Goal: Task Accomplishment & Management: Complete application form

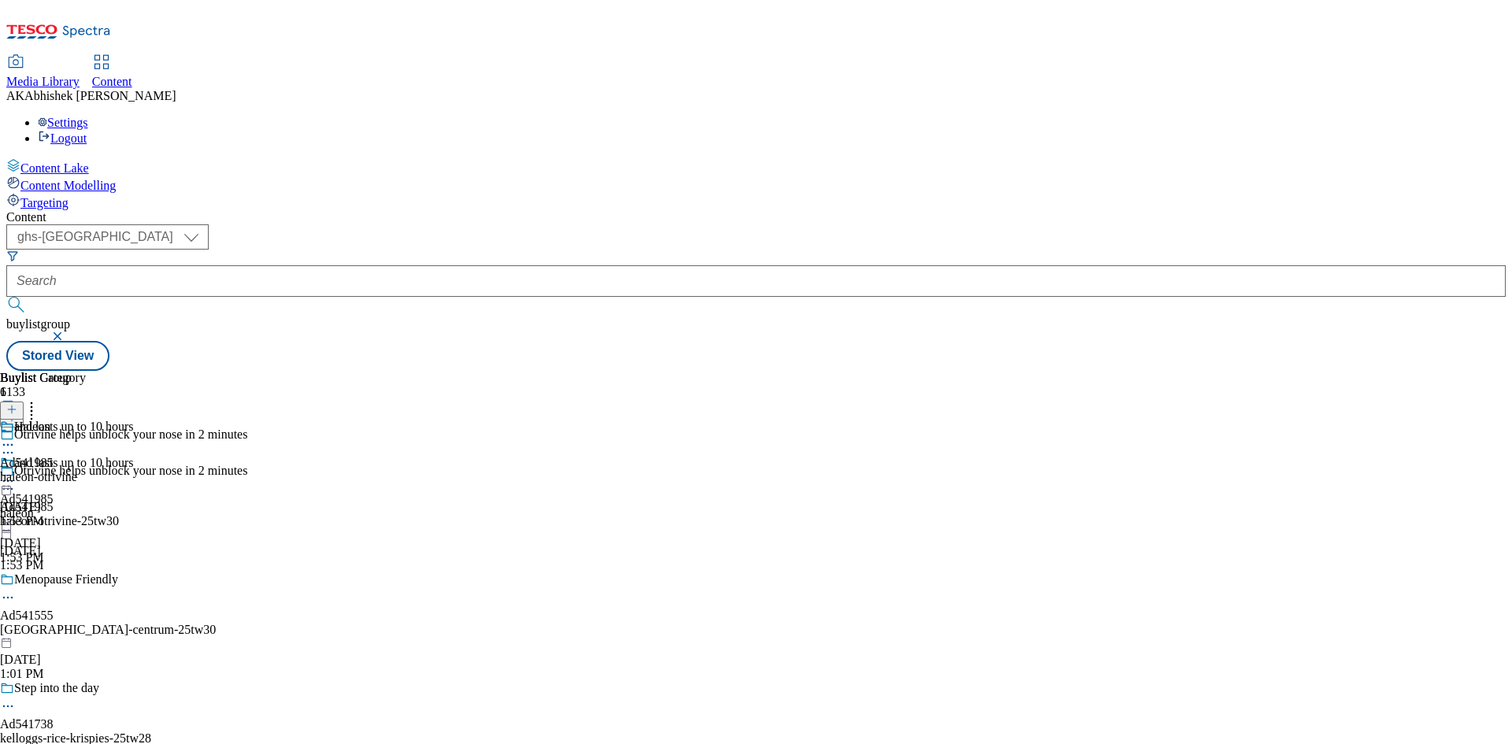
select select "ghs-[GEOGRAPHIC_DATA]"
click at [401, 265] on input "text" at bounding box center [755, 281] width 1499 height 32
click at [6, 297] on button "submit" at bounding box center [17, 305] width 22 height 16
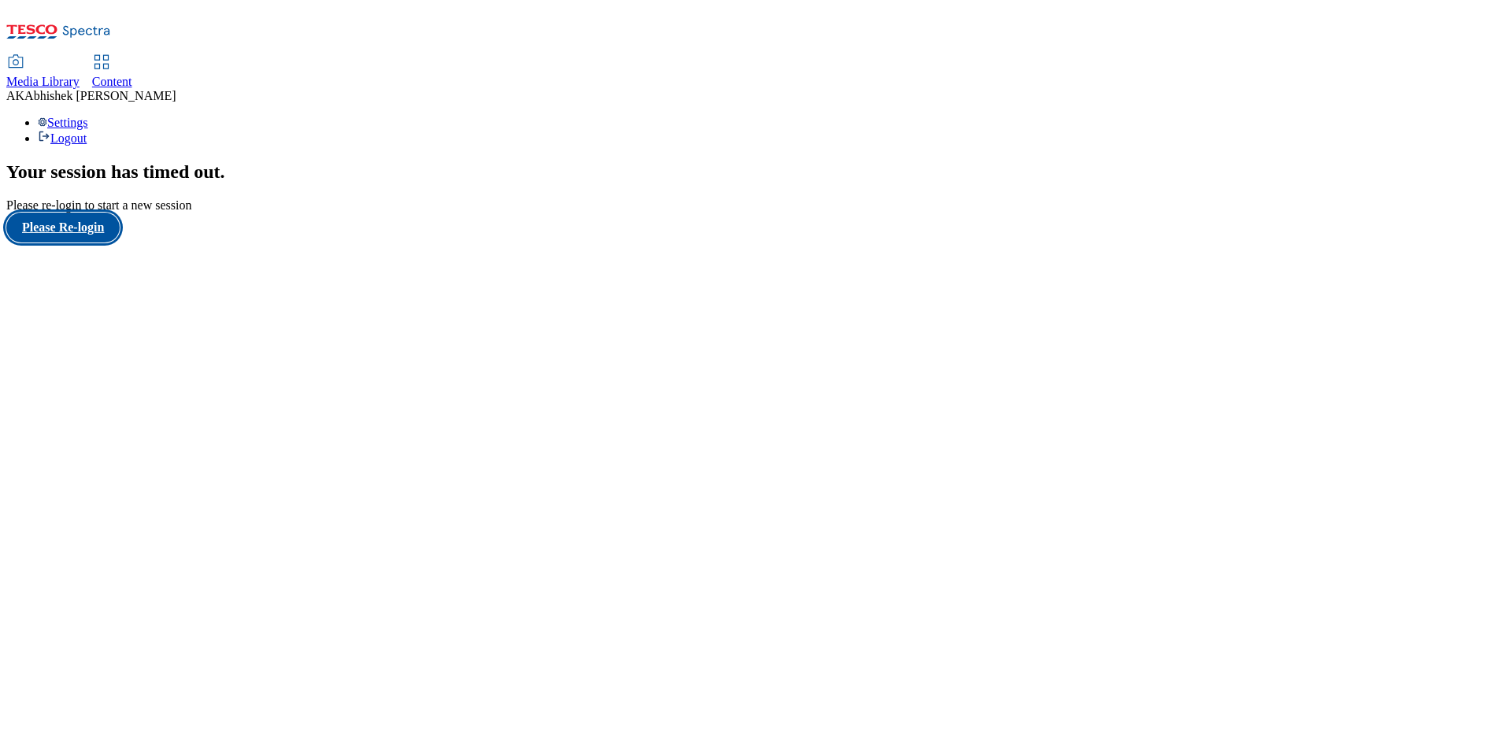
click at [65, 243] on button "Please Re-login" at bounding box center [62, 228] width 113 height 30
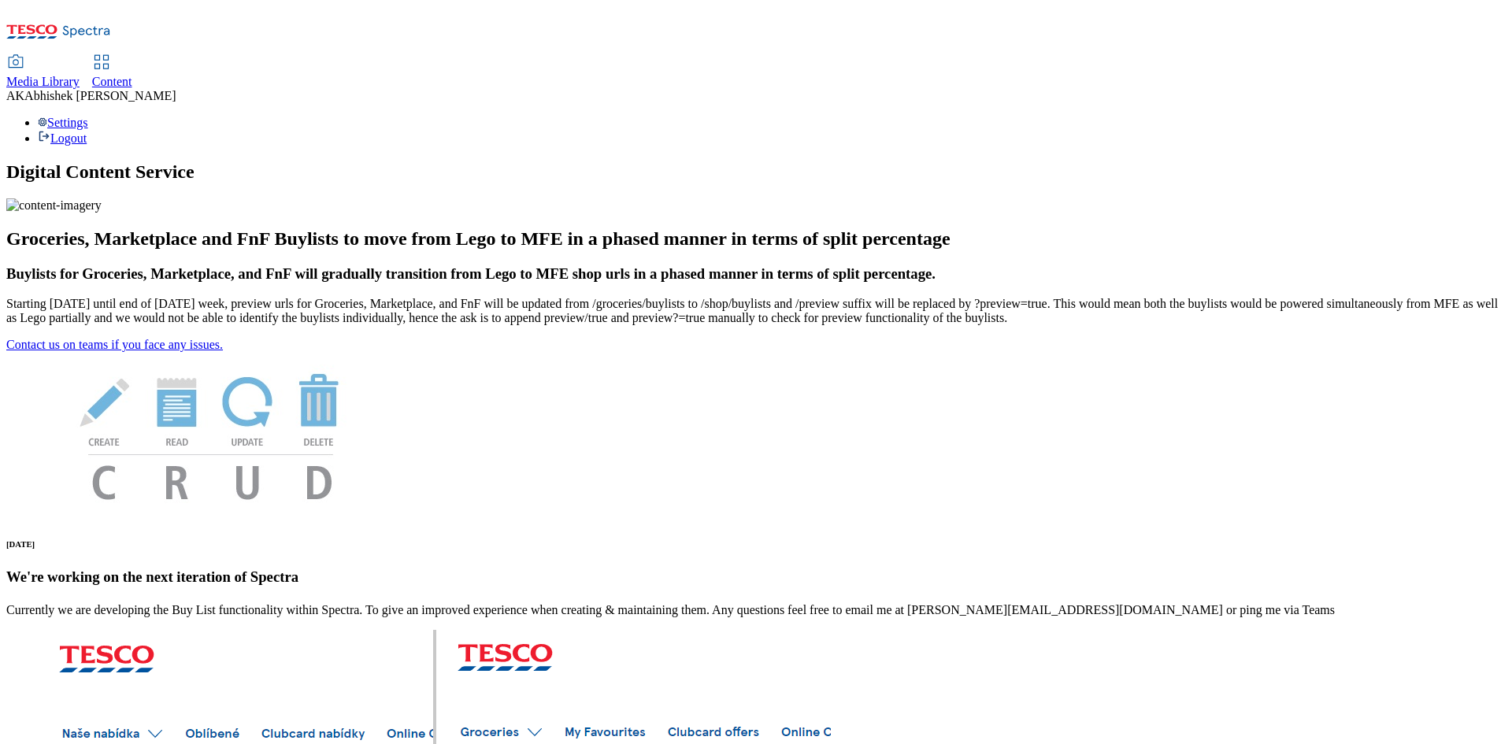
click at [132, 75] on span "Content" at bounding box center [112, 81] width 40 height 13
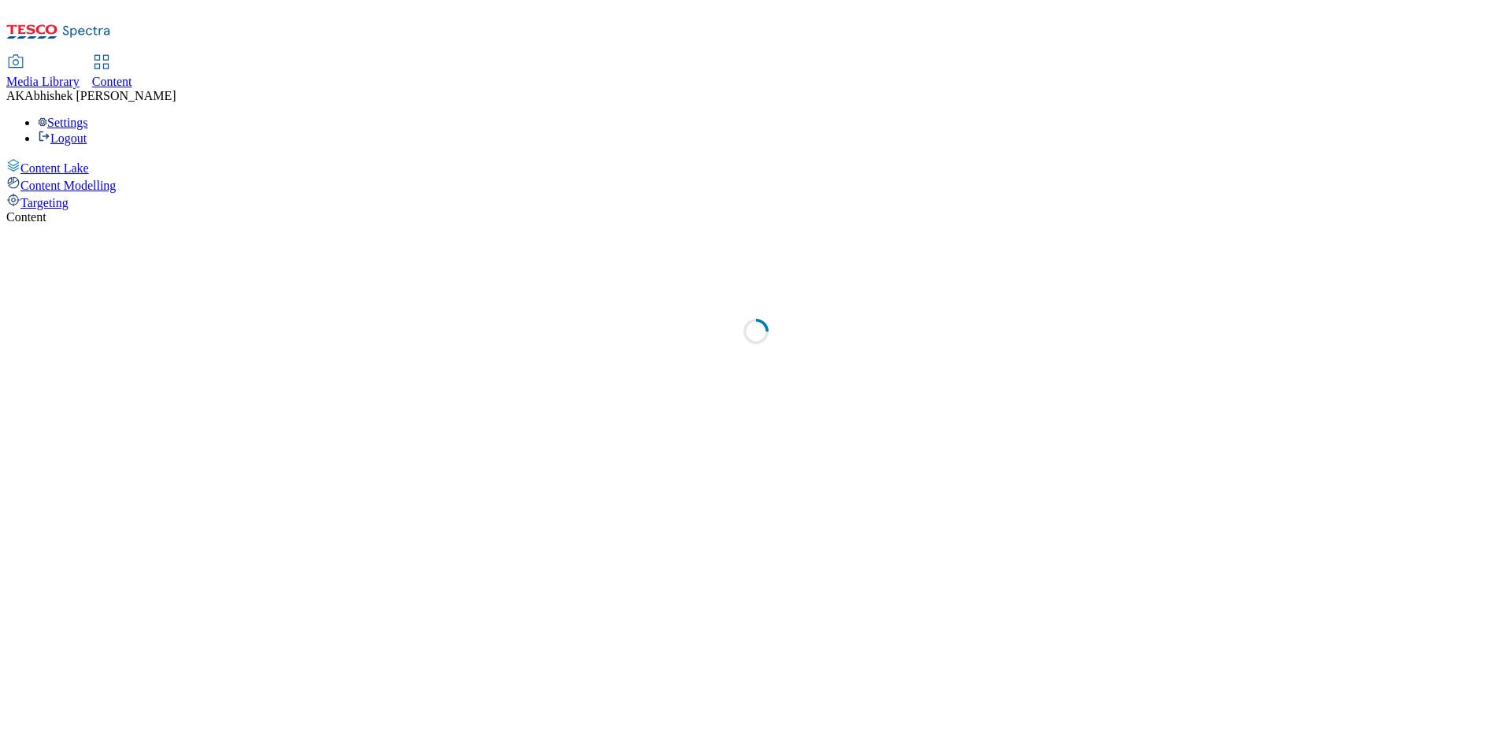
select select "ghs-[GEOGRAPHIC_DATA]"
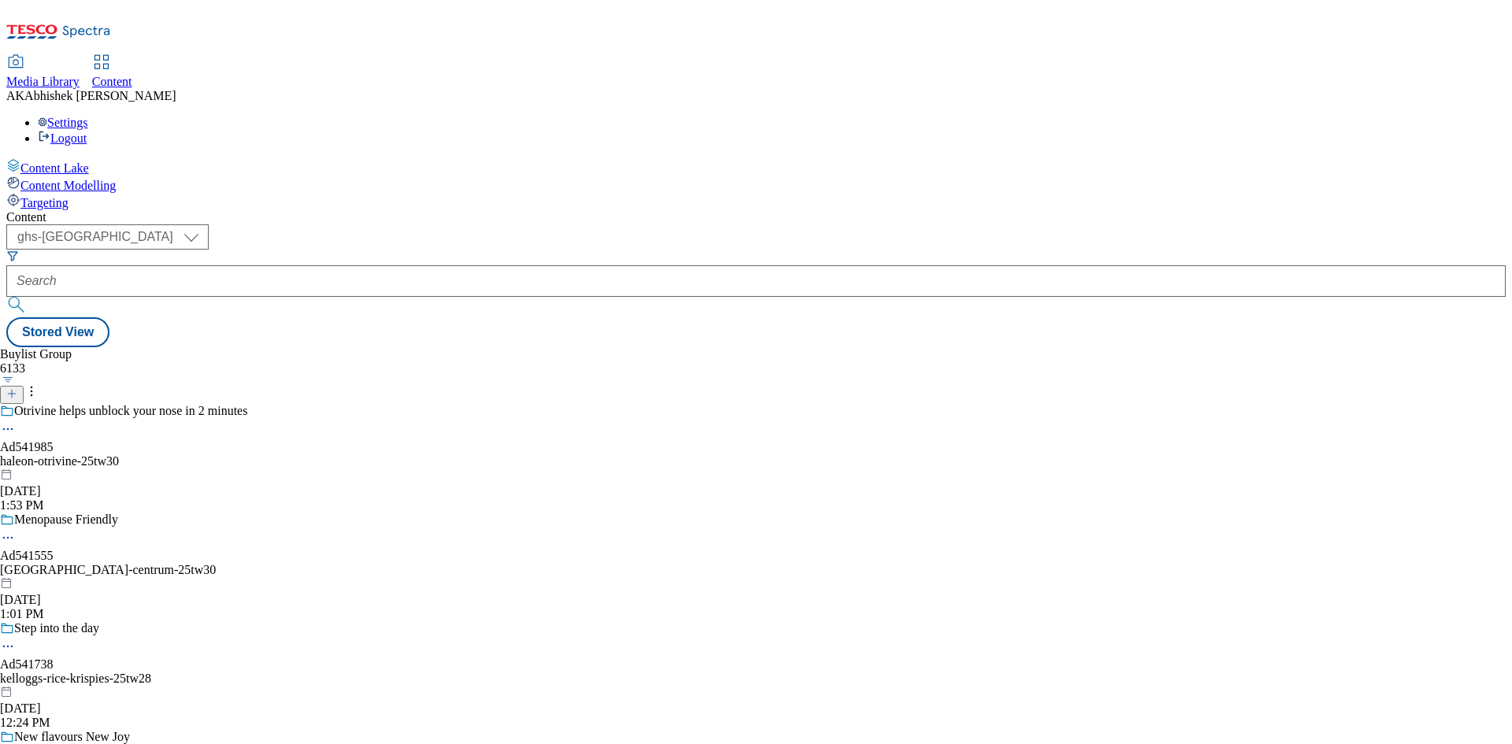
click at [17, 388] on icon at bounding box center [11, 393] width 11 height 11
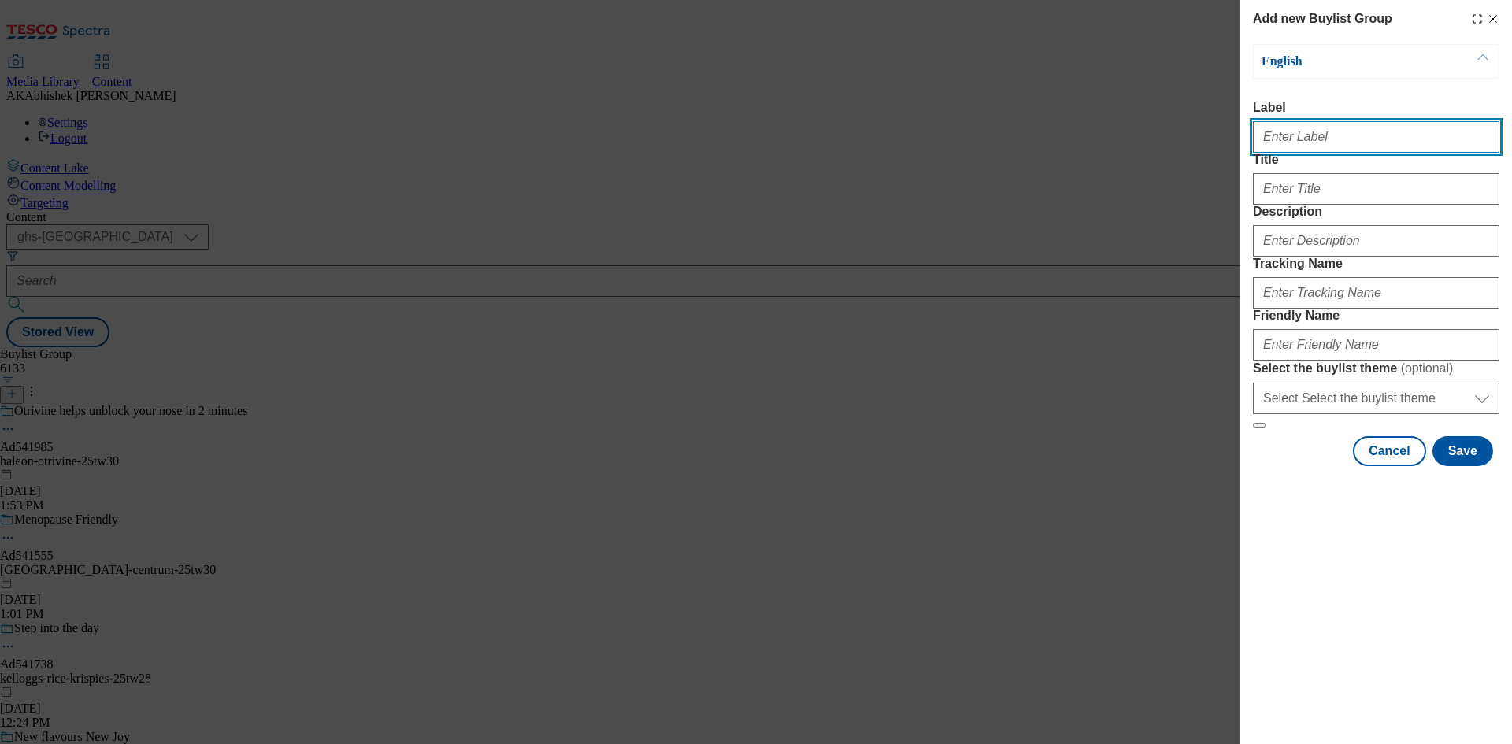
click at [1294, 138] on input "Label" at bounding box center [1376, 137] width 246 height 32
paste input "541812"
type input "Ad541812"
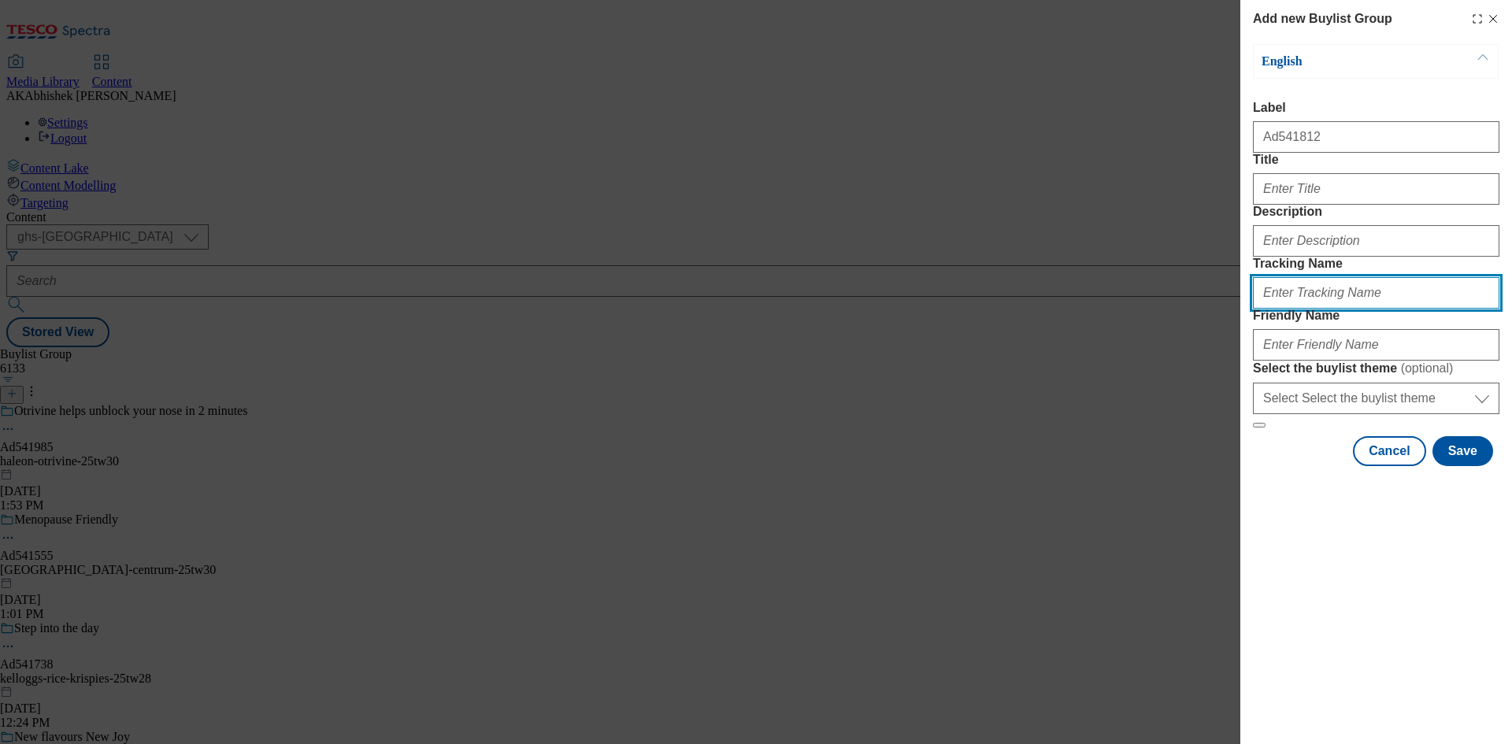
click at [1320, 309] on input "Tracking Name" at bounding box center [1376, 293] width 246 height 32
paste input "541812"
type input "DH_AD541812"
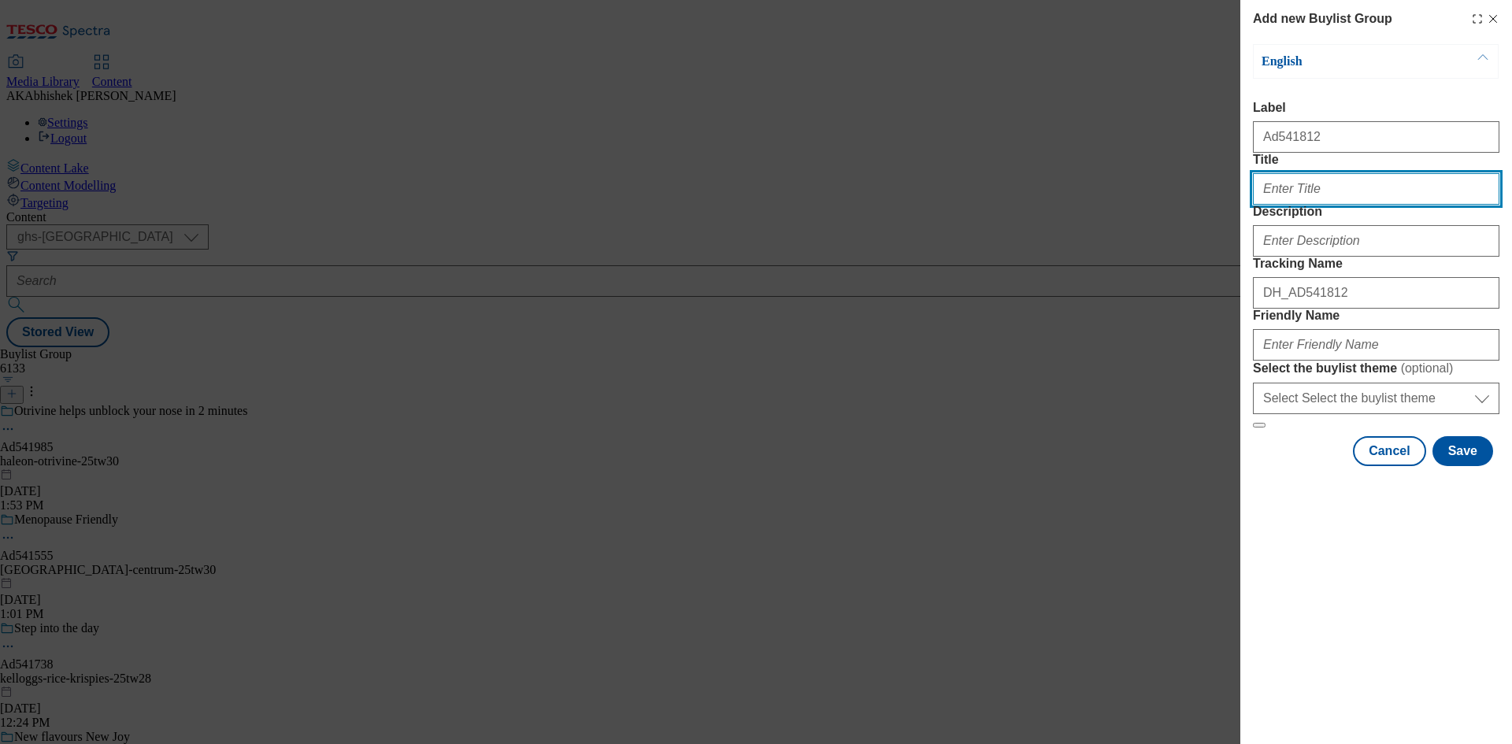
click at [1306, 205] on input "Title" at bounding box center [1376, 189] width 246 height 32
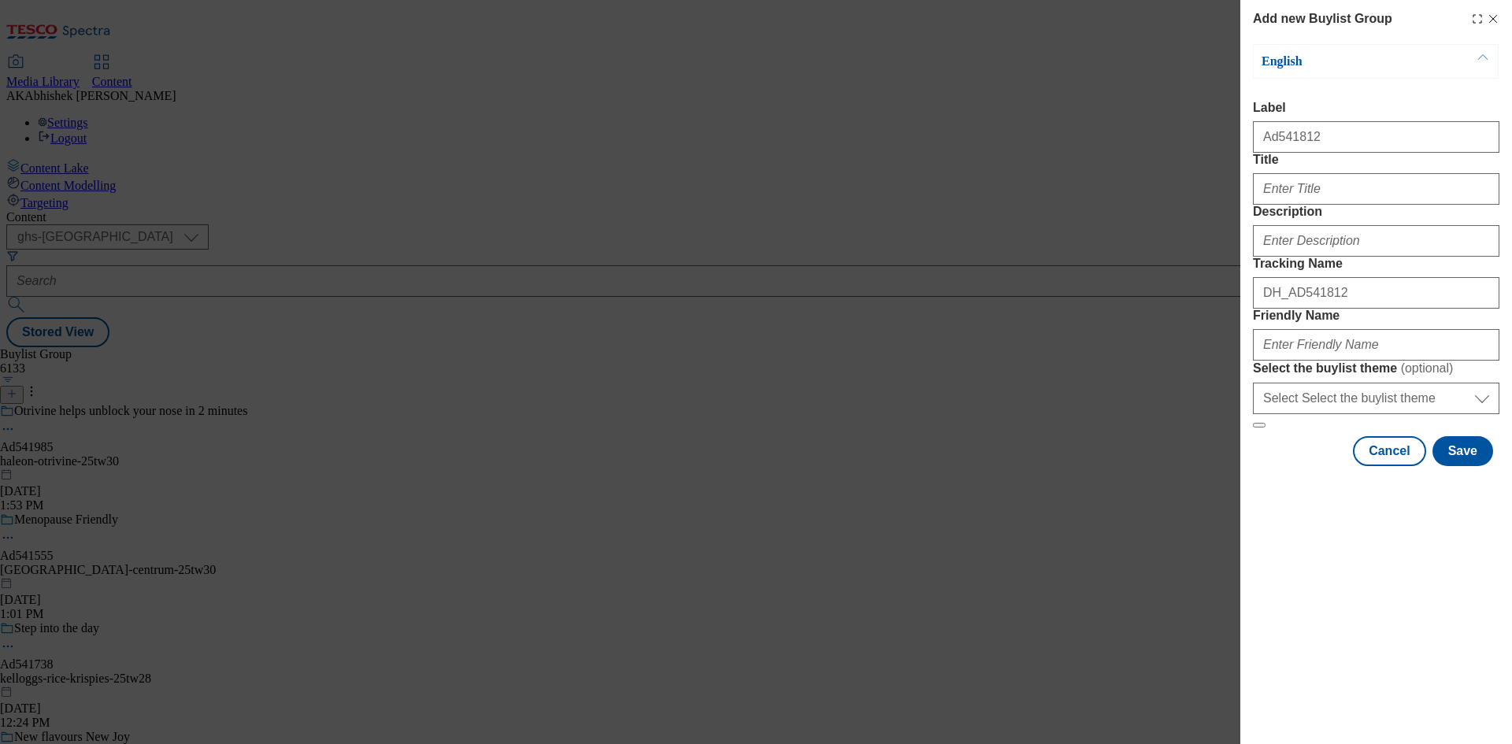
click at [1329, 309] on div "DH_AD541812" at bounding box center [1376, 290] width 246 height 38
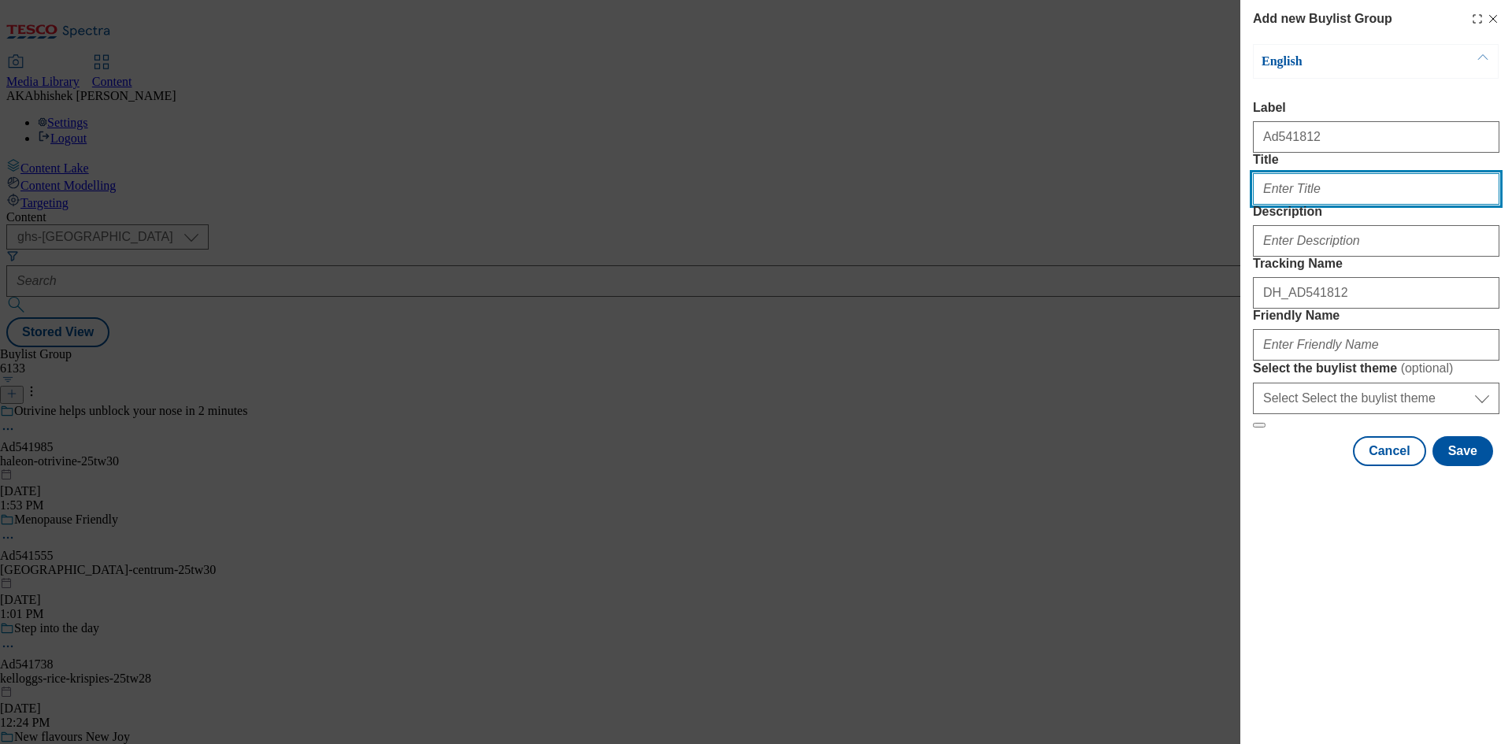
click at [1298, 205] on input "Title" at bounding box center [1376, 189] width 246 height 32
paste input "Win tickets to the darts for you & 3 mates"
type input "Win tickets to the darts for you & 3 mates"
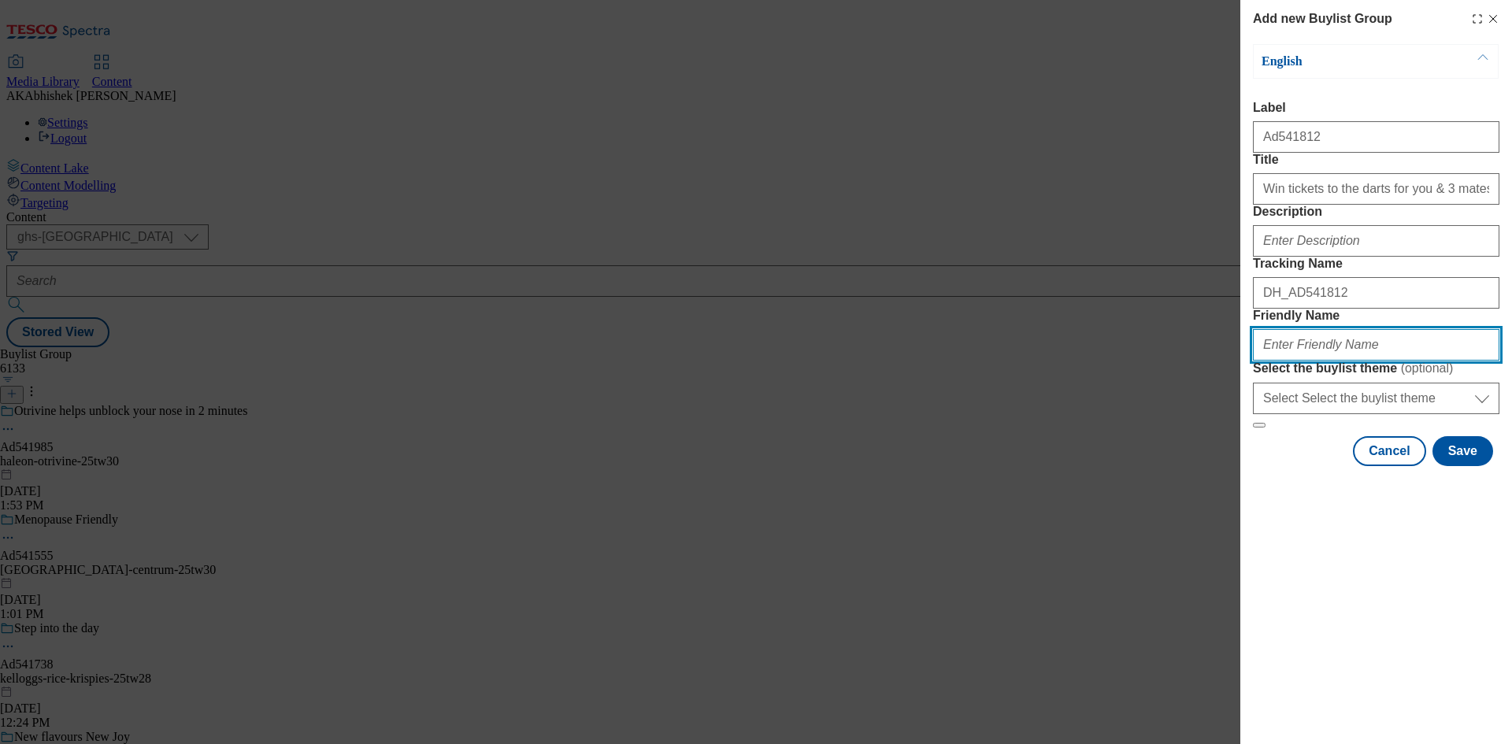
click at [1329, 361] on input "Friendly Name" at bounding box center [1376, 345] width 246 height 32
paste input "Heineken"
click at [1267, 361] on input "Heineken" at bounding box center [1376, 345] width 246 height 32
click at [1376, 361] on input "heineken" at bounding box center [1376, 345] width 246 height 32
paste input "Fosters"
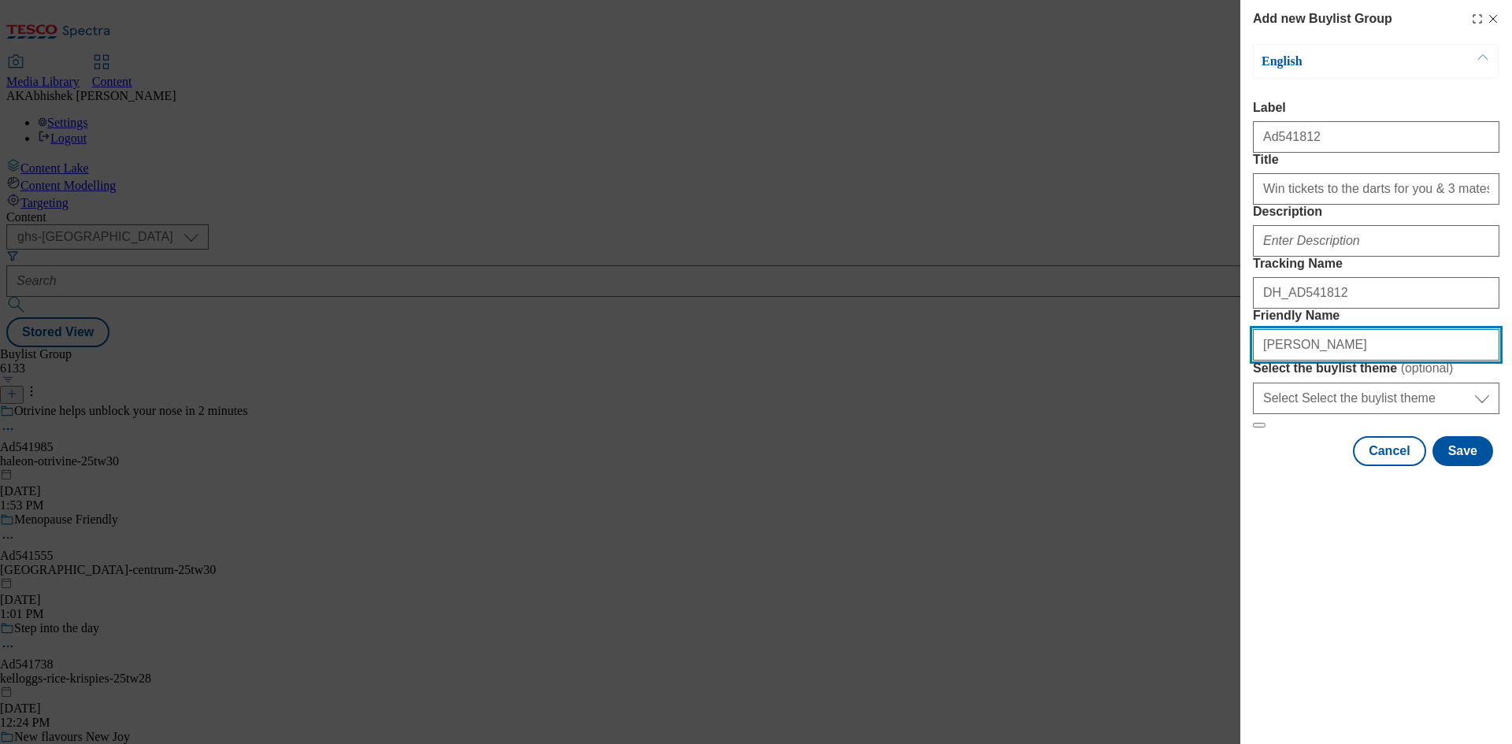
drag, startPoint x: 1312, startPoint y: 450, endPoint x: 1350, endPoint y: 483, distance: 49.7
click at [1312, 361] on input "[PERSON_NAME]" at bounding box center [1376, 345] width 246 height 32
drag, startPoint x: 1414, startPoint y: 454, endPoint x: 897, endPoint y: 461, distance: 516.7
click at [897, 461] on div "Add new Buylist Group English Label Ad541812 Title Win tickets to the darts for…" at bounding box center [756, 372] width 1512 height 744
type input "heineken-fosters-25tw30"
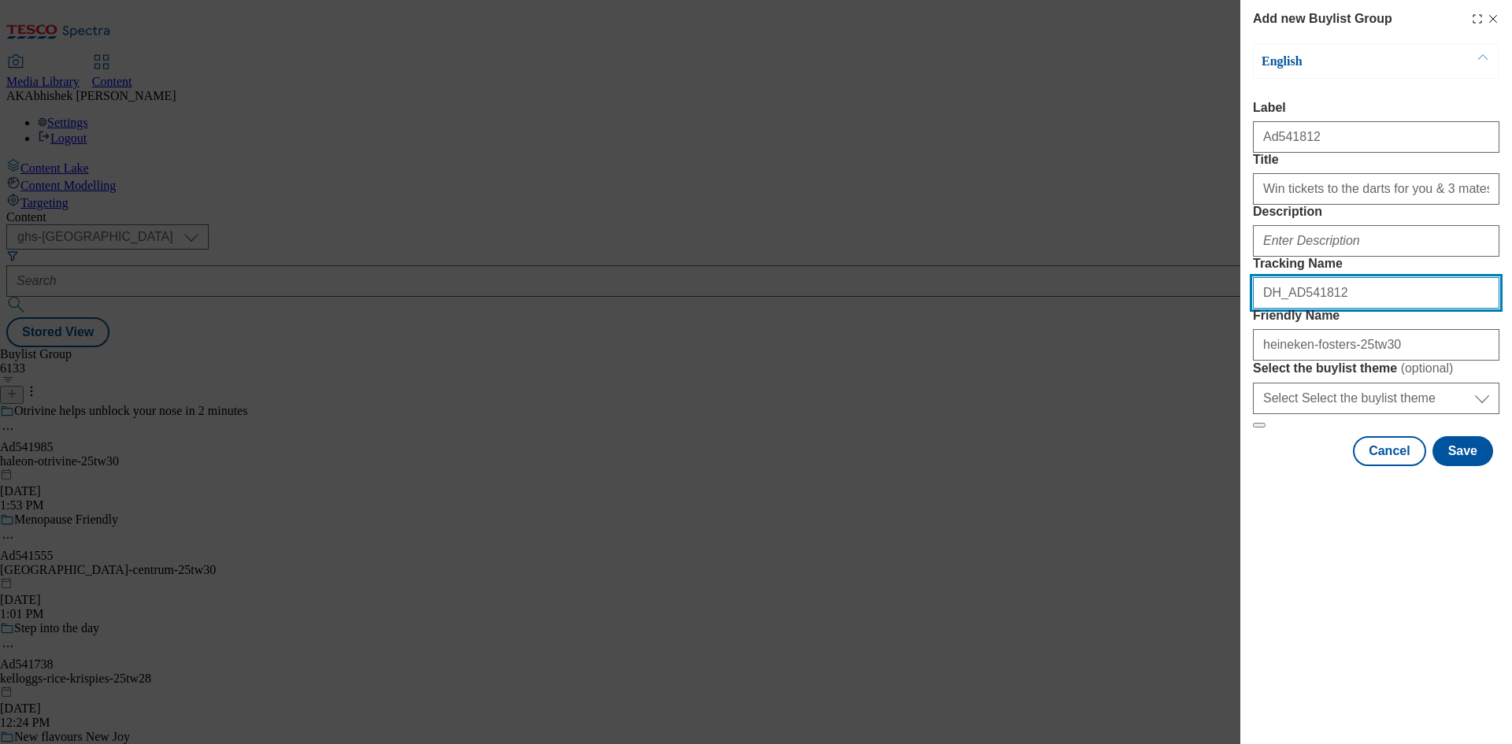
drag, startPoint x: 1352, startPoint y: 382, endPoint x: 1100, endPoint y: 381, distance: 252.0
click at [1107, 380] on div "Add new Buylist Group English Label Ad541812 Title Win tickets to the darts for…" at bounding box center [756, 372] width 1512 height 744
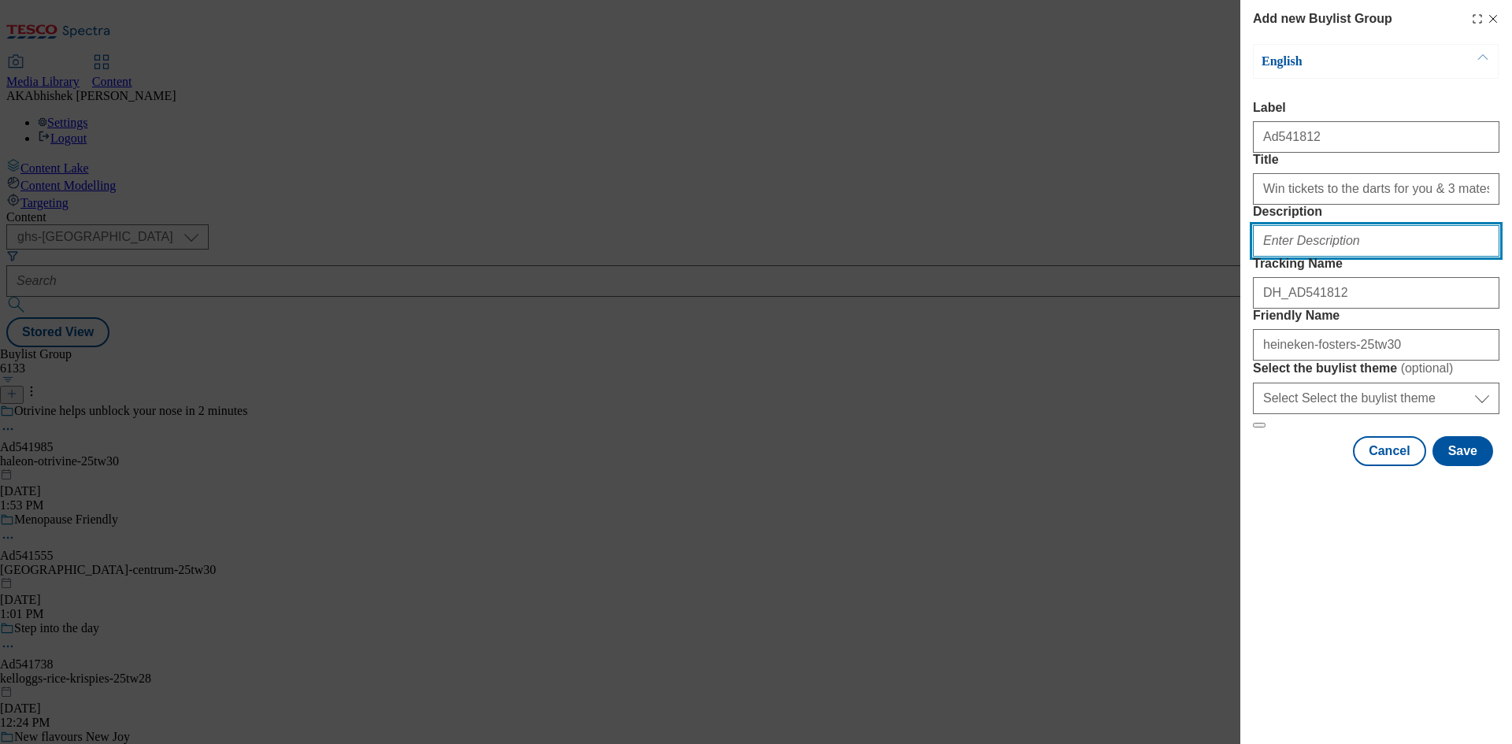
click at [1316, 257] on input "Description" at bounding box center [1376, 241] width 246 height 32
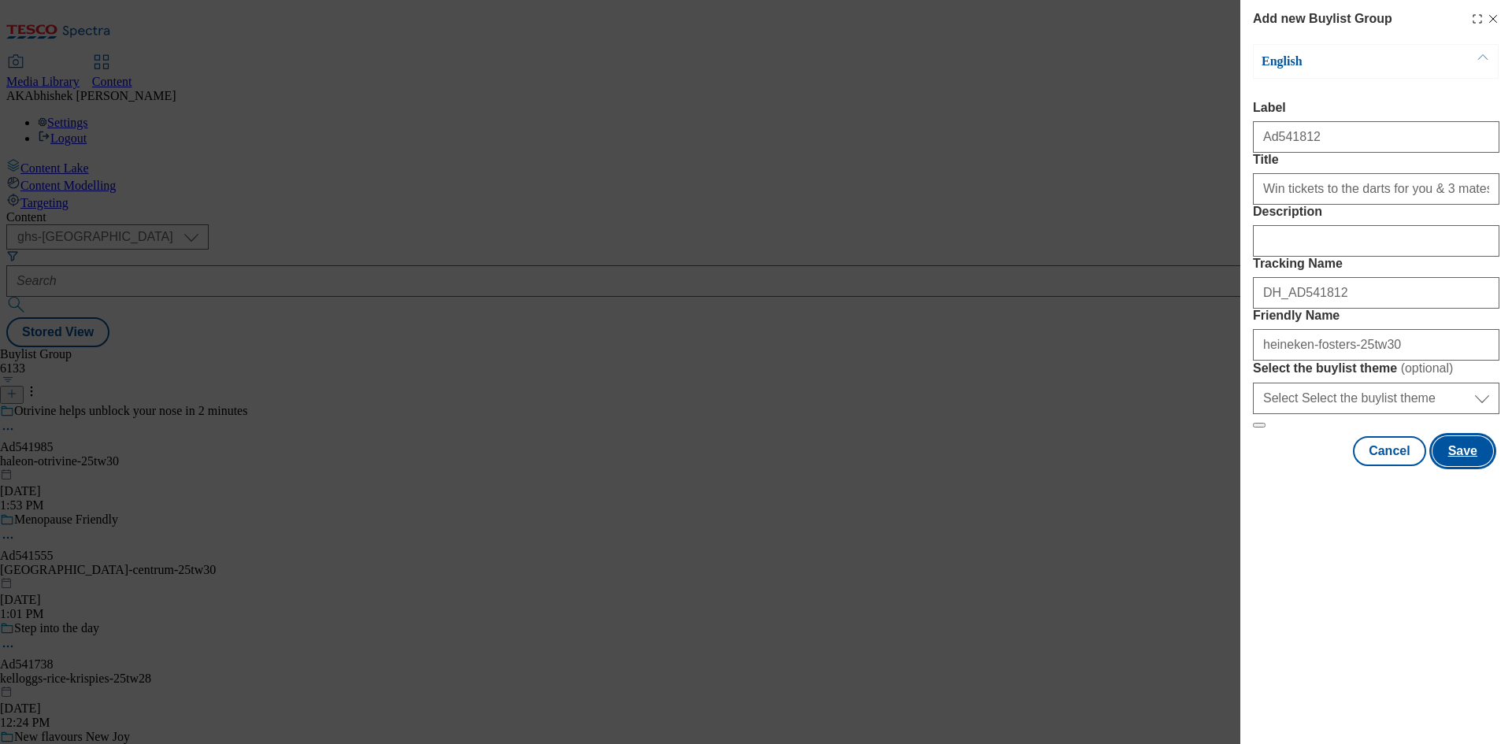
click at [1474, 466] on button "Save" at bounding box center [1463, 451] width 61 height 30
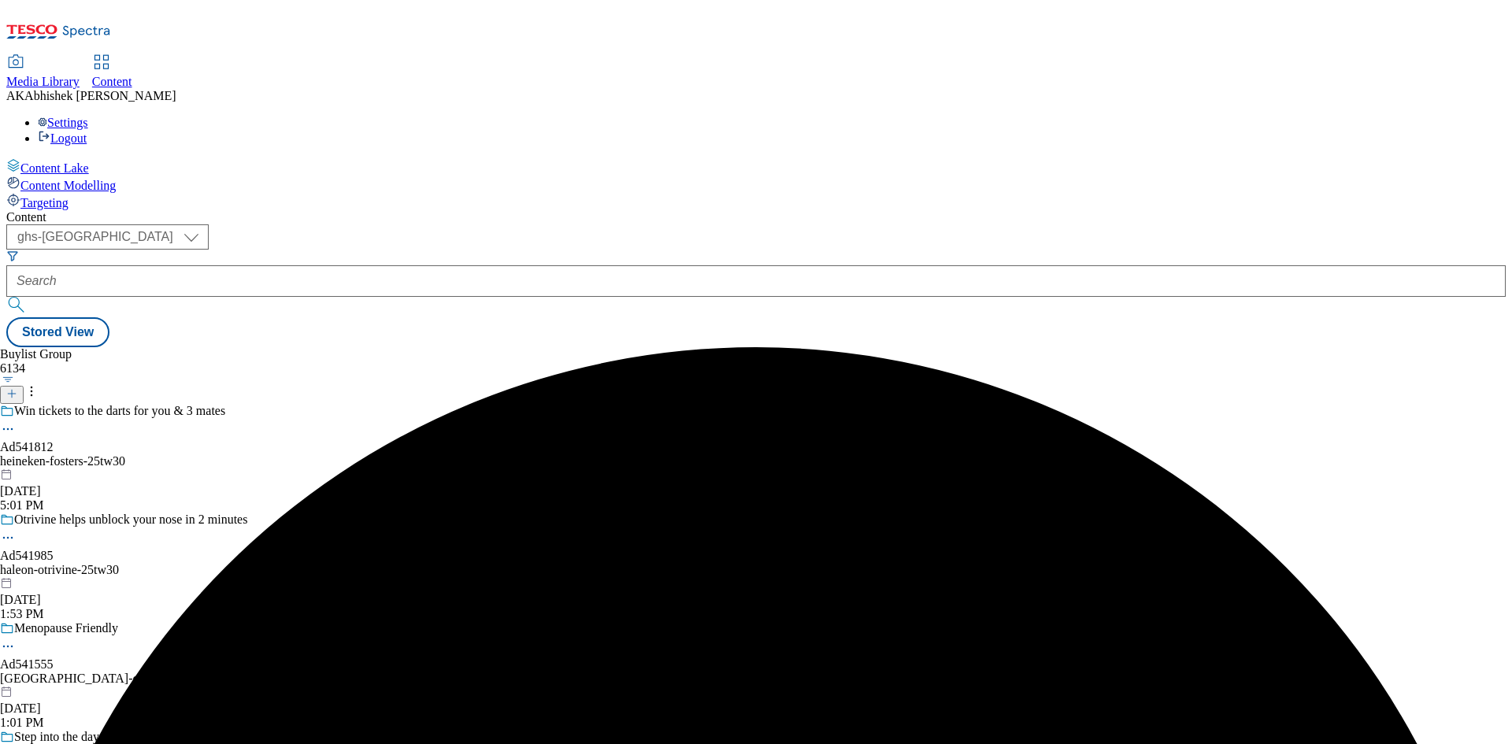
click at [381, 454] on div "heineken-fosters-25tw30" at bounding box center [190, 461] width 381 height 14
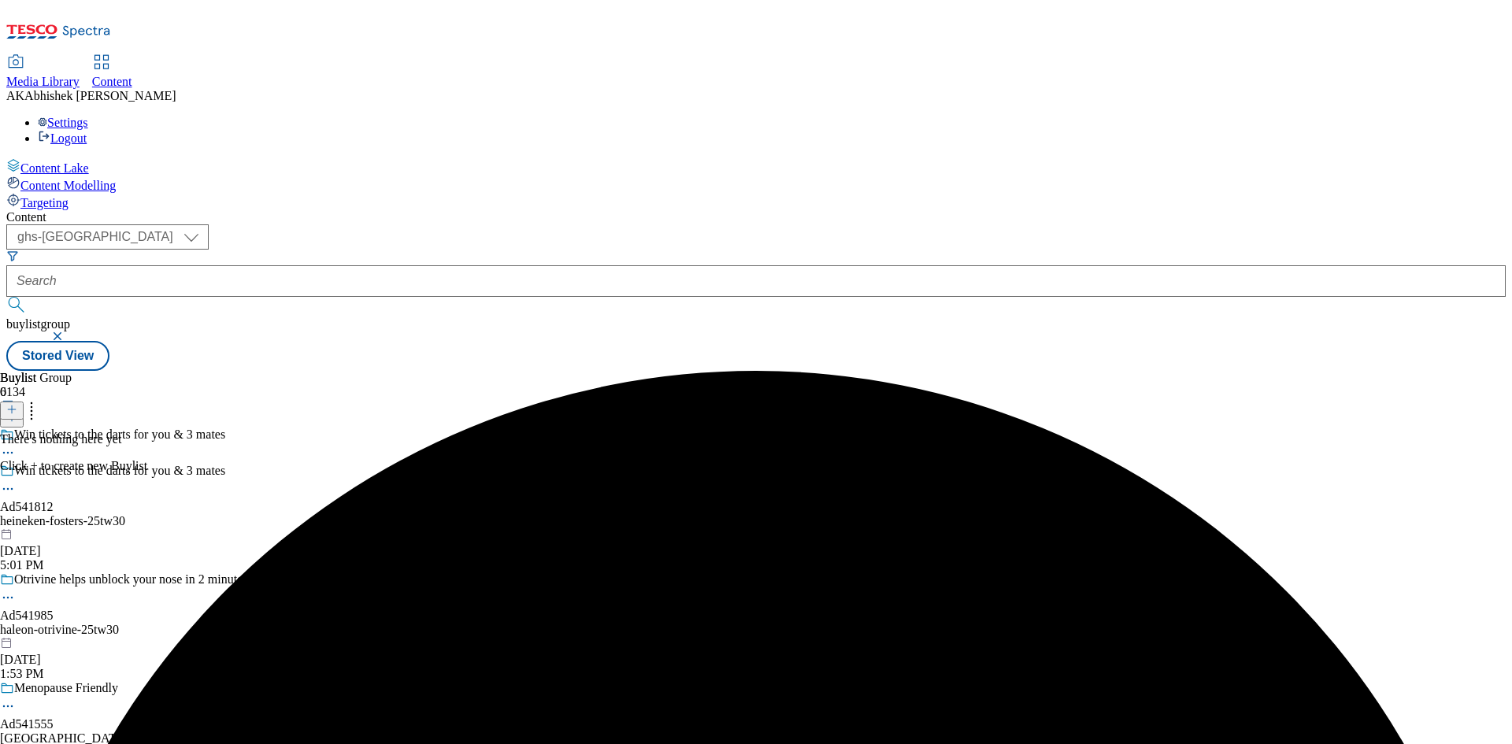
click at [17, 404] on icon at bounding box center [11, 409] width 11 height 11
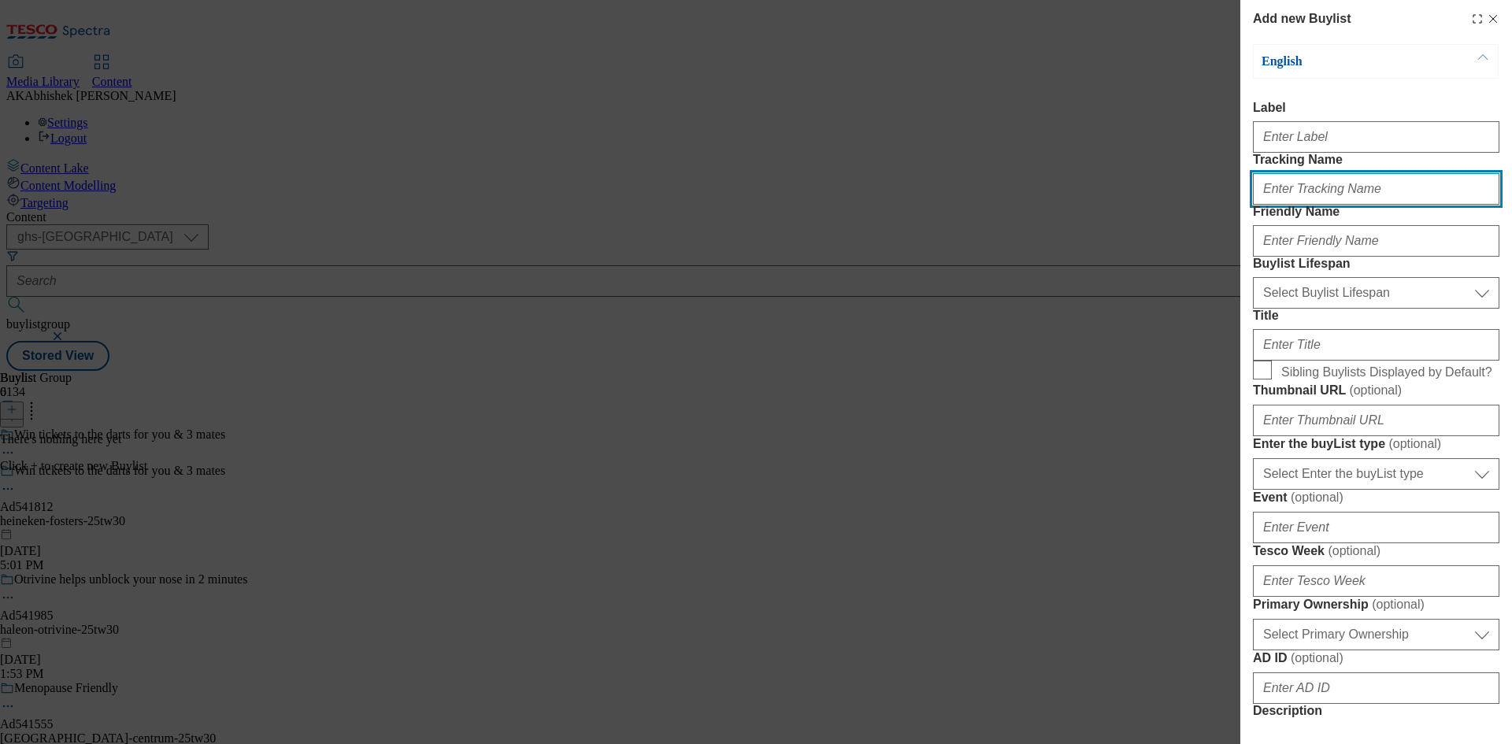
click at [1306, 205] on input "Tracking Name" at bounding box center [1376, 189] width 246 height 32
paste input "DH_AD541812"
click at [1292, 205] on input "DH_AD541812" at bounding box center [1376, 189] width 246 height 32
type input "DH_AD541812"
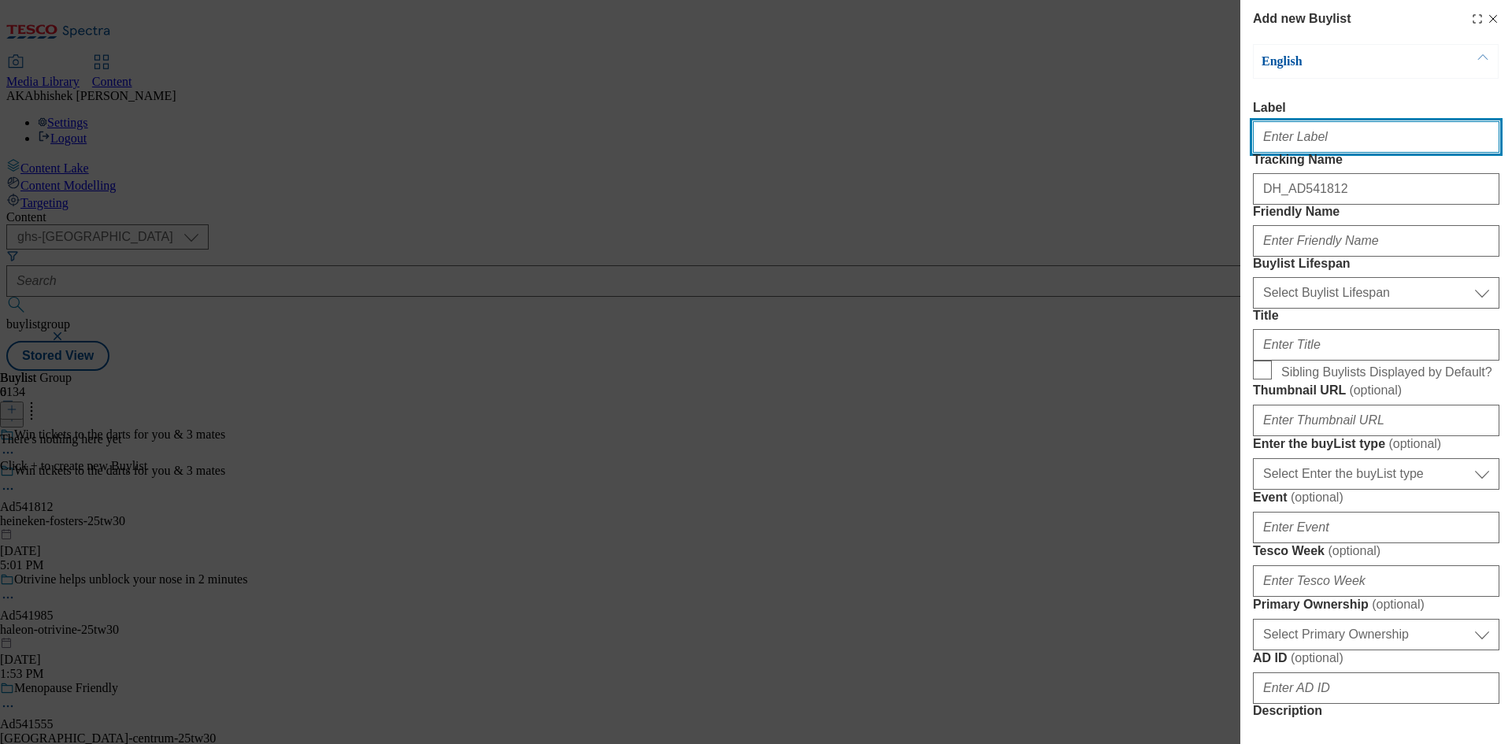
click at [1331, 148] on input "Label" at bounding box center [1376, 137] width 246 height 32
paste input "541812"
type input "Ad541812"
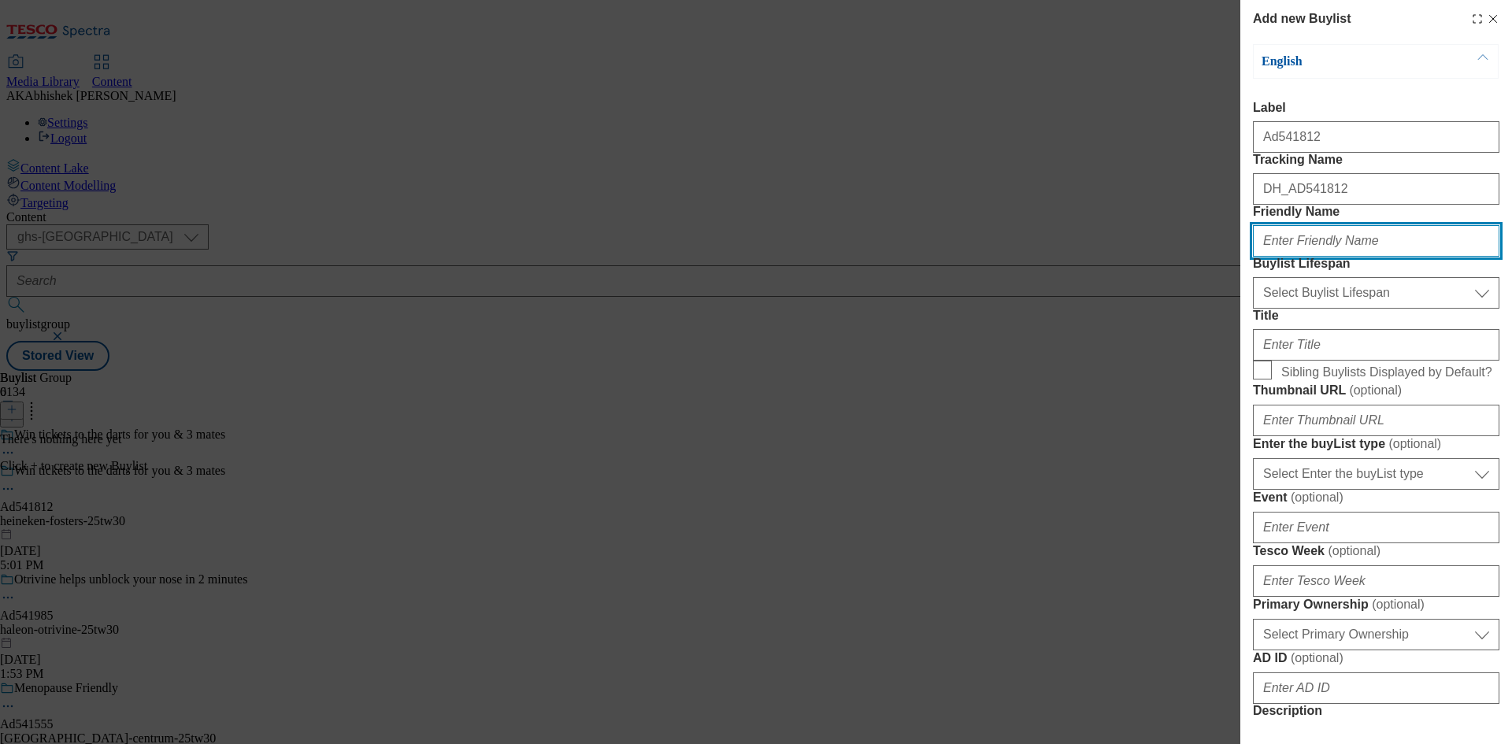
click at [1299, 257] on input "Friendly Name" at bounding box center [1376, 241] width 246 height 32
paste input "heineken"
type input "heineken"
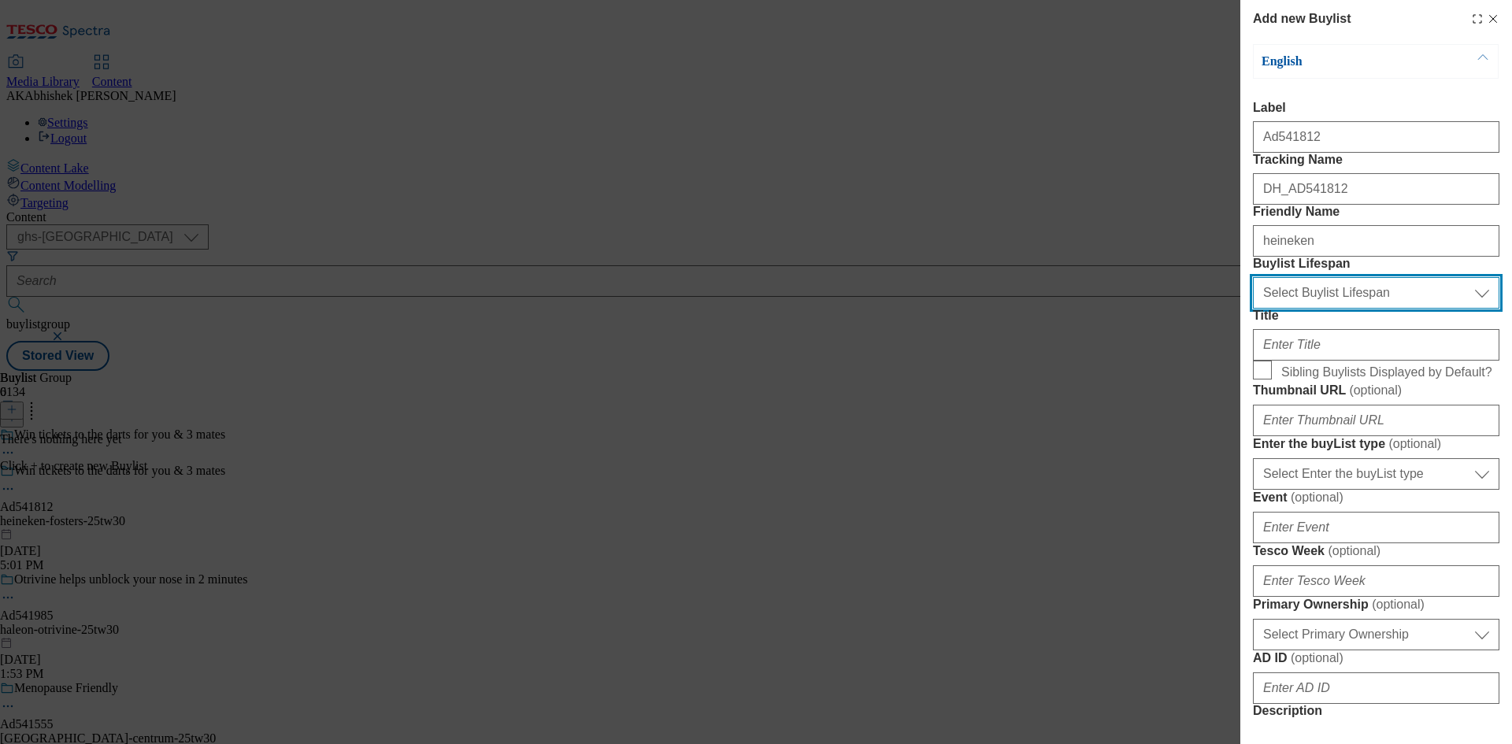
click at [1332, 309] on select "Select Buylist Lifespan evergreen seasonal tactical" at bounding box center [1376, 293] width 246 height 32
select select "tactical"
click at [1253, 309] on select "Select Buylist Lifespan evergreen seasonal tactical" at bounding box center [1376, 293] width 246 height 32
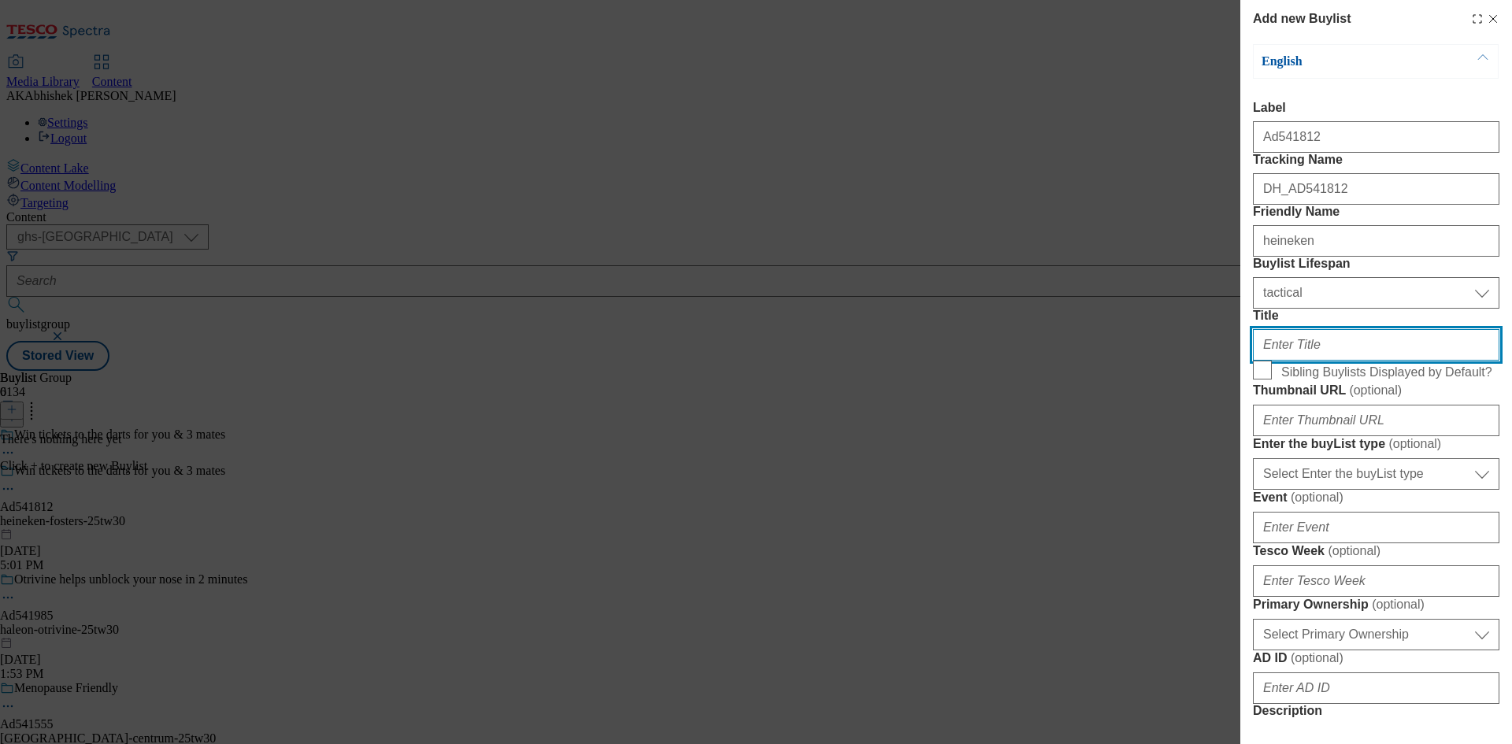
click at [1358, 361] on input "Title" at bounding box center [1376, 345] width 246 height 32
type input "p"
paste input "£"
type input "Plus £180 to be won every day"
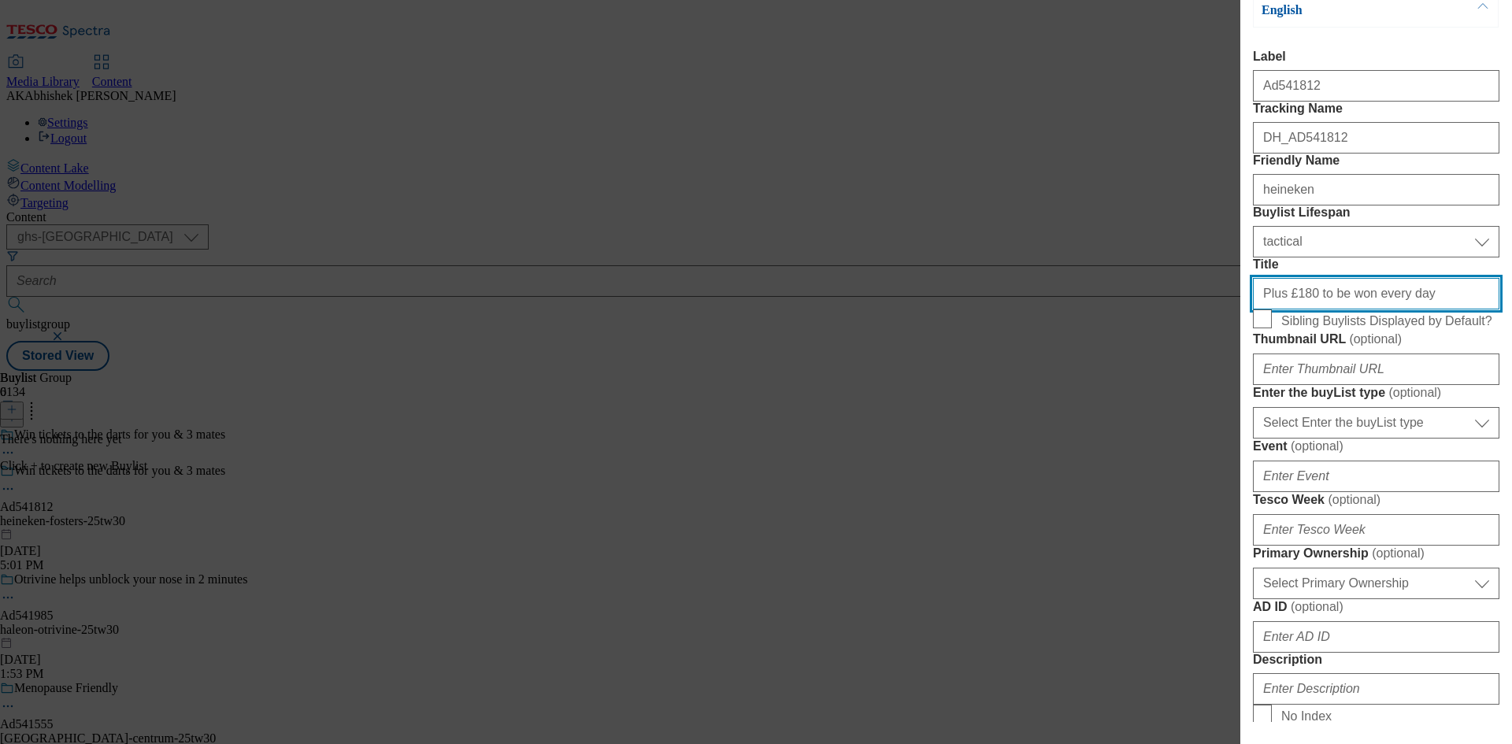
scroll to position [79, 0]
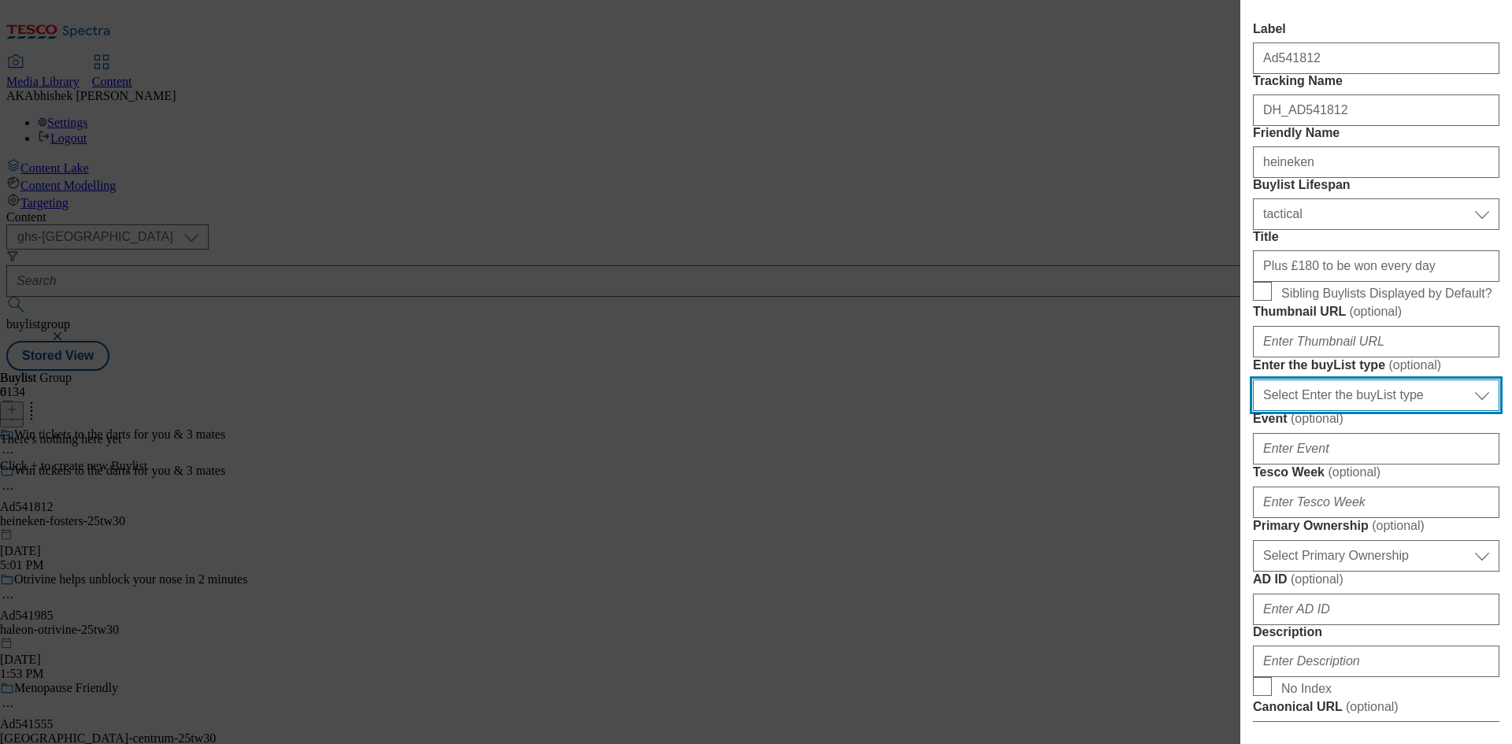
click at [1419, 411] on select "Select Enter the buyList type event supplier funded long term >4 weeks supplier…" at bounding box center [1376, 396] width 246 height 32
select select "supplier funded short term 1-3 weeks"
click at [1253, 411] on select "Select Enter the buyList type event supplier funded long term >4 weeks supplier…" at bounding box center [1376, 396] width 246 height 32
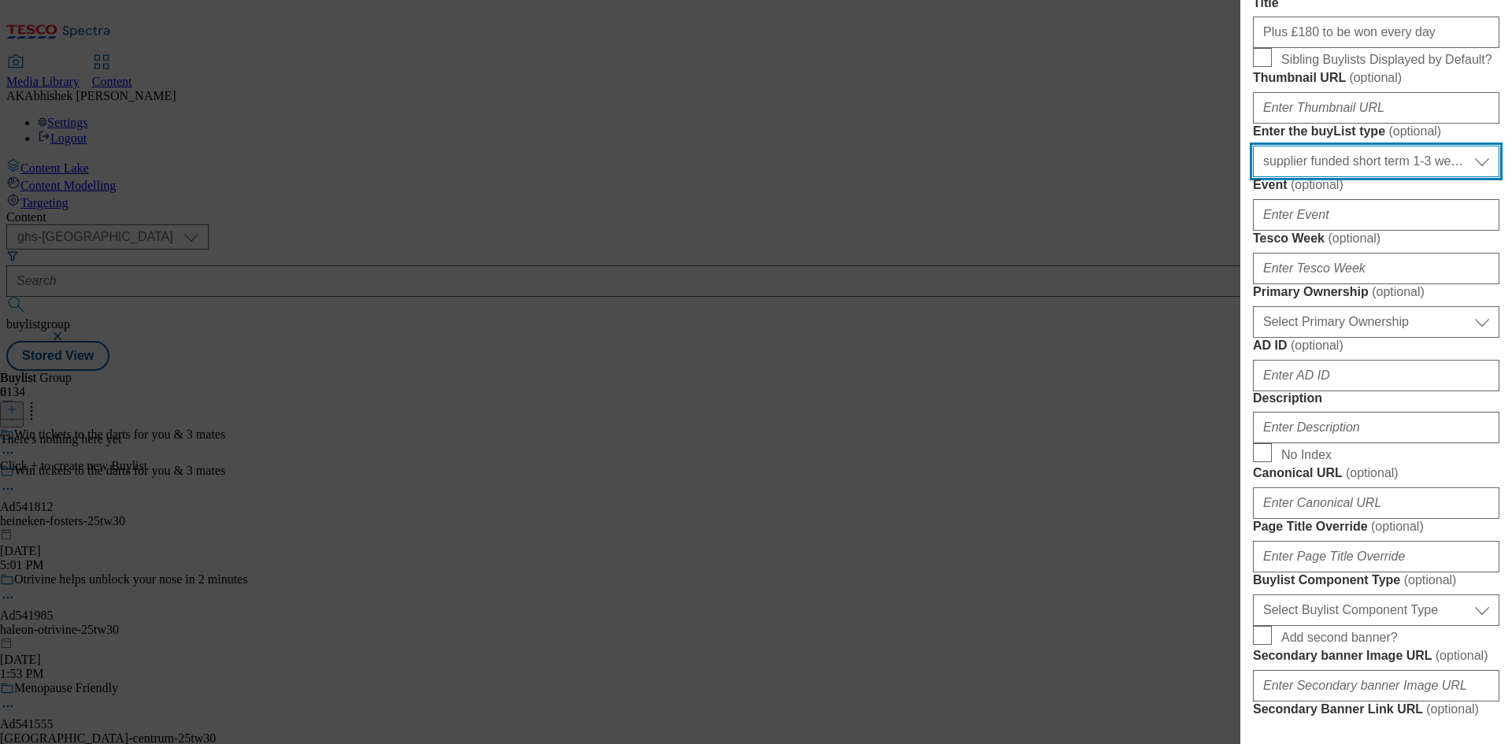
scroll to position [315, 0]
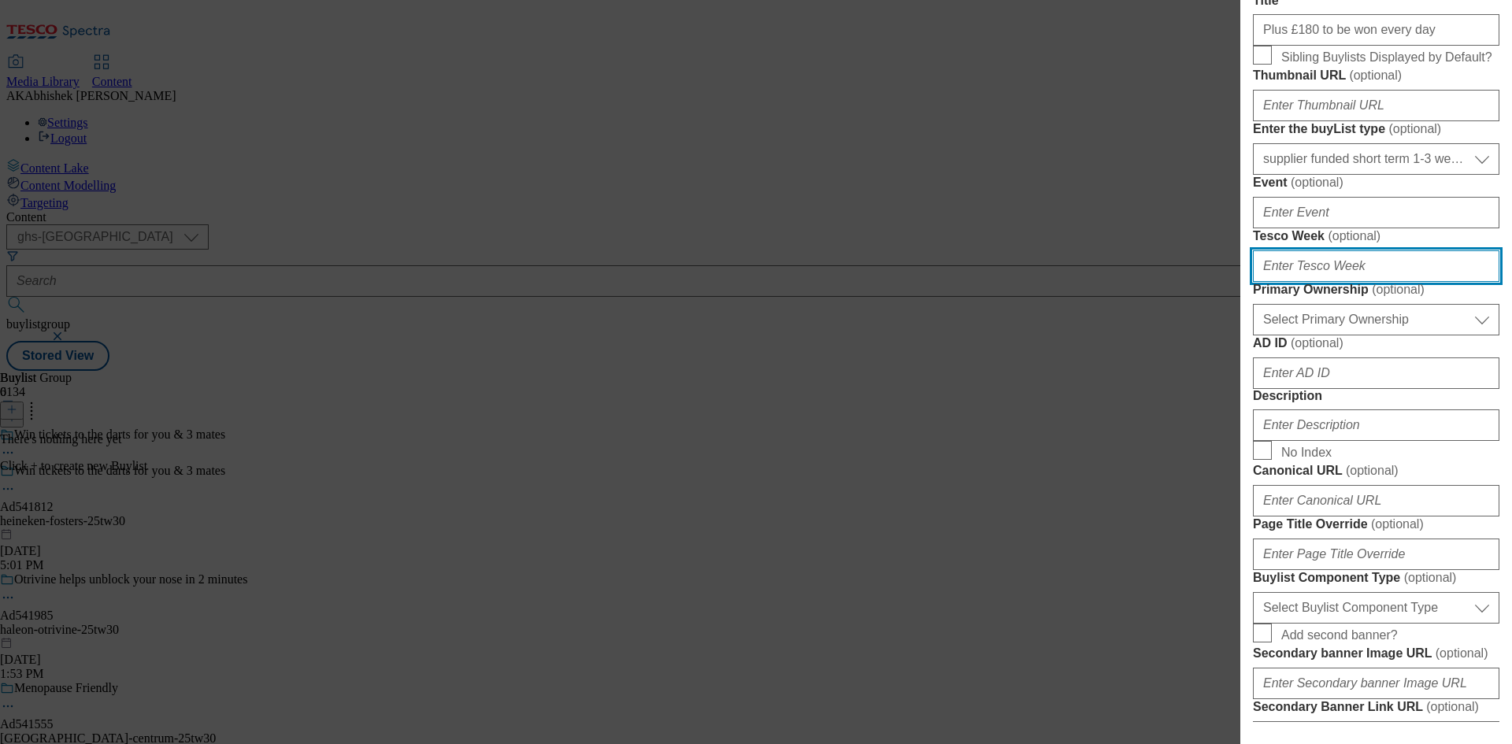
click at [1321, 282] on input "Tesco Week ( optional )" at bounding box center [1376, 266] width 246 height 32
type input "30"
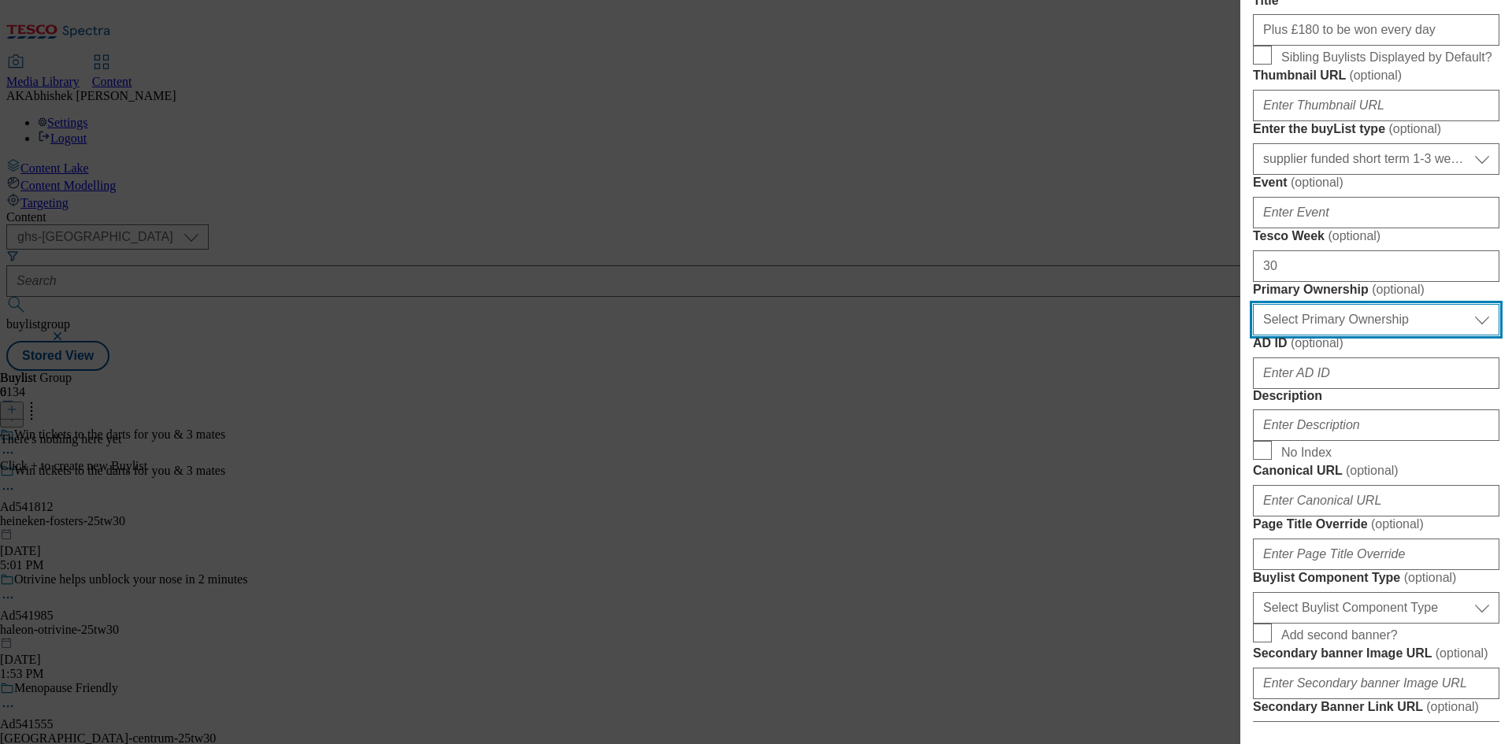
click at [1364, 335] on select "Select Primary Ownership [PERSON_NAME]" at bounding box center [1376, 320] width 246 height 32
select select "dunnhumby"
click at [1253, 335] on select "Select Primary Ownership [PERSON_NAME]" at bounding box center [1376, 320] width 246 height 32
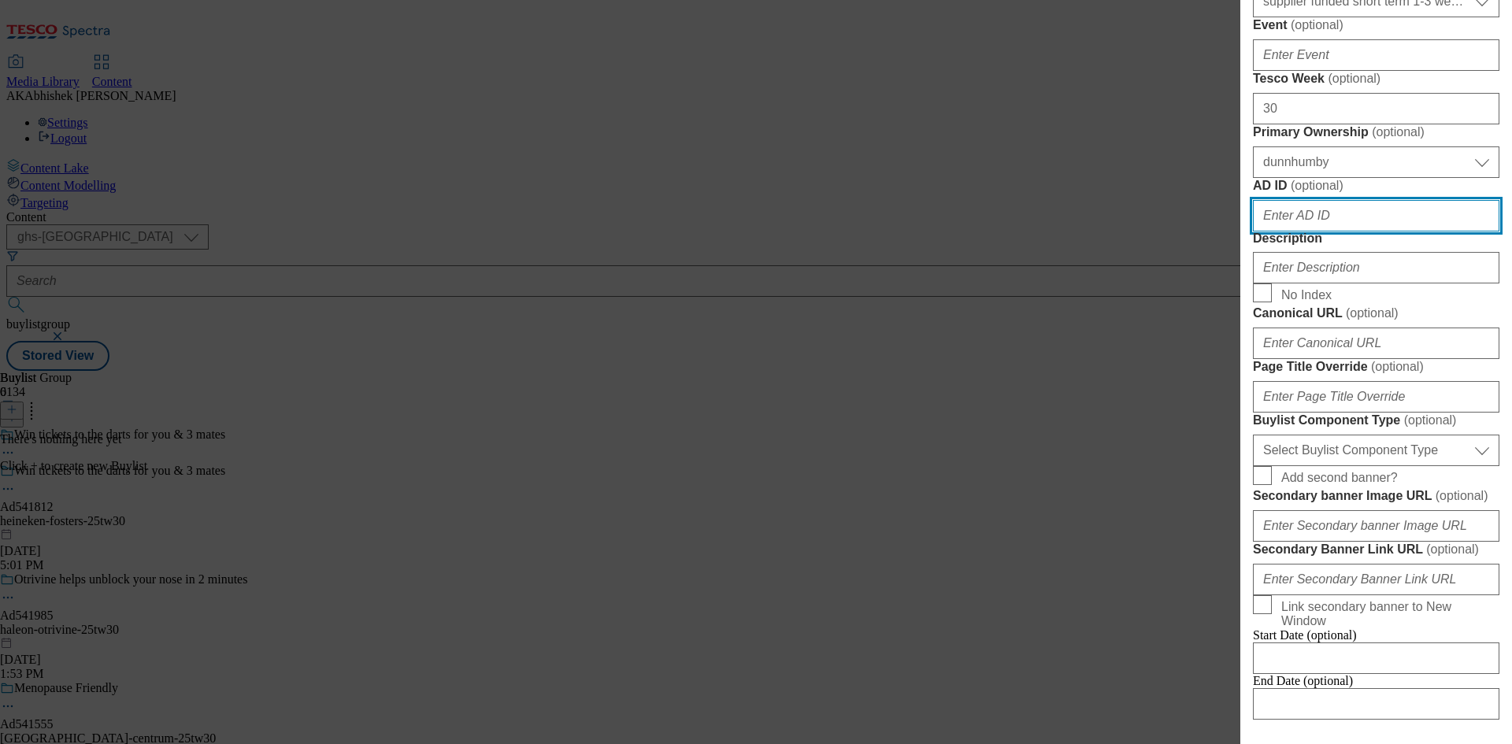
click at [1348, 232] on input "AD ID ( optional )" at bounding box center [1376, 216] width 246 height 32
paste input "541812"
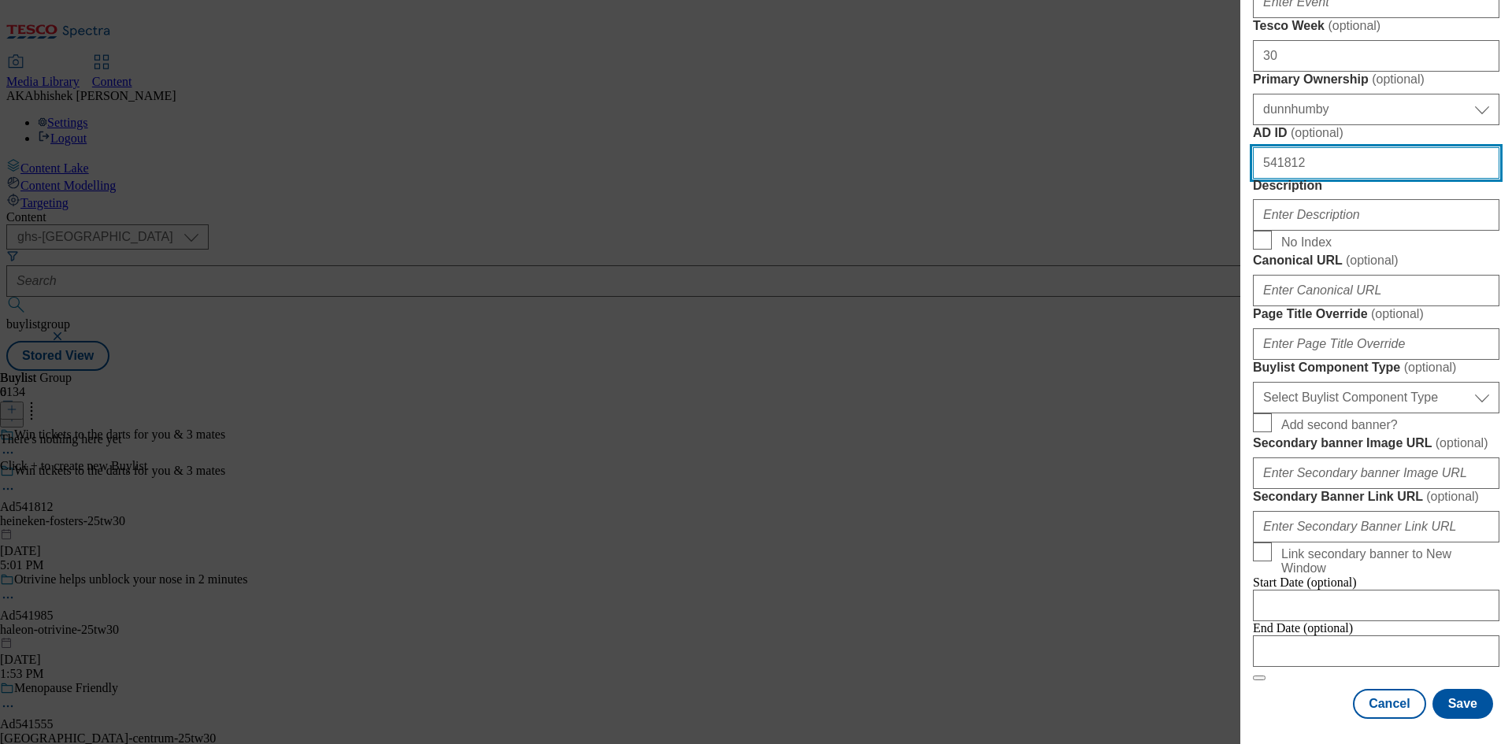
scroll to position [630, 0]
type input "541812"
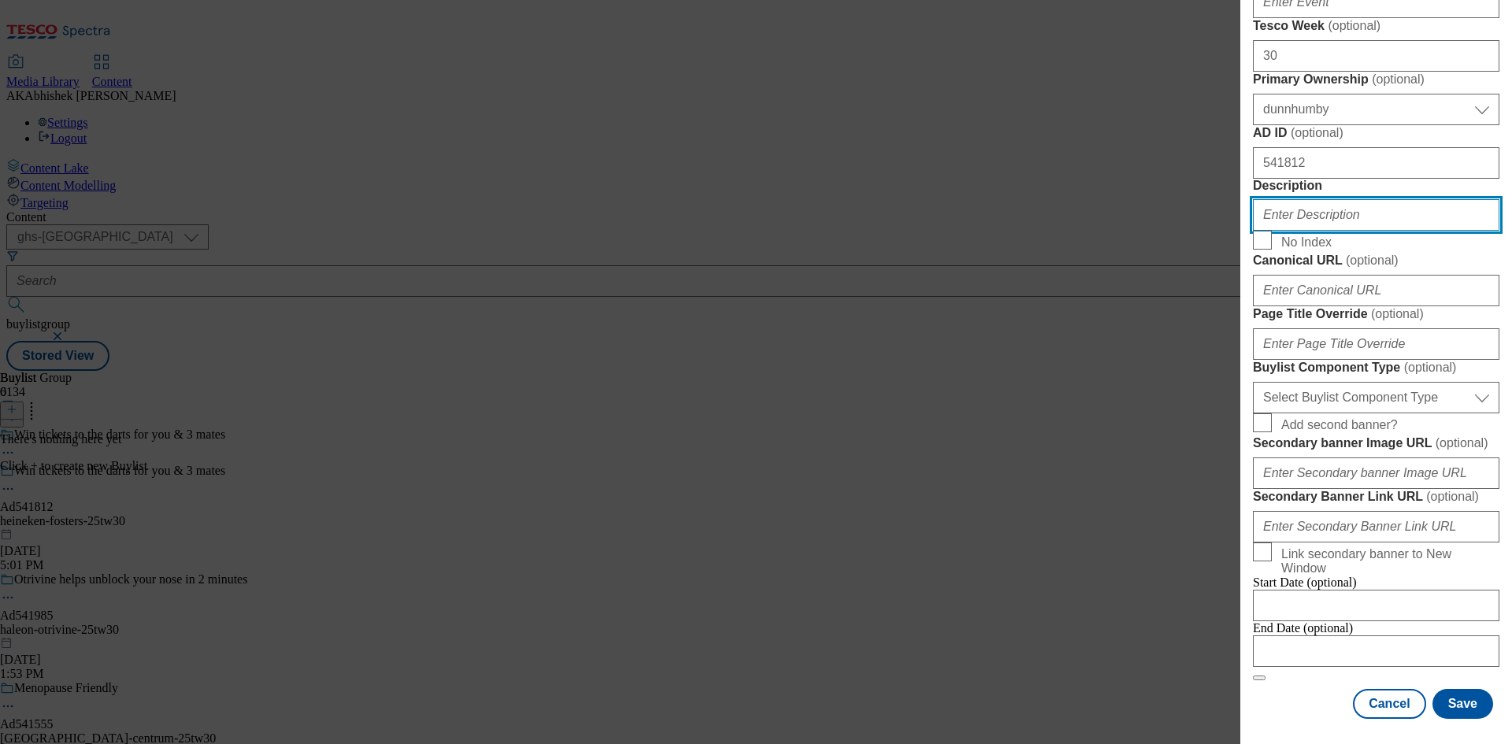
click at [1314, 231] on input "Description" at bounding box center [1376, 215] width 246 height 32
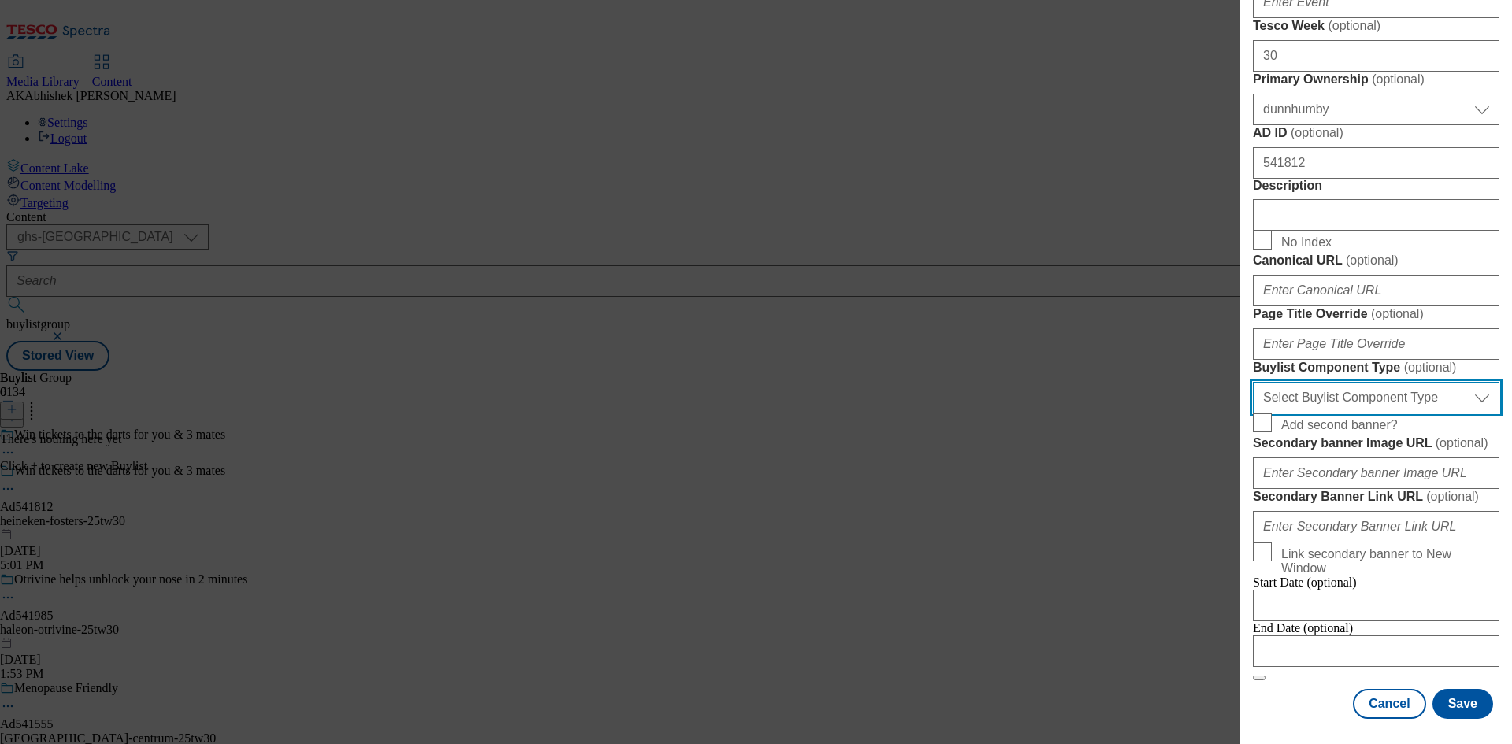
click at [1383, 413] on select "Select Buylist Component Type Banner Competition Header Meal" at bounding box center [1376, 398] width 246 height 32
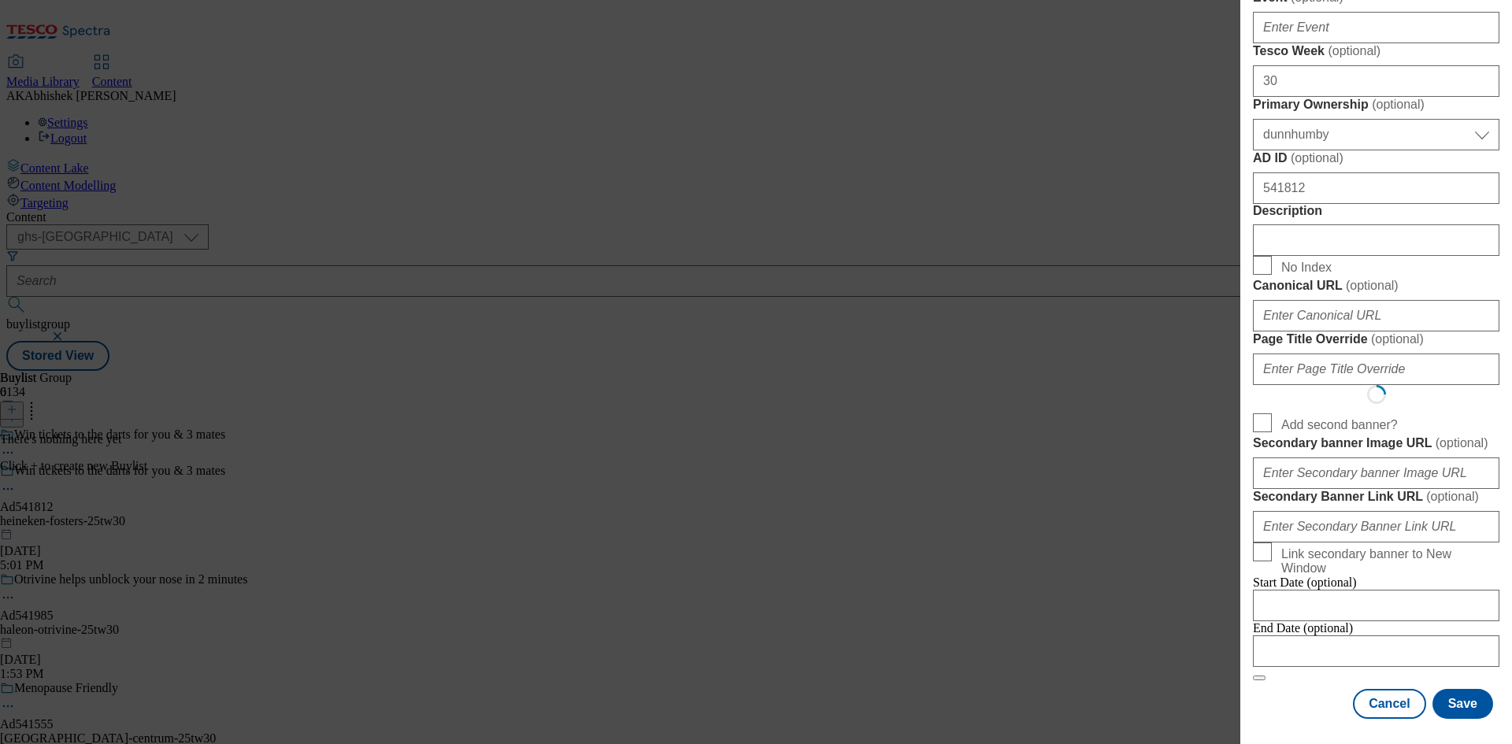
select select "Banner"
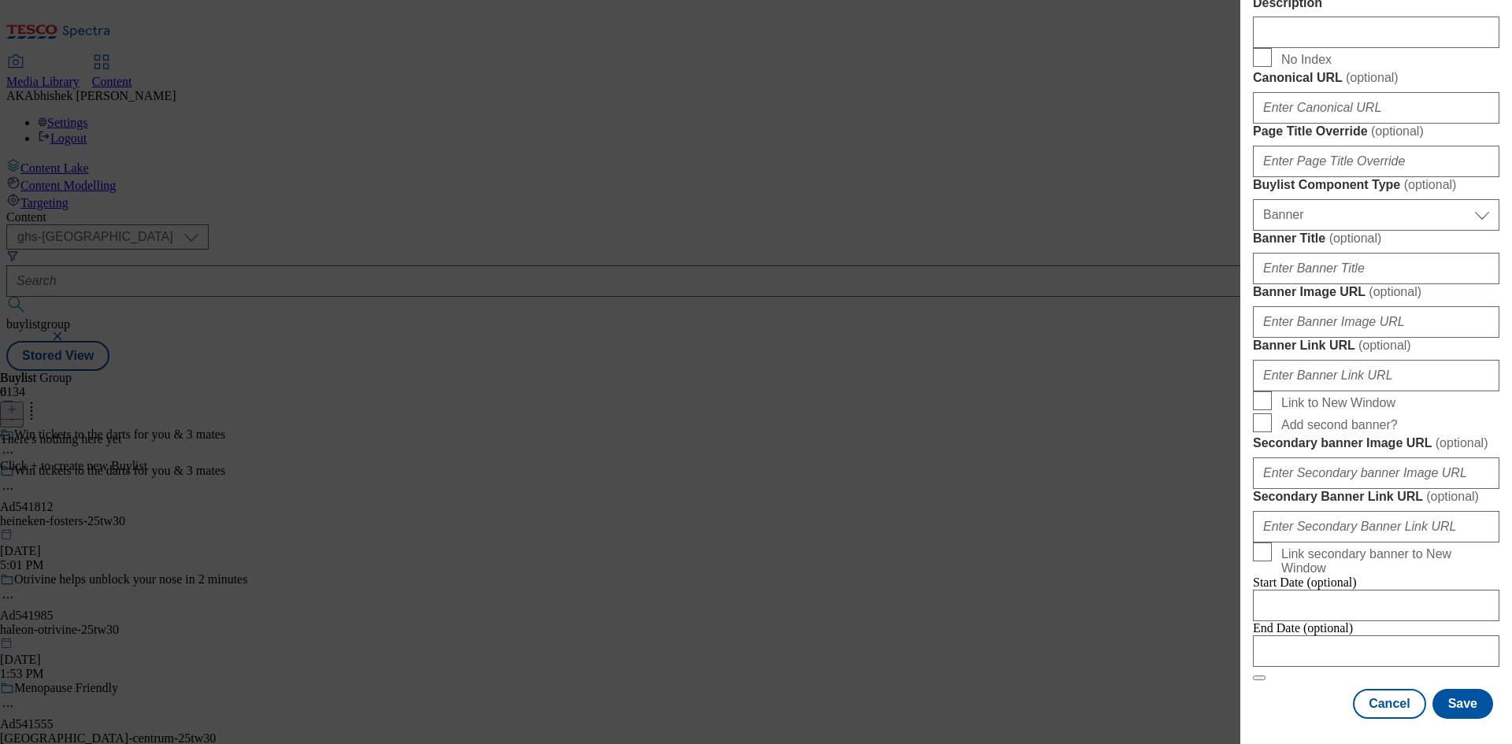
scroll to position [1381, 0]
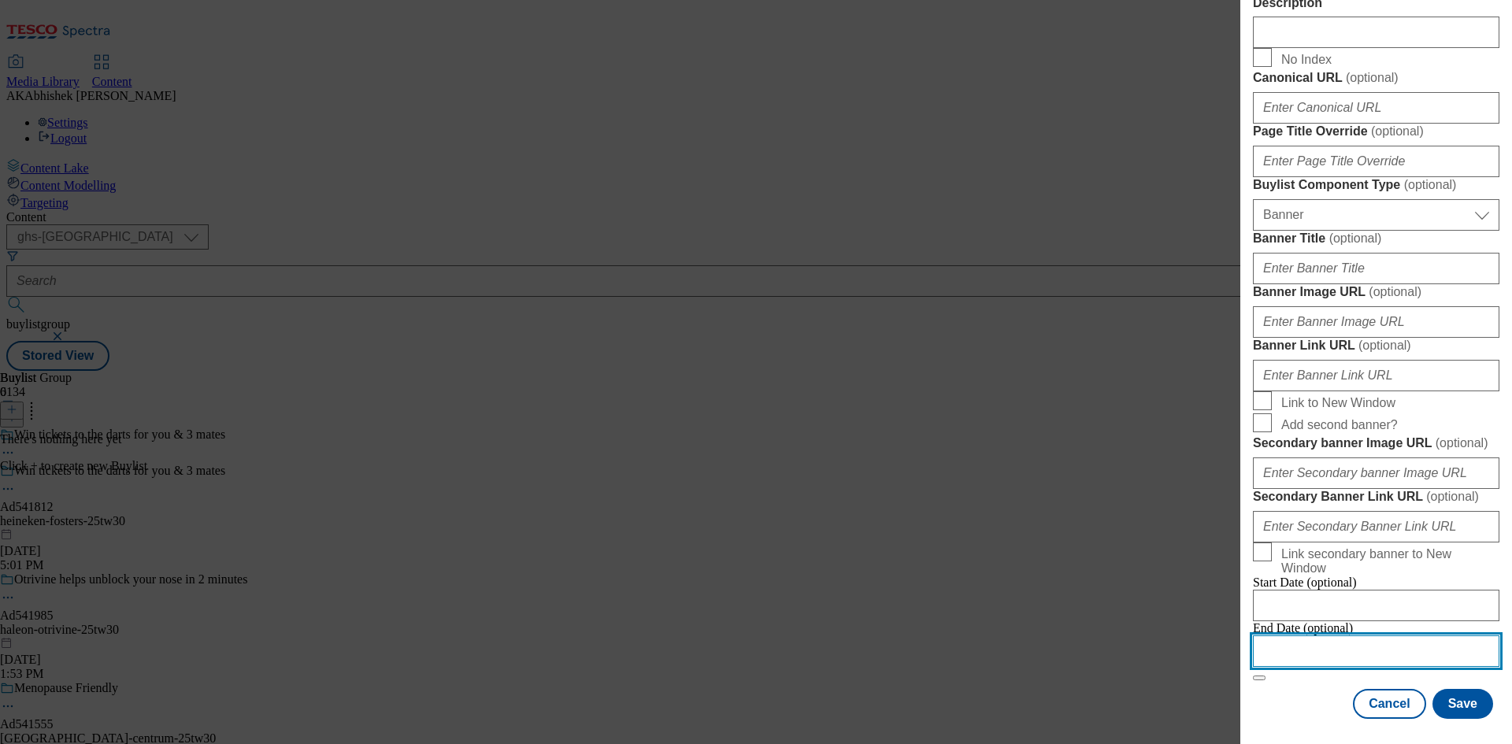
click at [1428, 636] on input "Modal" at bounding box center [1376, 652] width 246 height 32
select select "2025"
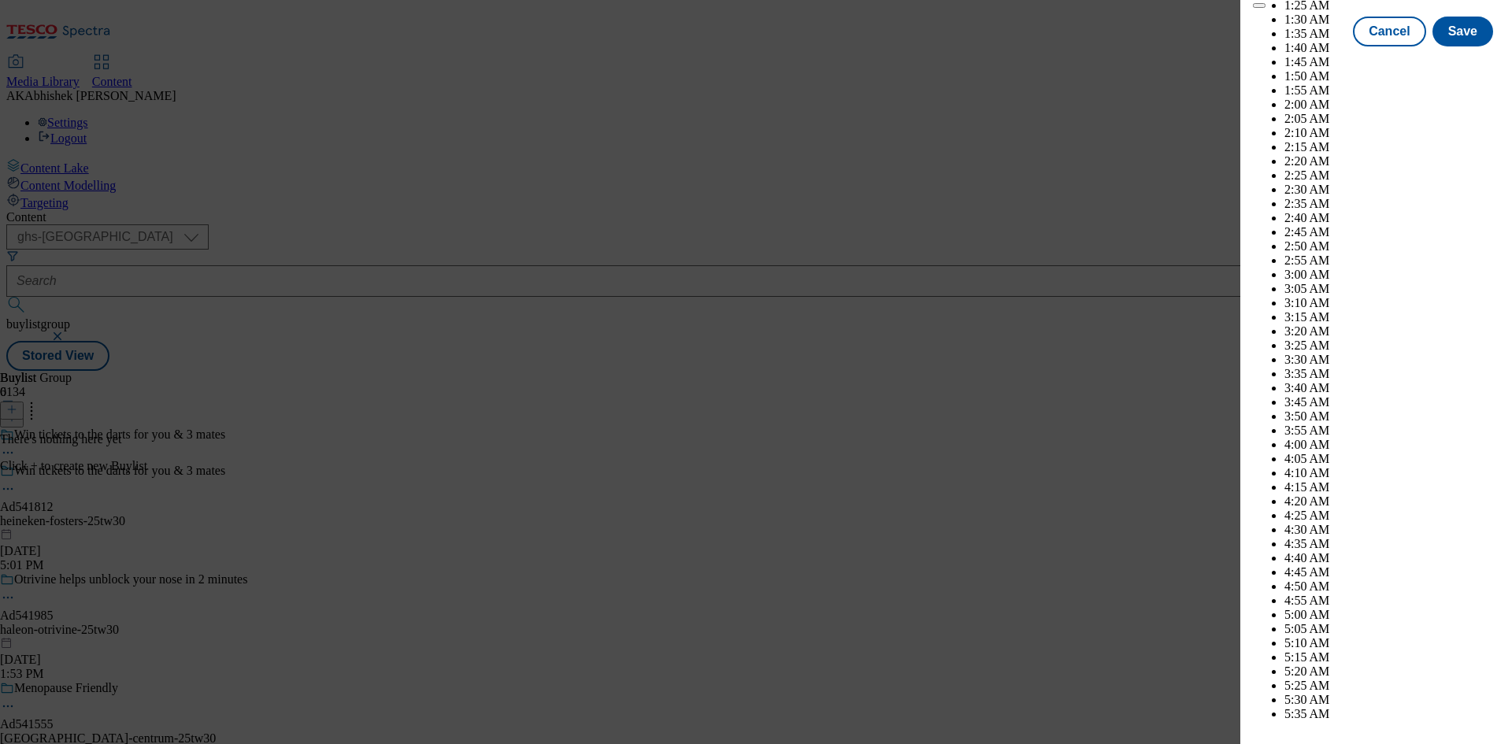
scroll to position [5934, 0]
select select "December"
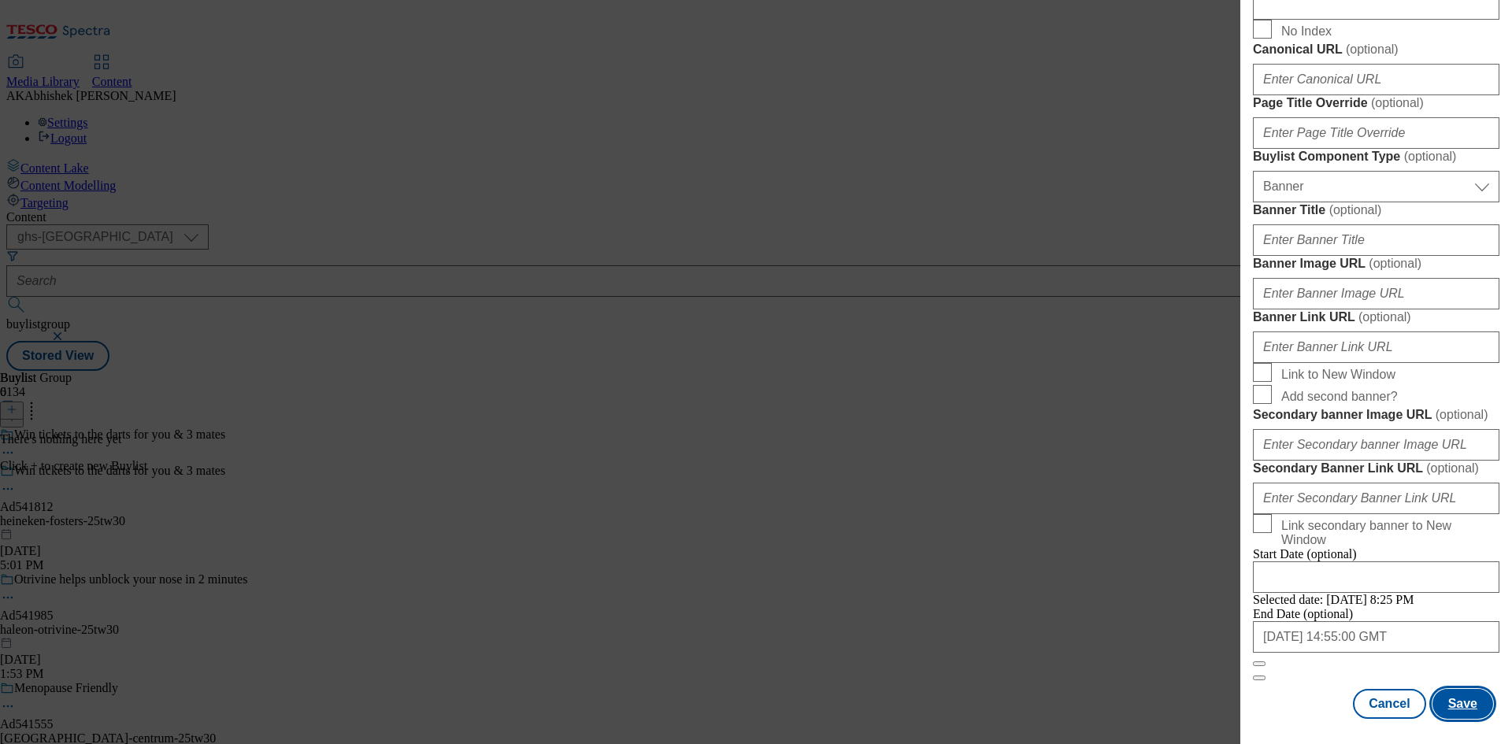
click at [1451, 711] on button "Save" at bounding box center [1463, 704] width 61 height 30
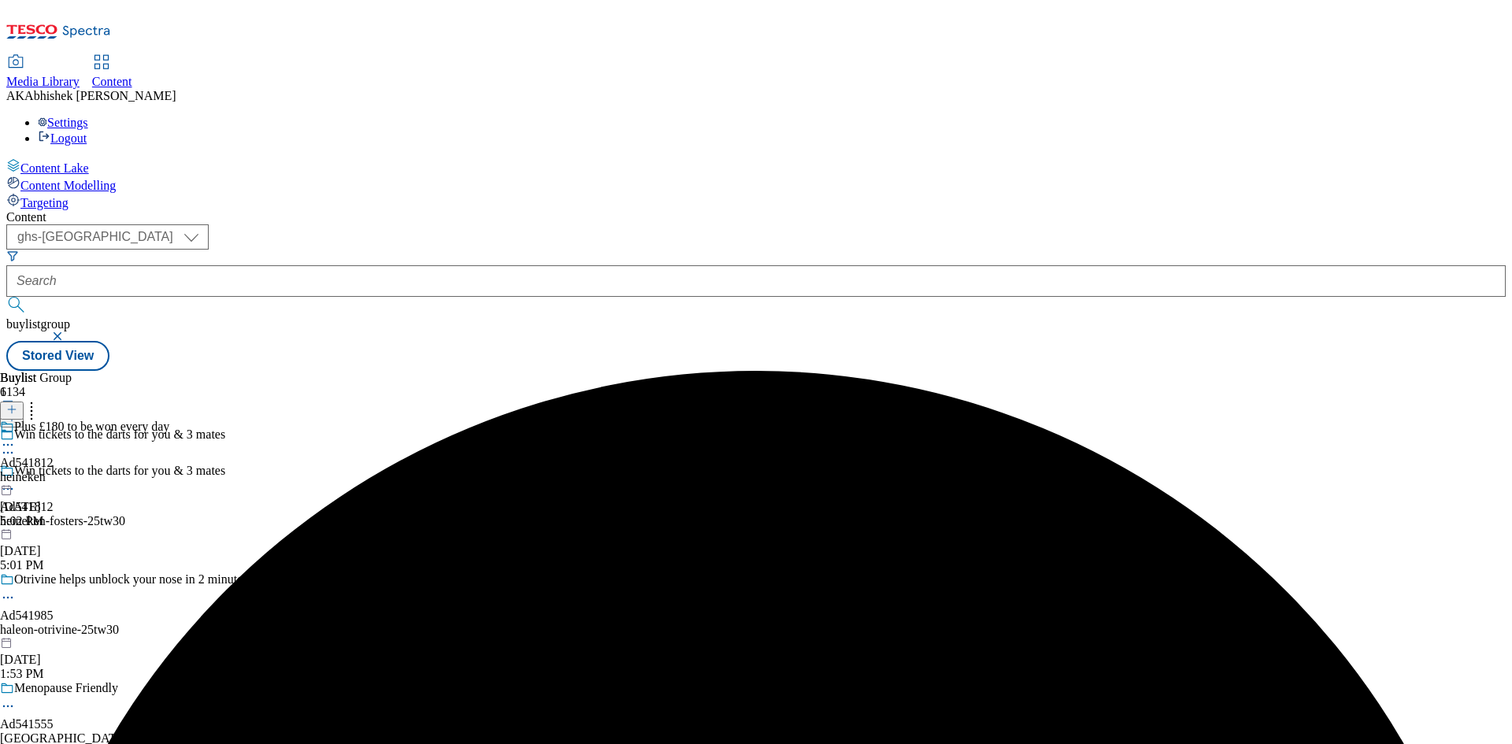
click at [169, 420] on div "Plus £180 to be won every day Ad541812 heineken [DATE] 5:02 PM" at bounding box center [84, 474] width 169 height 109
click at [17, 404] on icon at bounding box center [11, 409] width 11 height 11
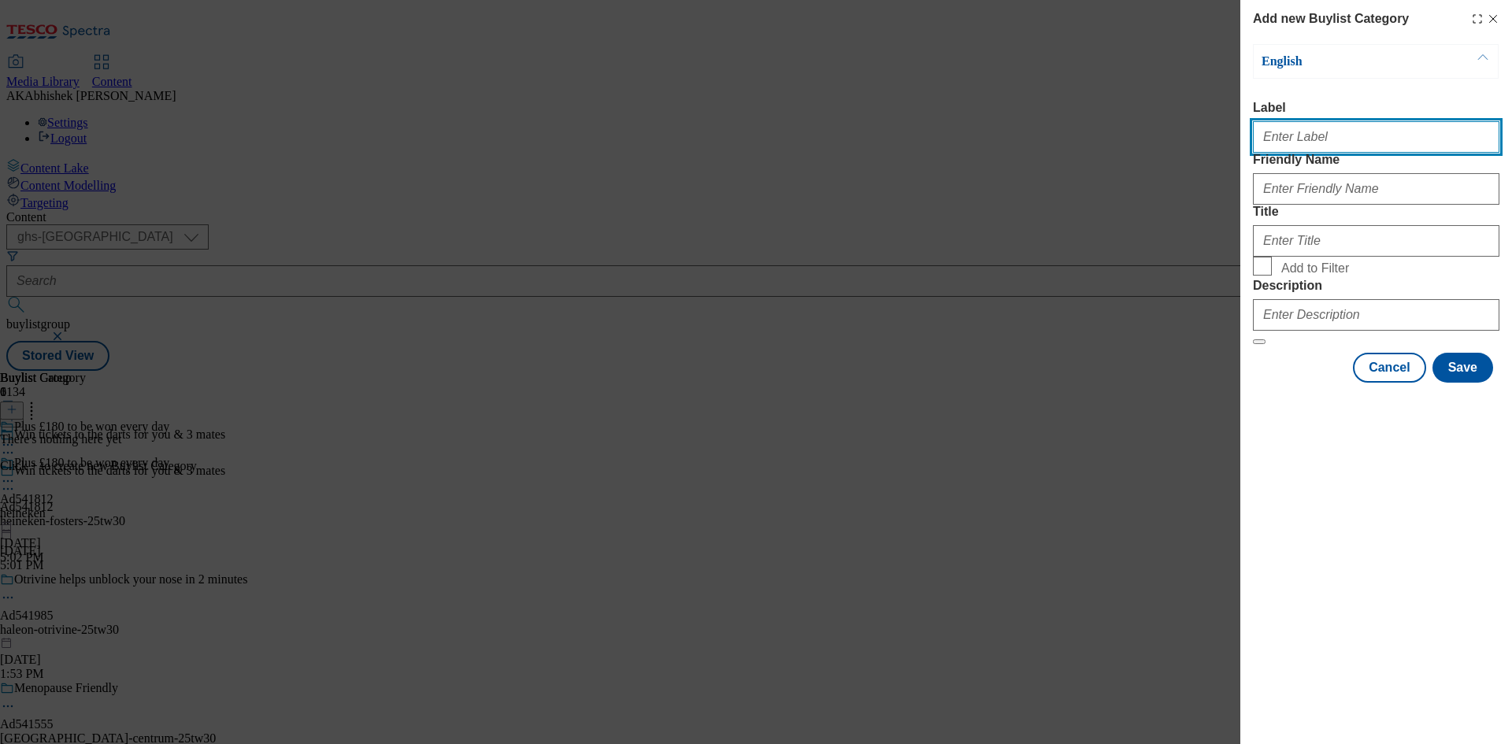
click at [1312, 148] on input "Label" at bounding box center [1376, 137] width 246 height 32
paste input "541812"
type input "Ad541812"
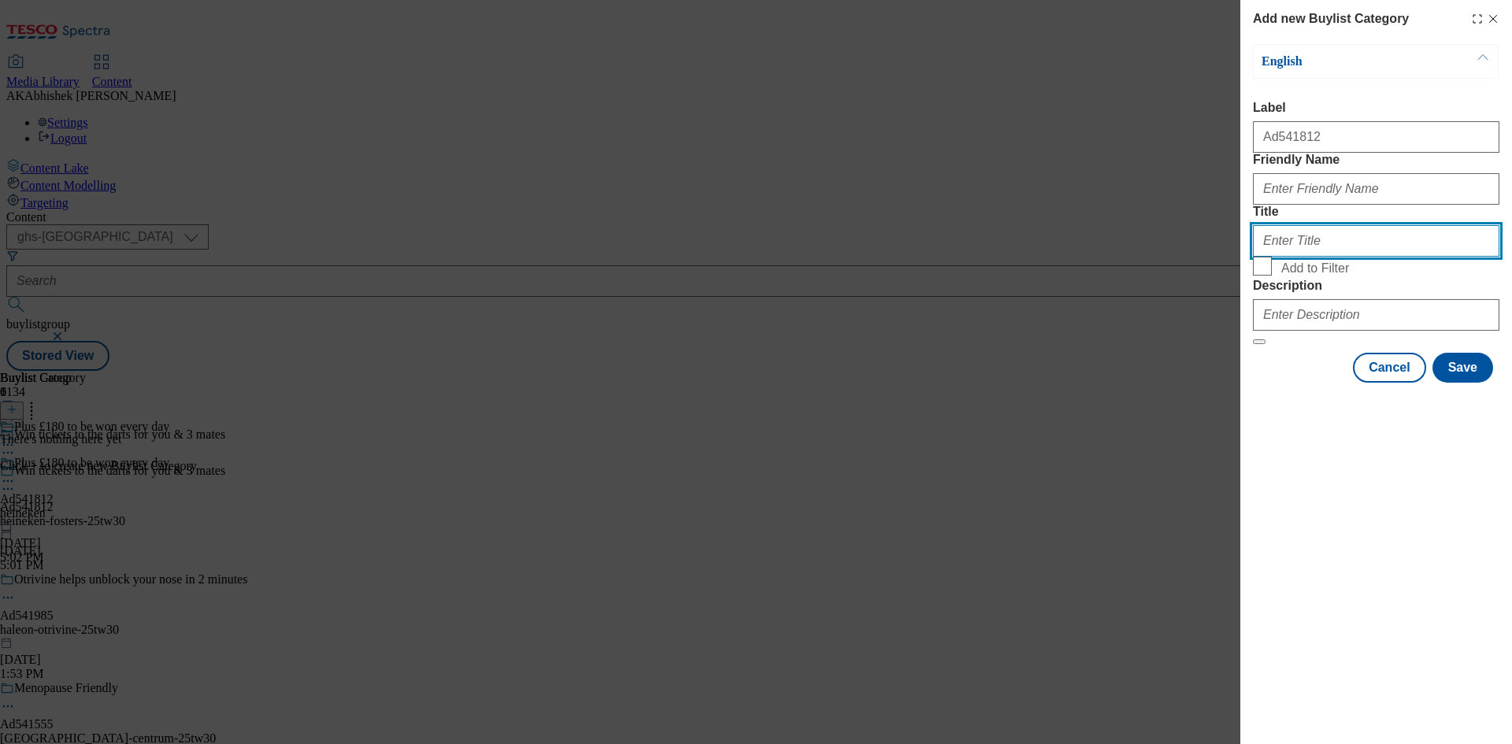
click at [1272, 257] on input "Title" at bounding box center [1376, 241] width 246 height 32
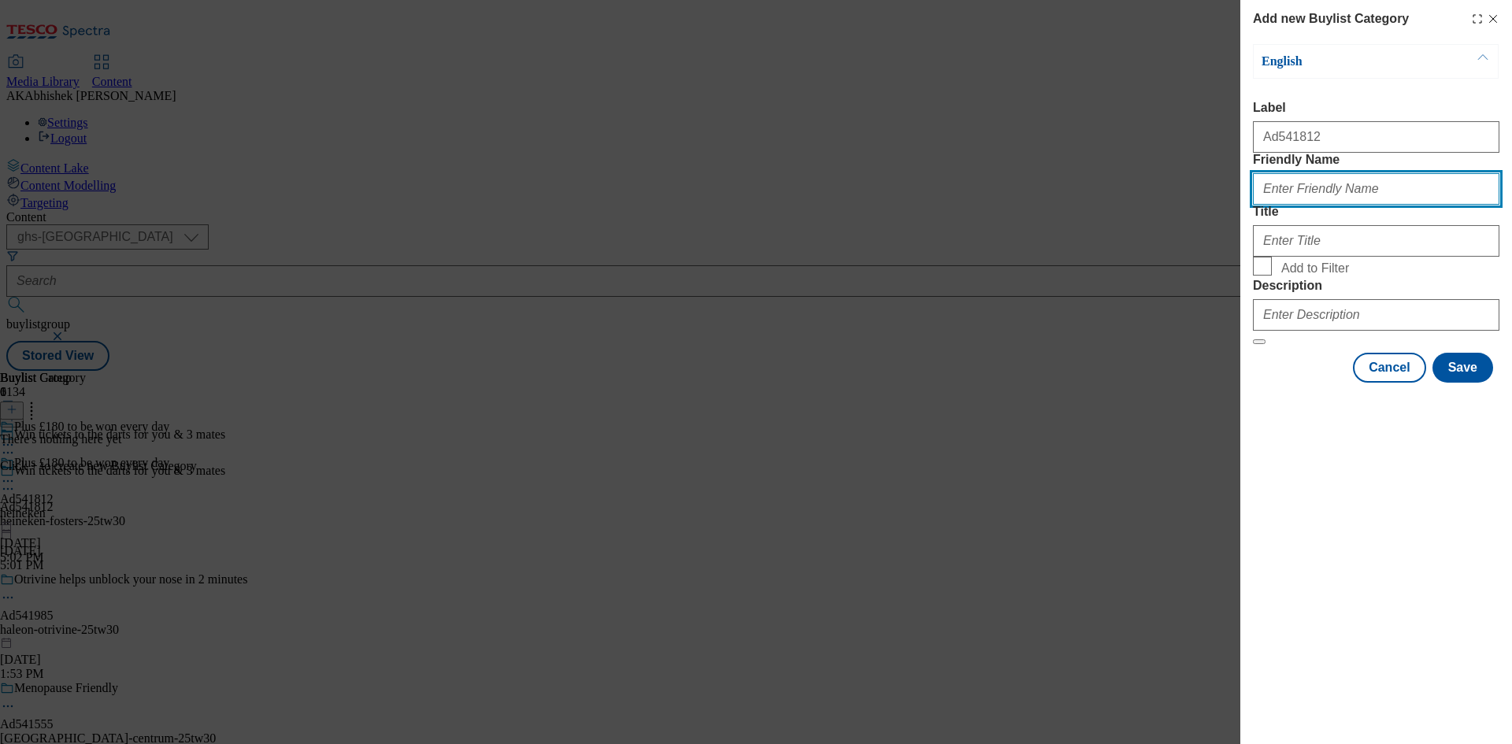
click at [1295, 205] on input "Friendly Name" at bounding box center [1376, 189] width 246 height 32
paste input "heineken-fosters"
type input "heineken-fosters"
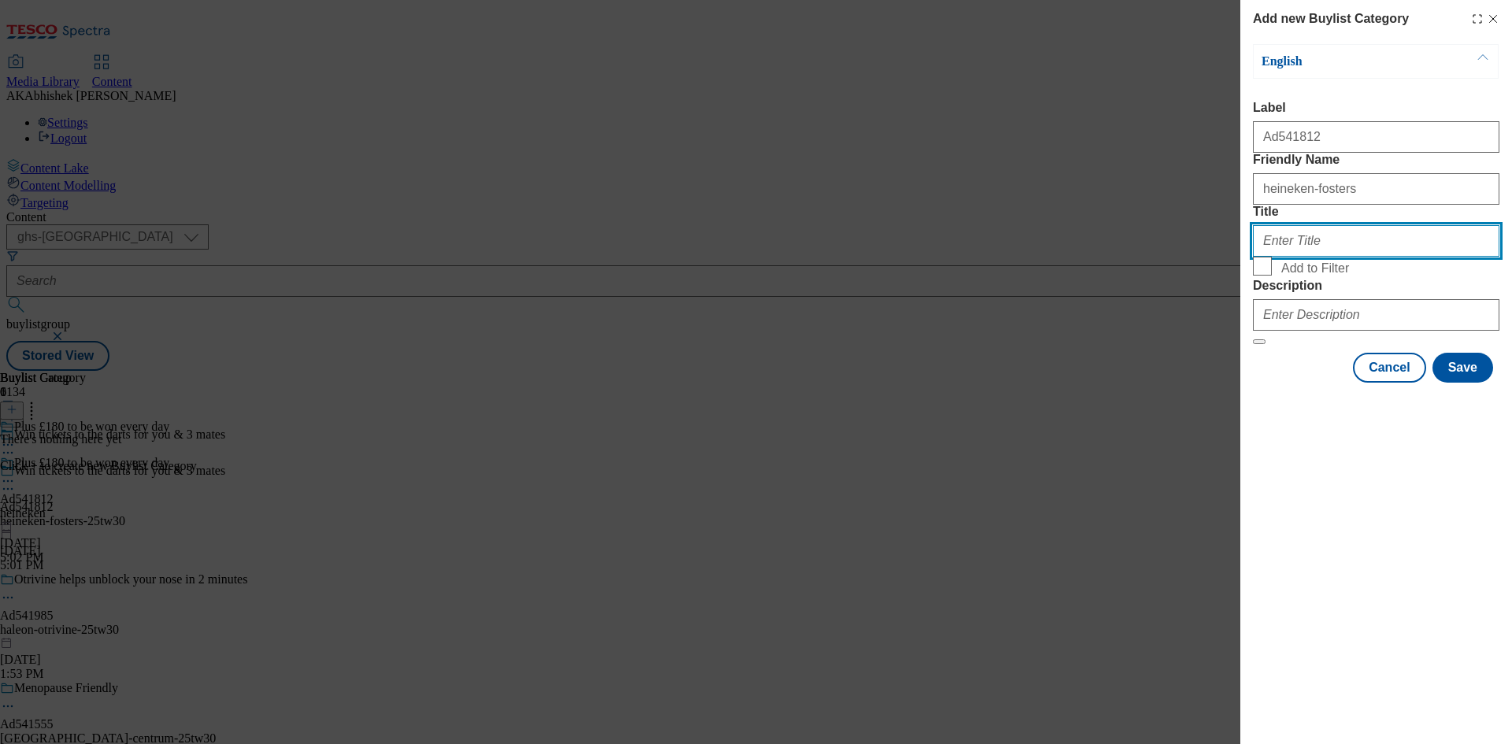
drag, startPoint x: 1305, startPoint y: 294, endPoint x: 1334, endPoint y: 296, distance: 29.2
click at [1305, 257] on input "Title" at bounding box center [1376, 241] width 246 height 32
paste input "heineken-fosters"
click at [1300, 257] on input "heineken-fosters" at bounding box center [1376, 241] width 246 height 32
type input "Heineken"
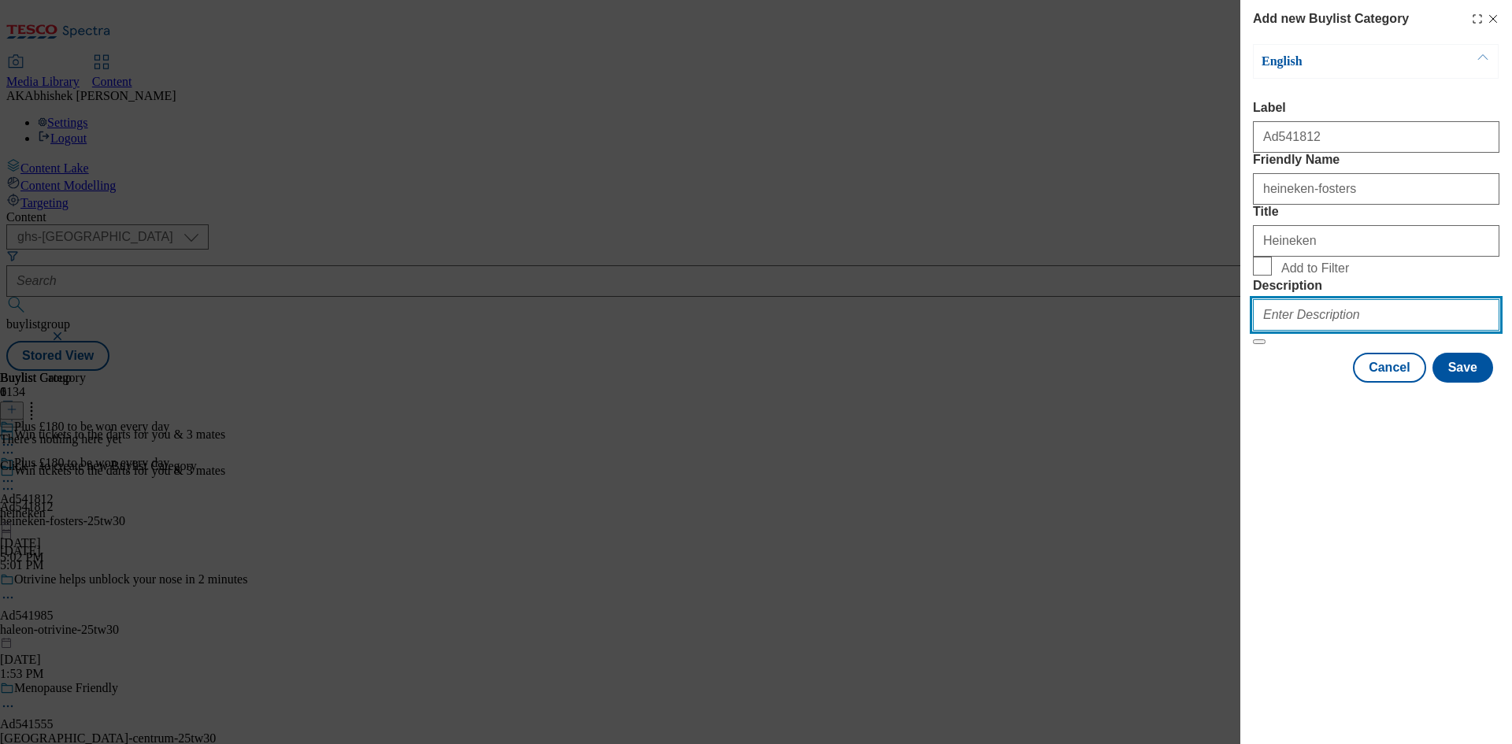
click at [1333, 331] on input "Description" at bounding box center [1376, 315] width 246 height 32
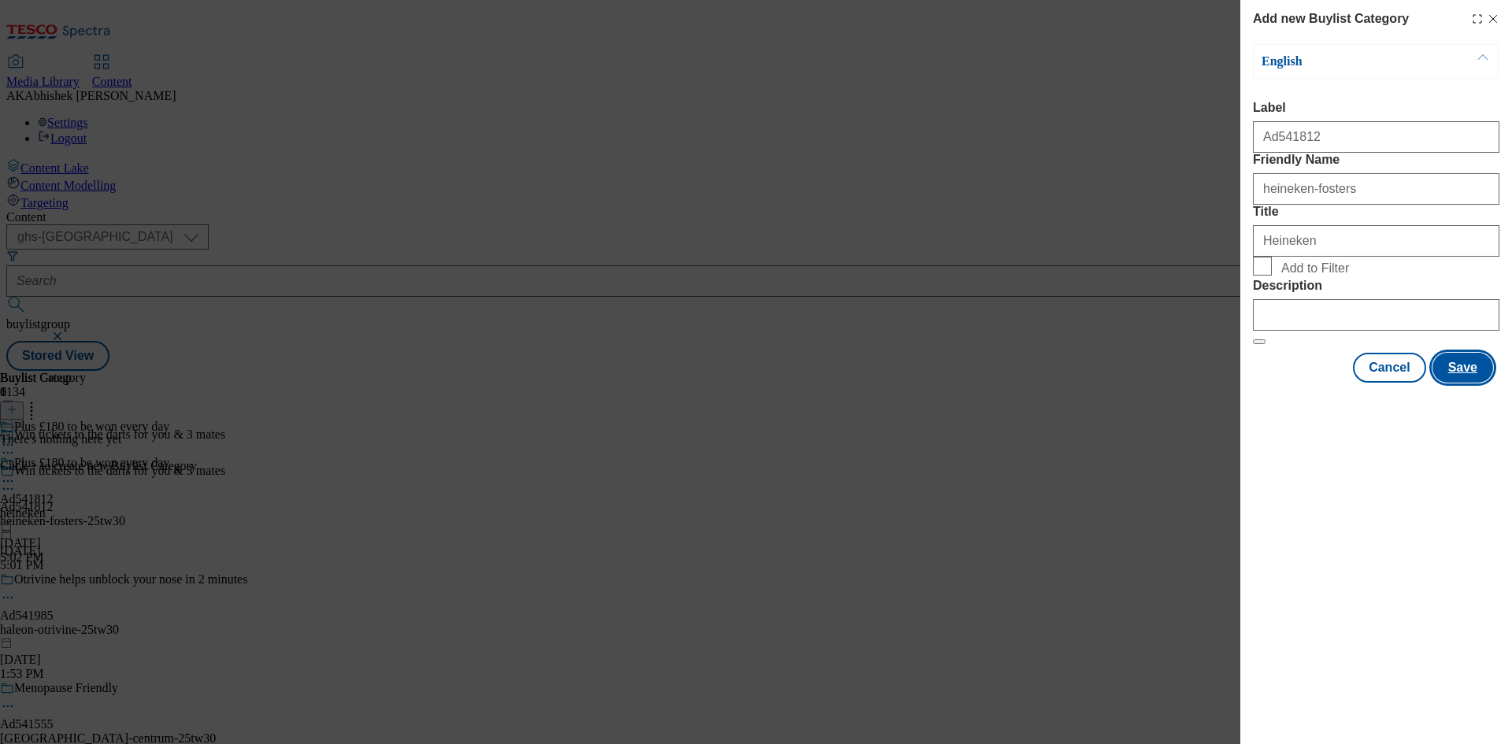
click at [1463, 383] on button "Save" at bounding box center [1463, 368] width 61 height 30
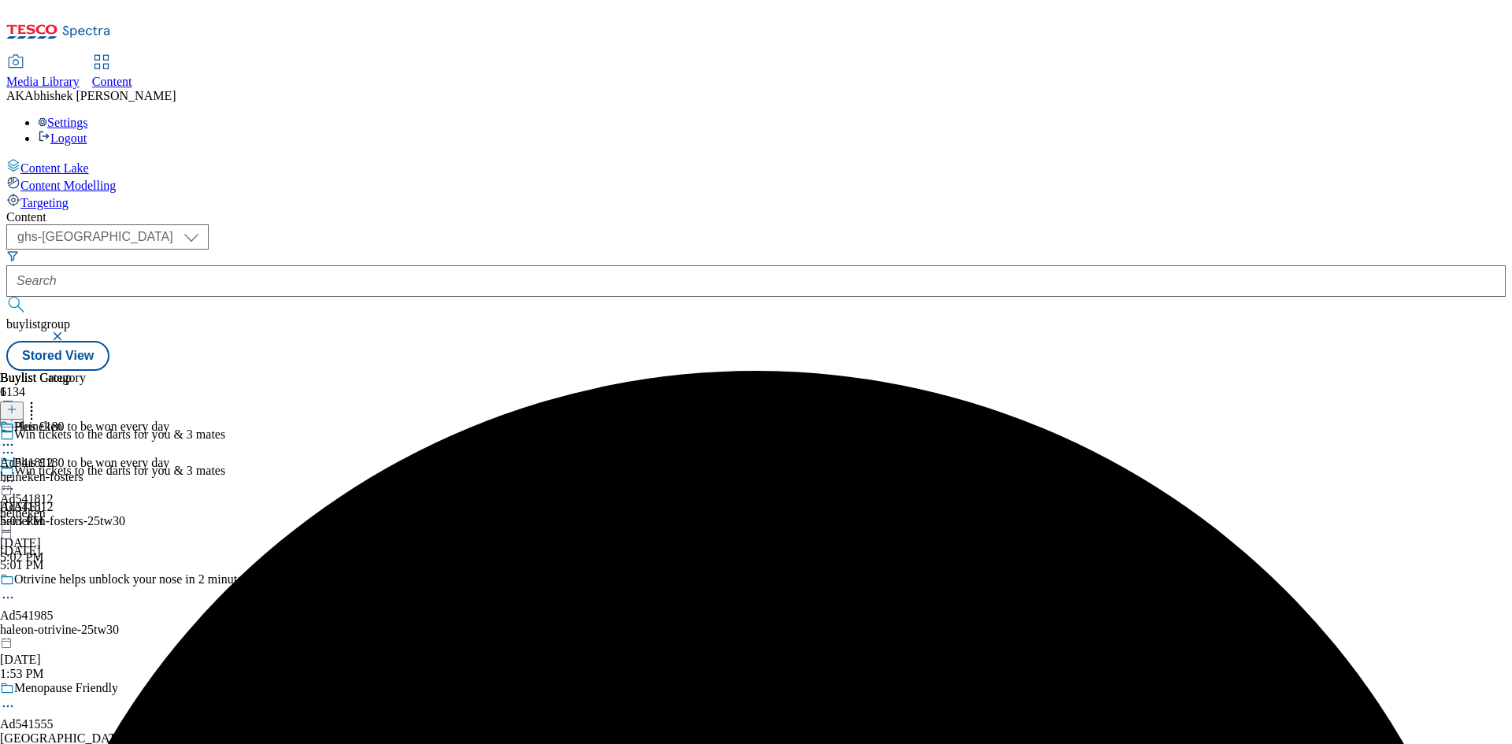
click at [86, 470] on div "heineken-fosters" at bounding box center [43, 477] width 86 height 14
click at [24, 402] on button at bounding box center [12, 411] width 24 height 18
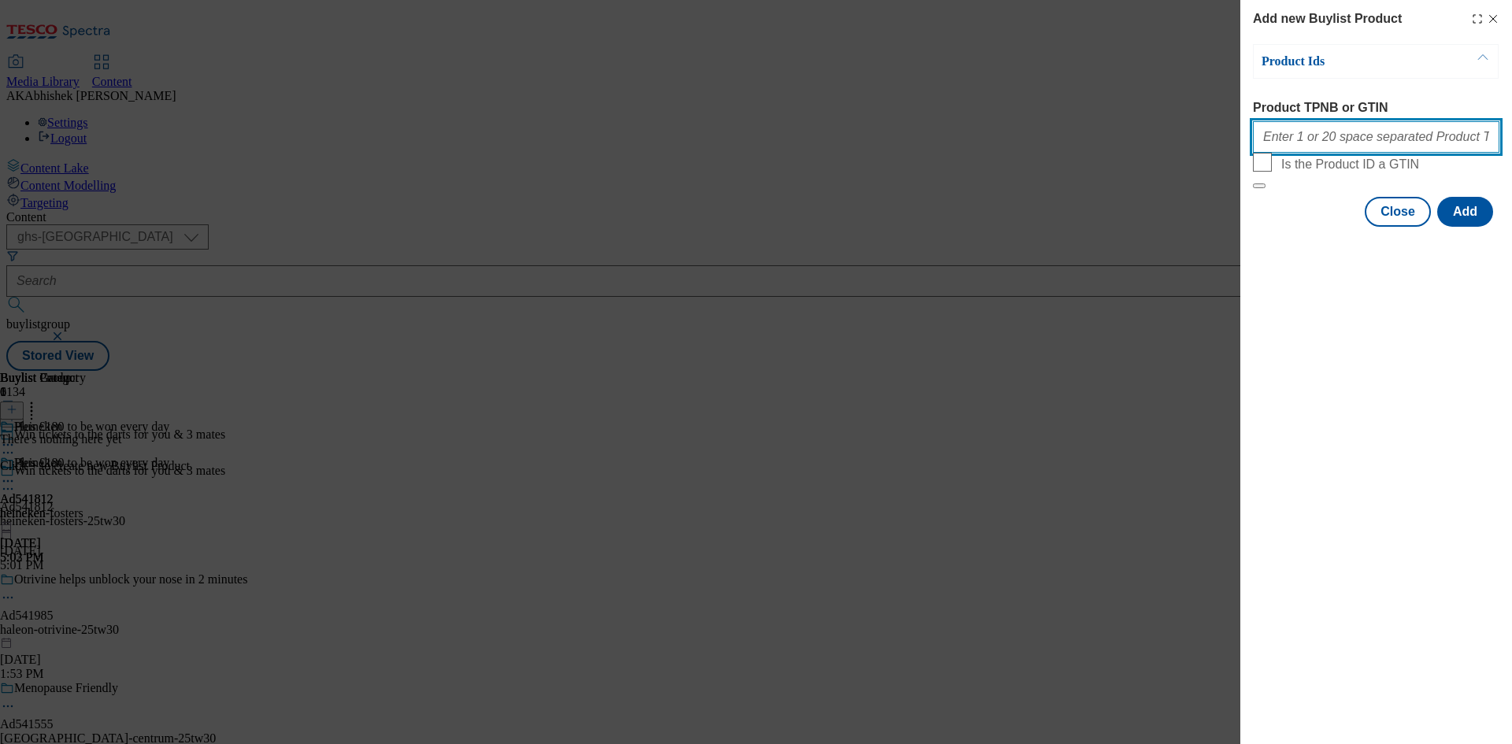
click at [1333, 143] on input "Product TPNB or GTIN" at bounding box center [1376, 137] width 246 height 32
paste input "92197703 92197703 92255226 91576746"
type input "92197703 92197703 92255226 91576746"
click at [1470, 227] on button "Add" at bounding box center [1465, 212] width 56 height 30
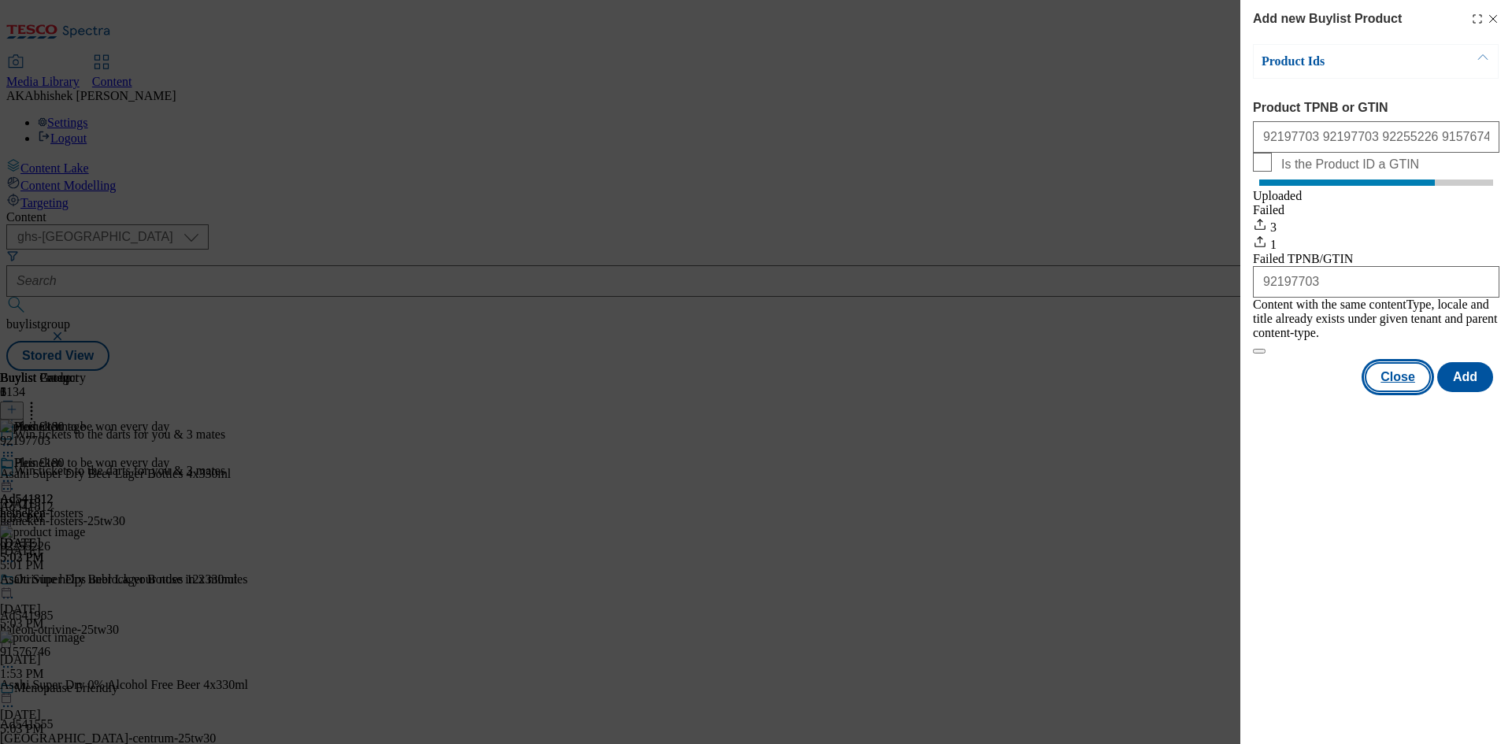
click at [1404, 388] on button "Close" at bounding box center [1398, 377] width 66 height 30
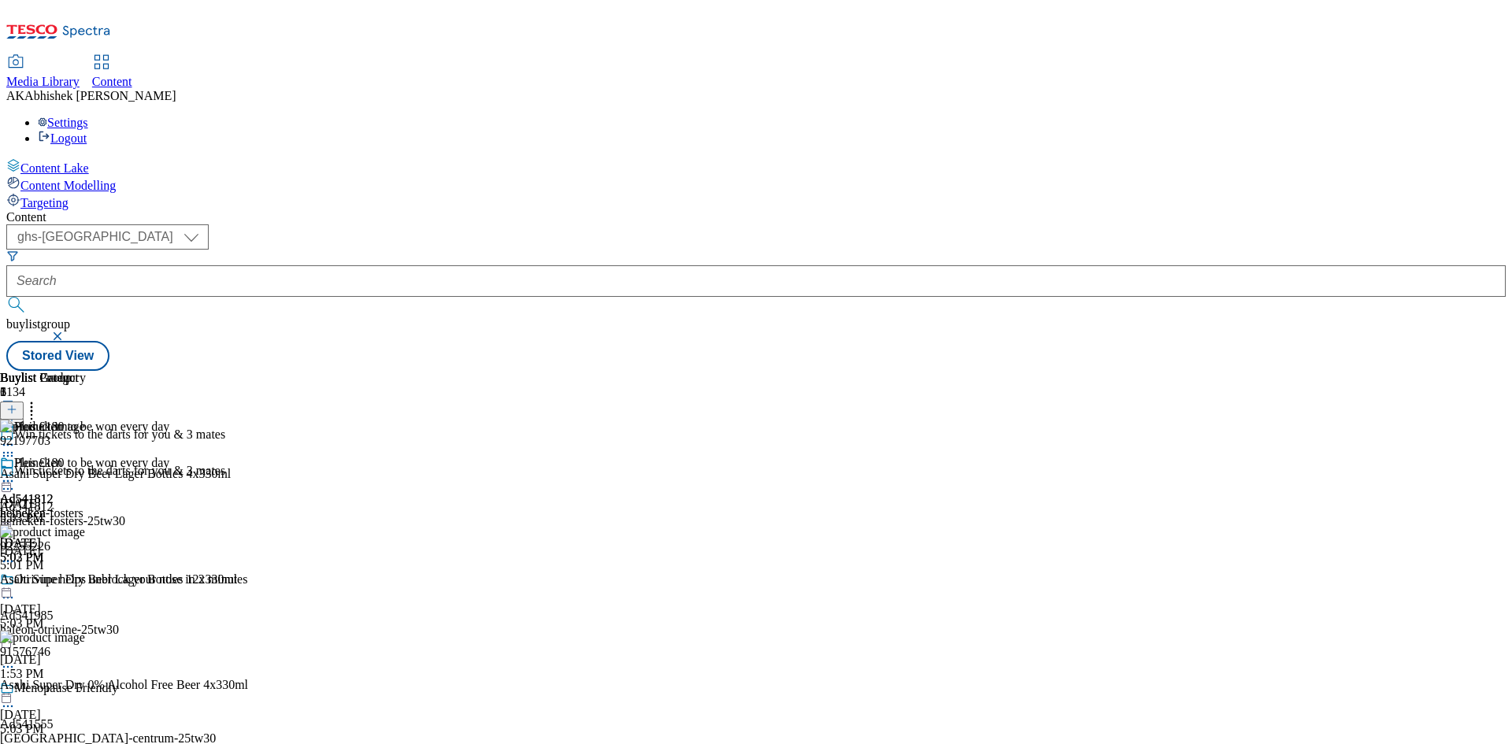
click at [16, 473] on icon at bounding box center [8, 481] width 16 height 16
click at [86, 581] on span "Preview" at bounding box center [67, 587] width 37 height 12
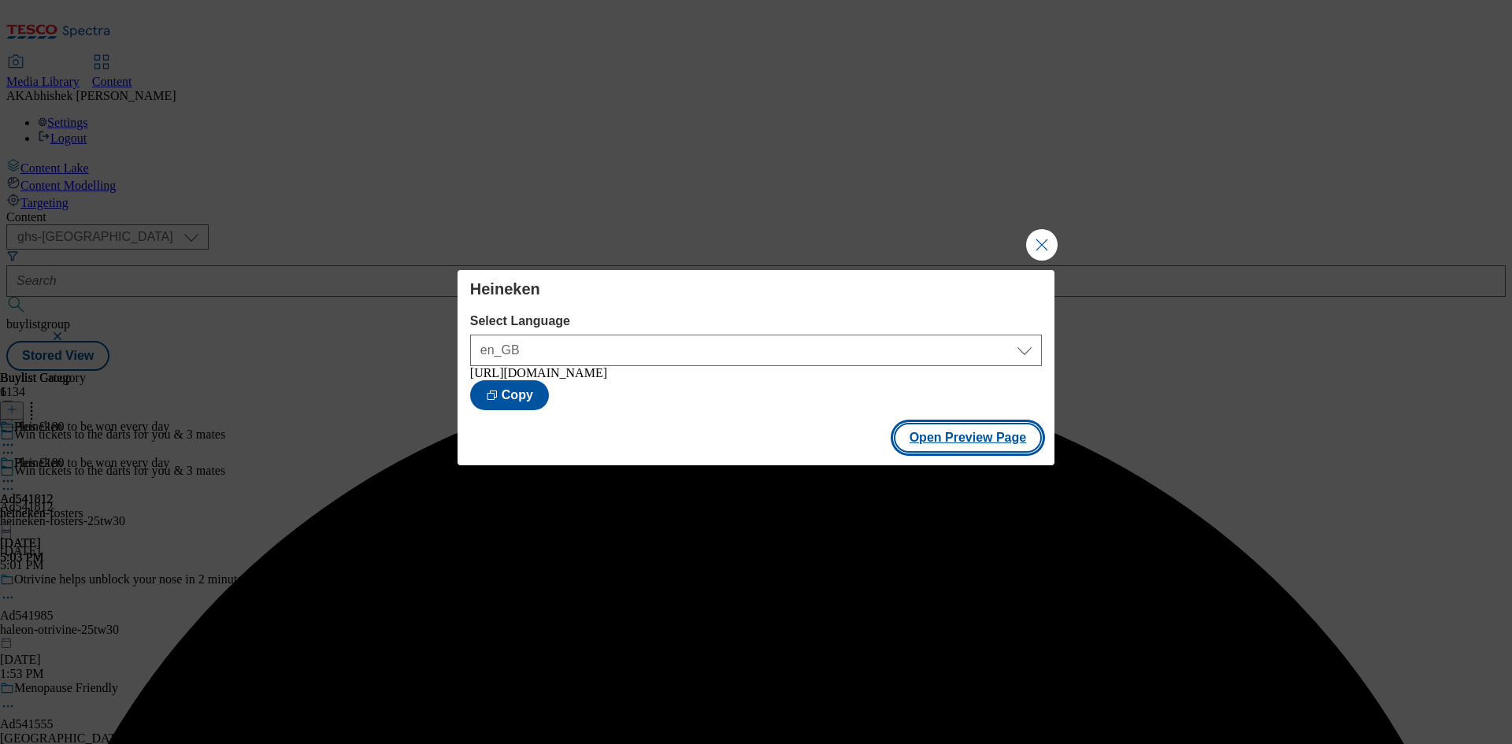
click at [992, 450] on button "Open Preview Page" at bounding box center [968, 438] width 149 height 30
click at [1037, 232] on button "Close Modal" at bounding box center [1042, 245] width 32 height 32
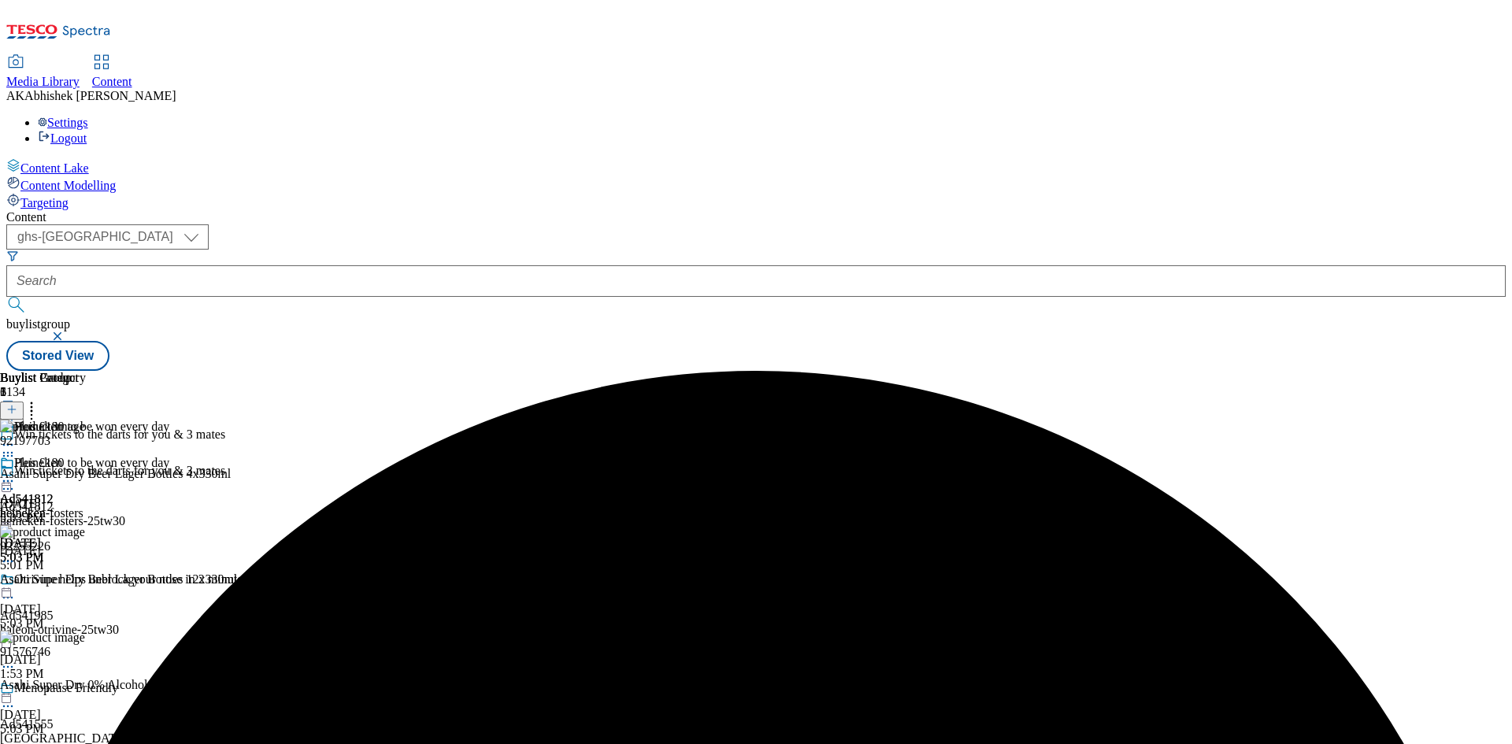
click at [16, 481] on icon at bounding box center [8, 489] width 16 height 16
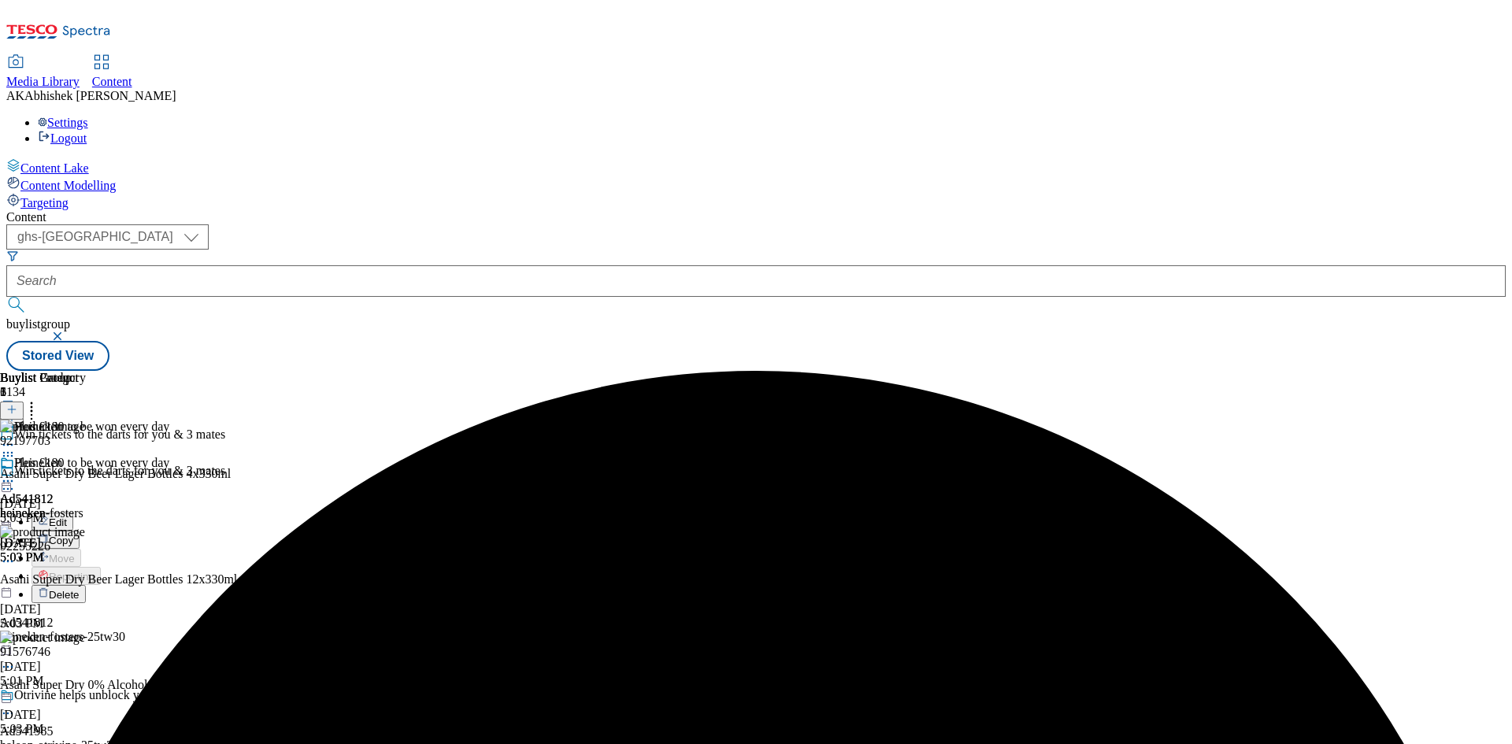
click at [67, 517] on span "Edit" at bounding box center [58, 523] width 18 height 12
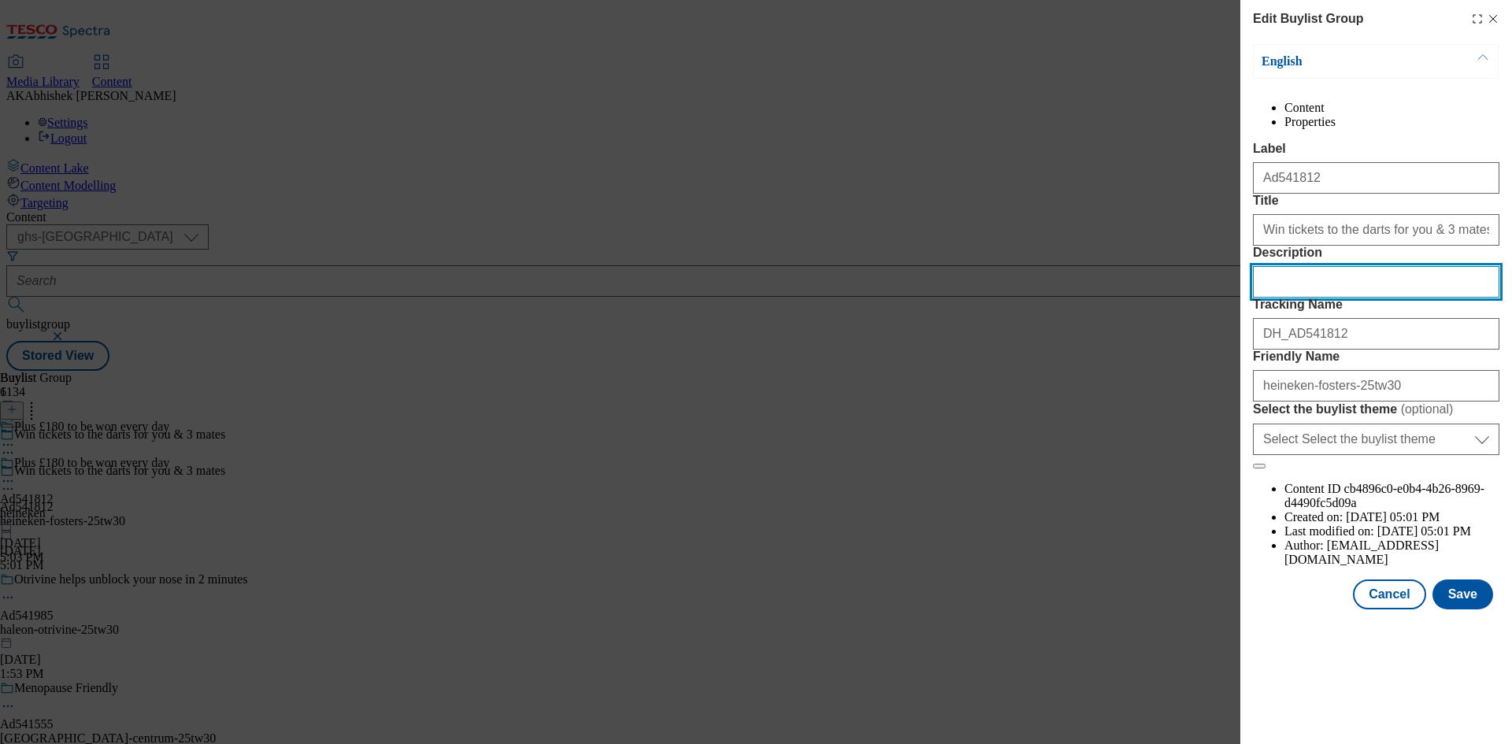
click at [1316, 298] on input "Description" at bounding box center [1376, 282] width 246 height 32
paste input "Asahi Super Dry Beer Lager Bottles 4x330ml"
type input "Asahi Super Dry Beer Lager Bottles 4x330ml"
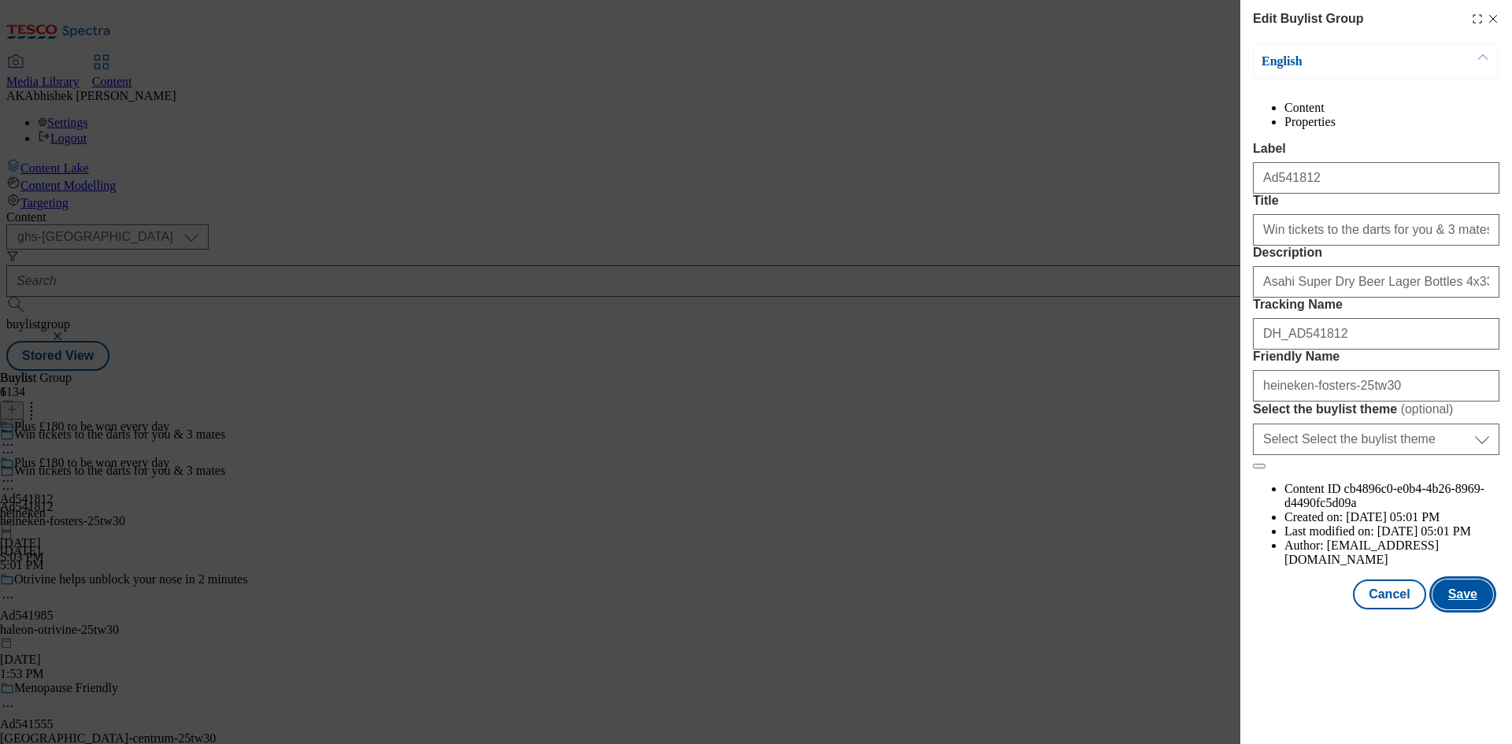
click at [1459, 610] on button "Save" at bounding box center [1463, 595] width 61 height 30
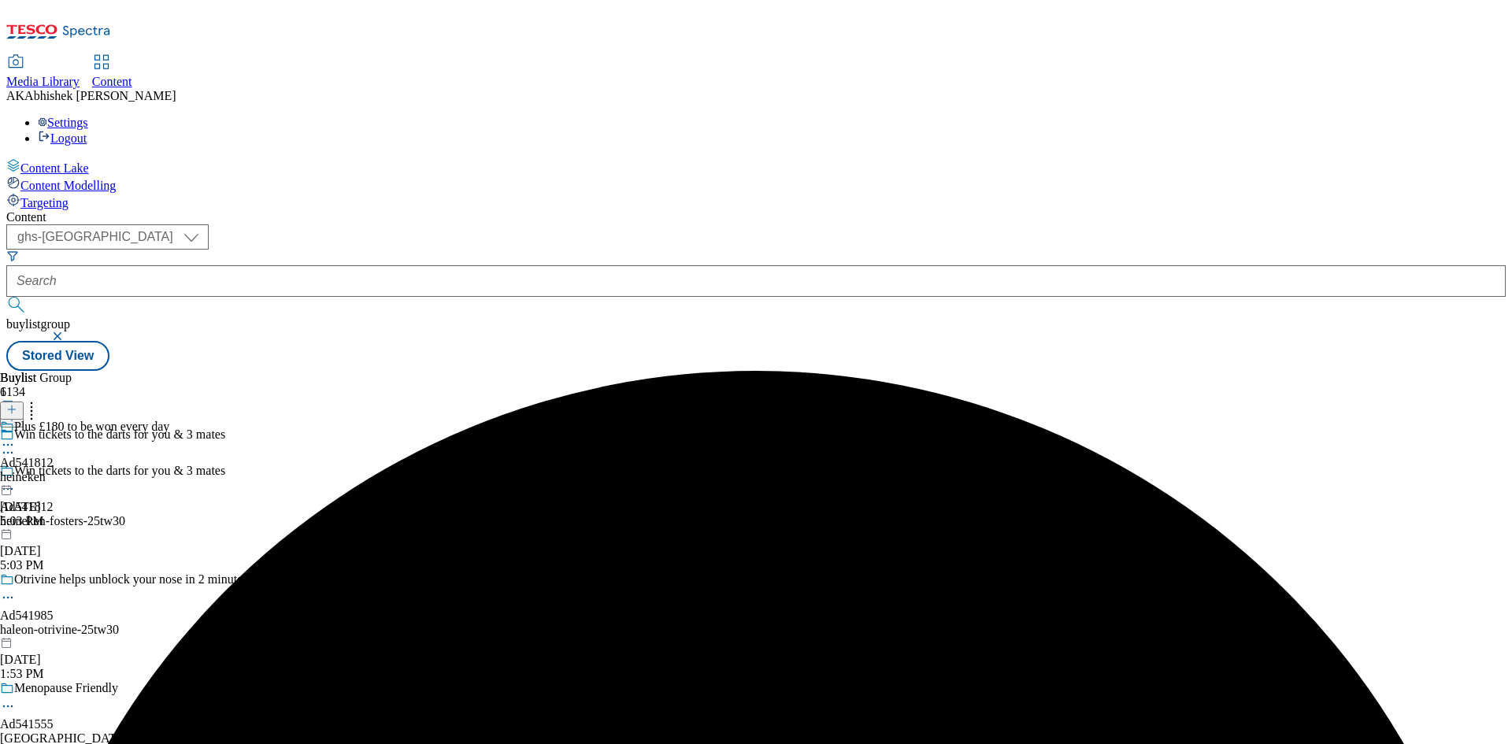
click at [16, 437] on icon at bounding box center [8, 445] width 16 height 16
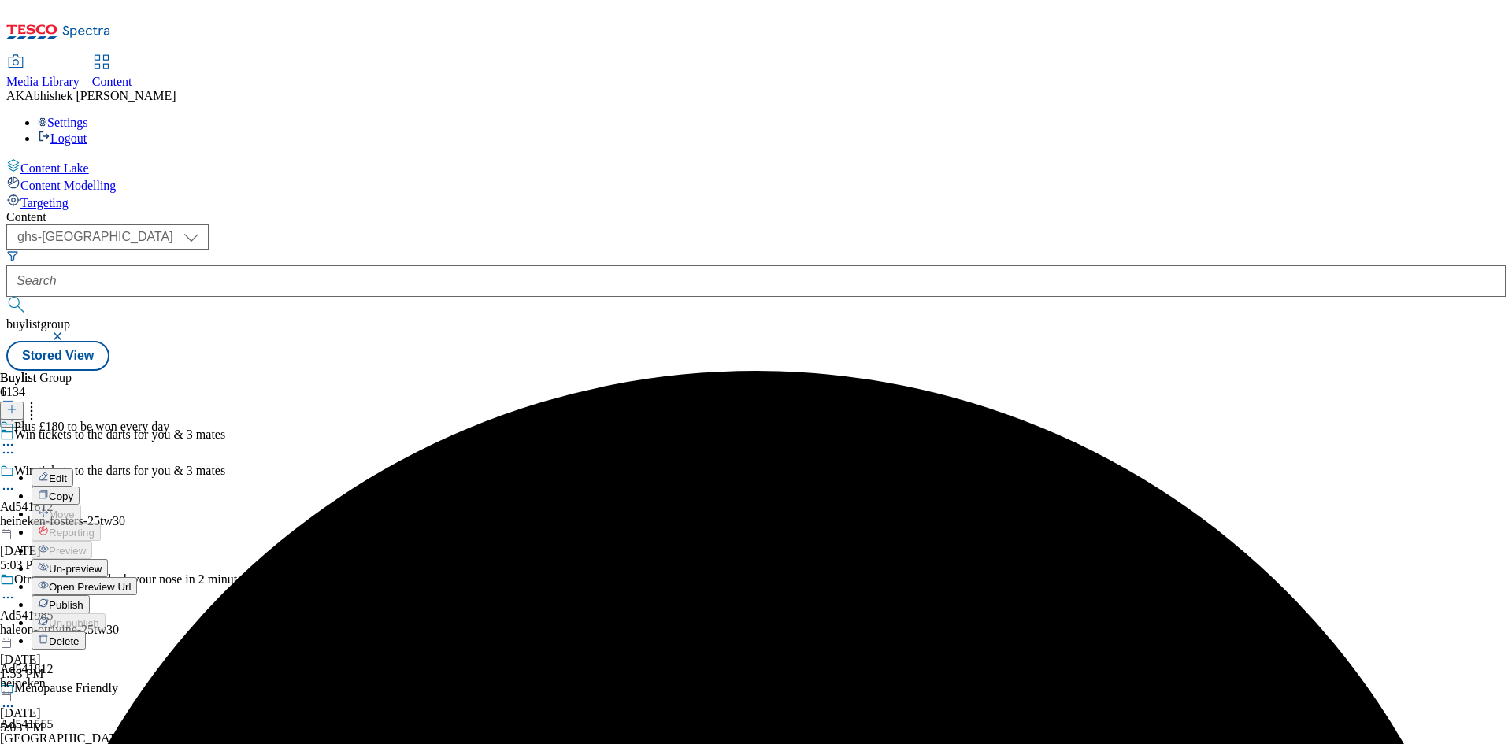
click at [73, 469] on button "Edit" at bounding box center [53, 478] width 42 height 18
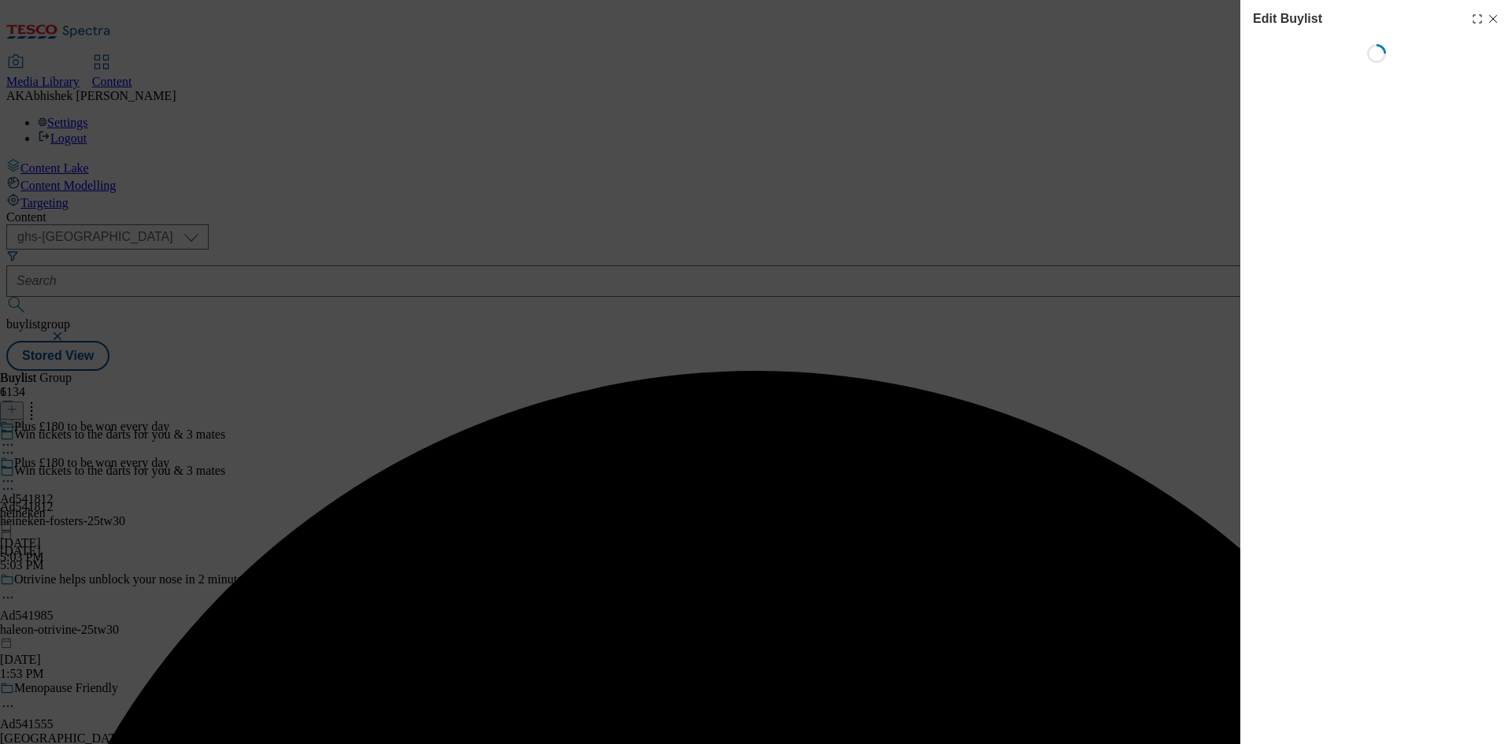
select select "tactical"
select select "supplier funded short term 1-3 weeks"
select select "dunnhumby"
select select "Banner"
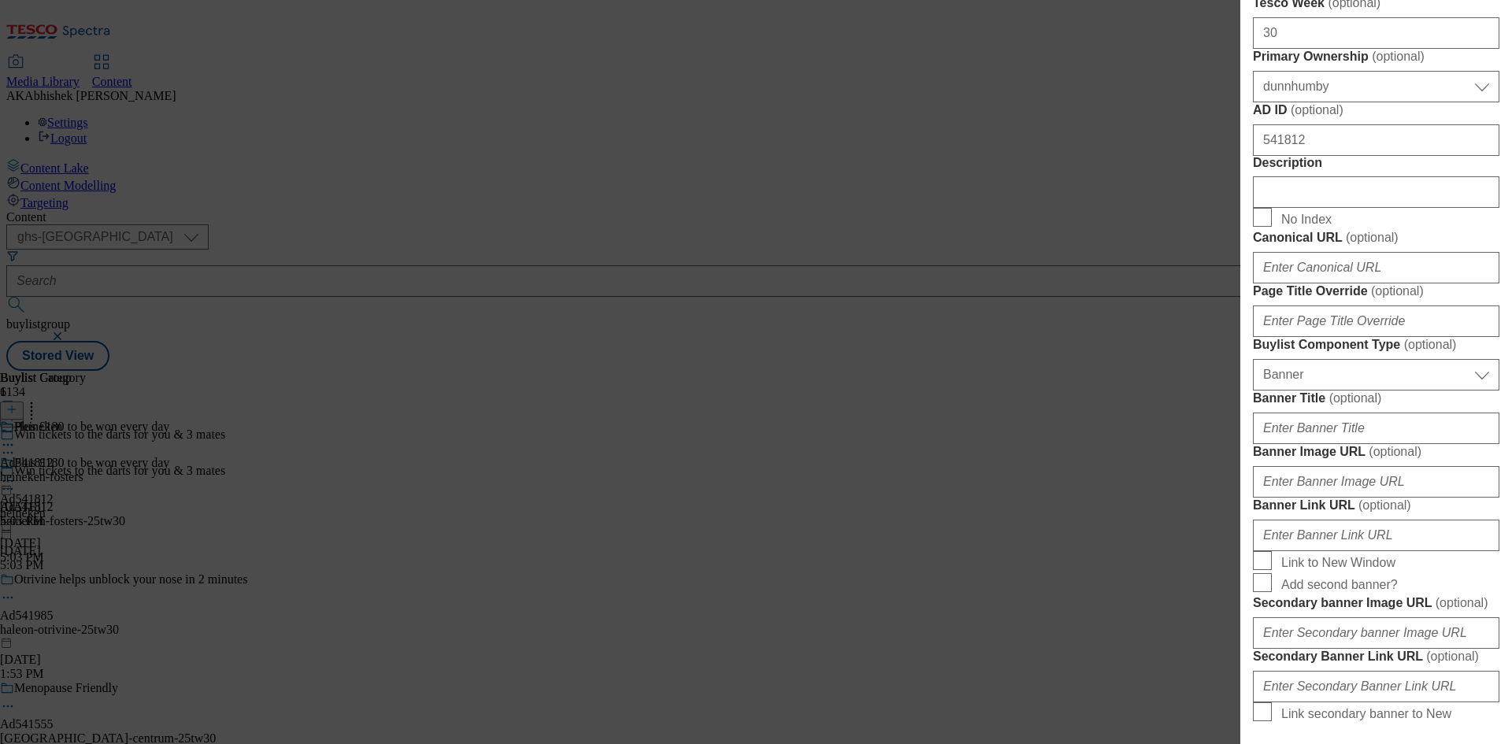
scroll to position [709, 0]
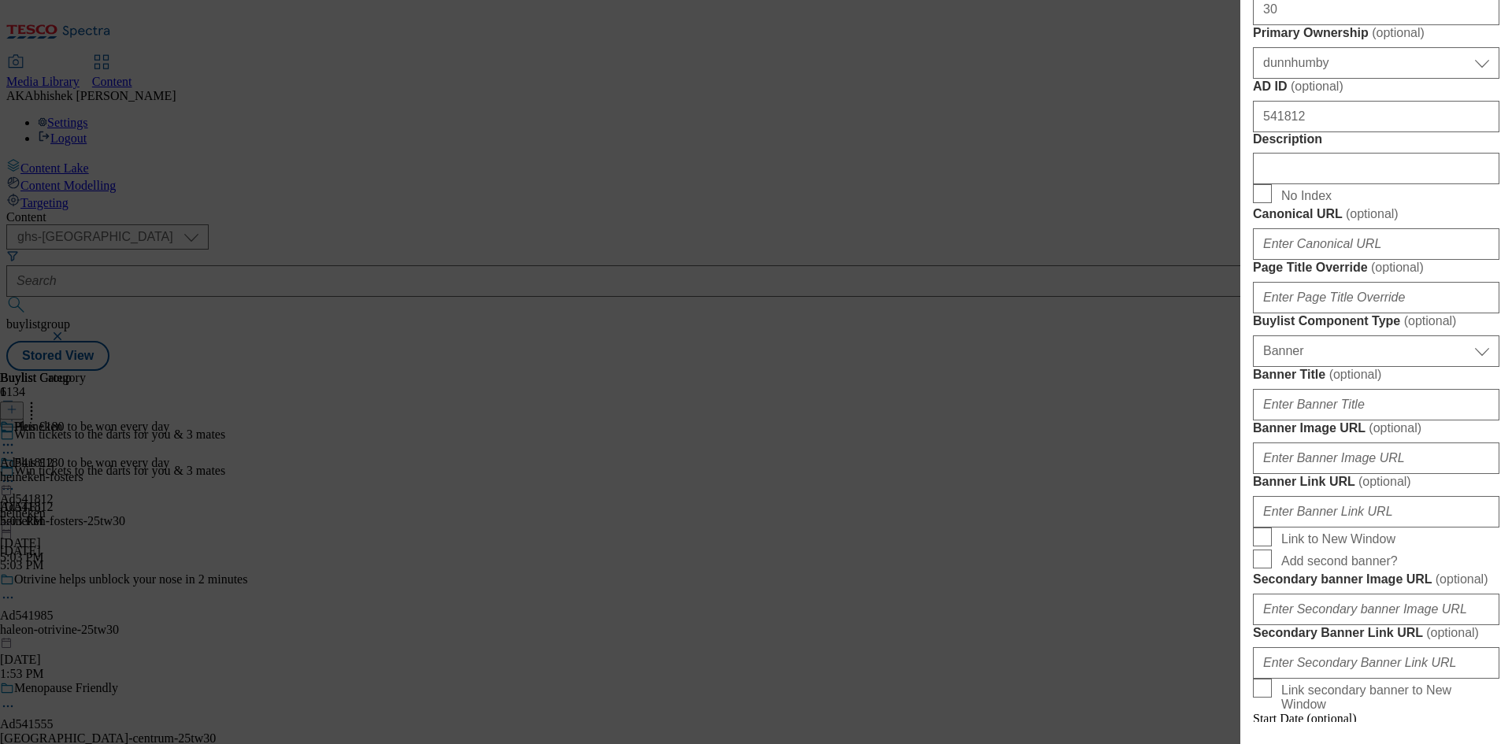
click at [1329, 184] on div "Modal" at bounding box center [1376, 165] width 246 height 38
click at [1358, 184] on input "Description" at bounding box center [1376, 169] width 246 height 32
paste input "Asahi Super Dry Beer Lager Bottles 4x330ml"
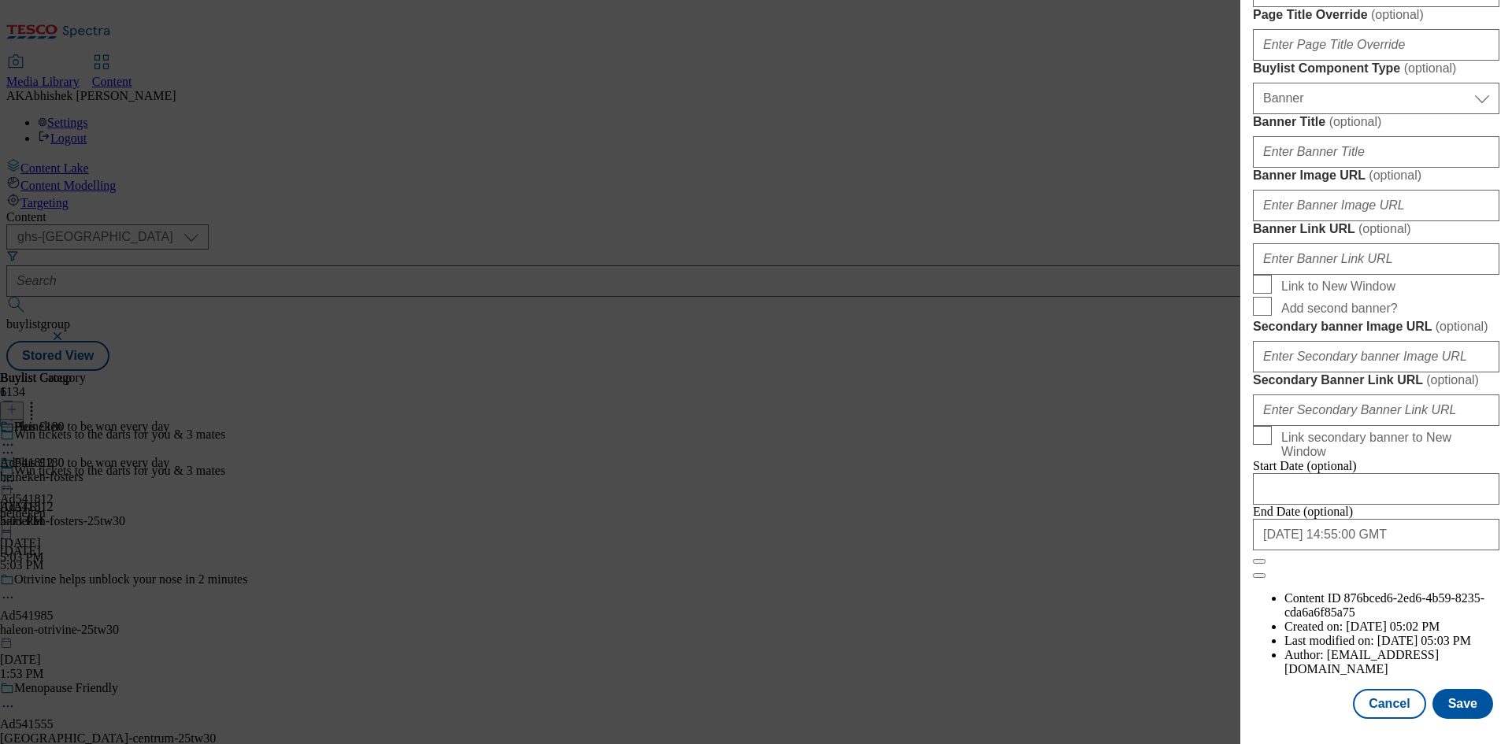
scroll to position [1547, 0]
type input "Asahi Super Dry Beer Lager Bottles 4x330ml"
click at [1457, 705] on button "Save" at bounding box center [1463, 704] width 61 height 30
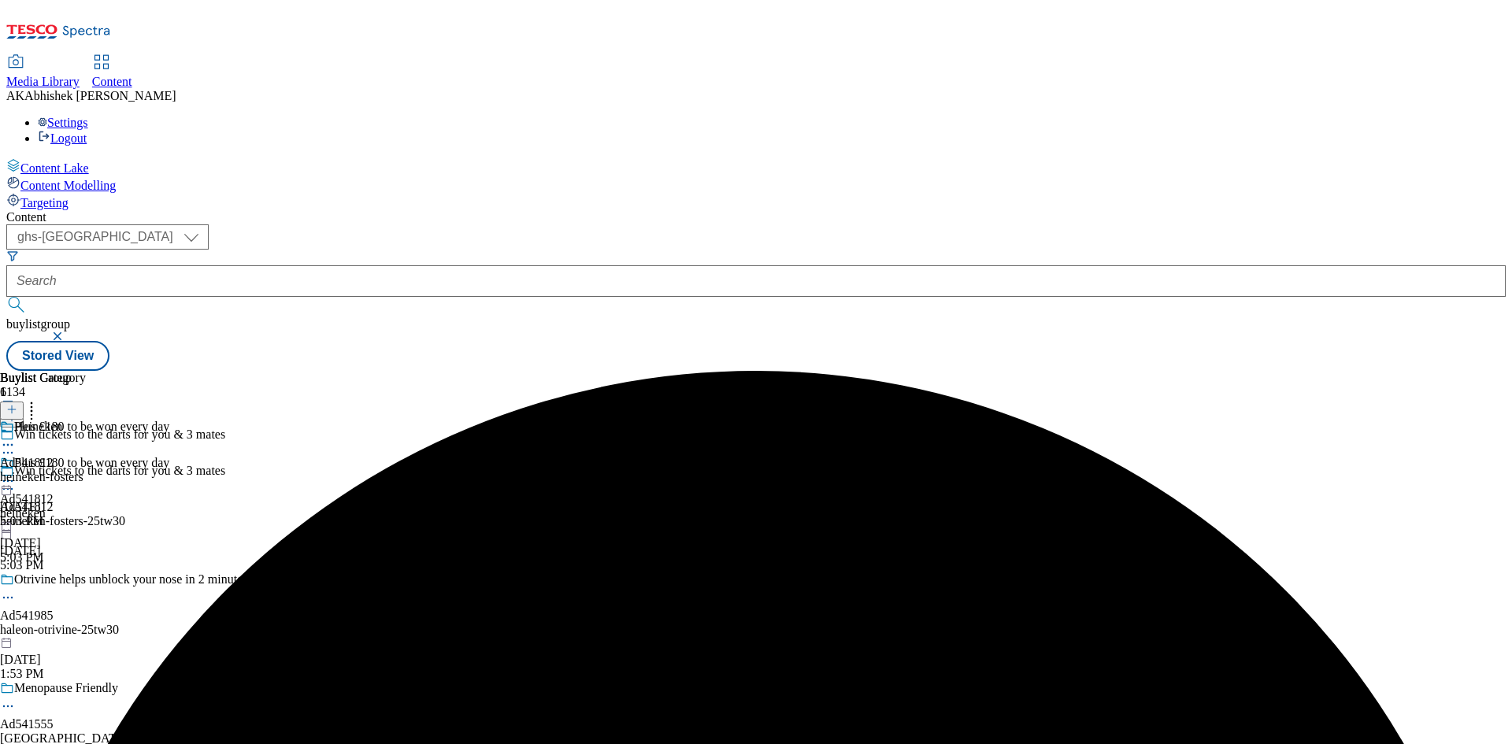
click at [16, 437] on icon at bounding box center [8, 445] width 16 height 16
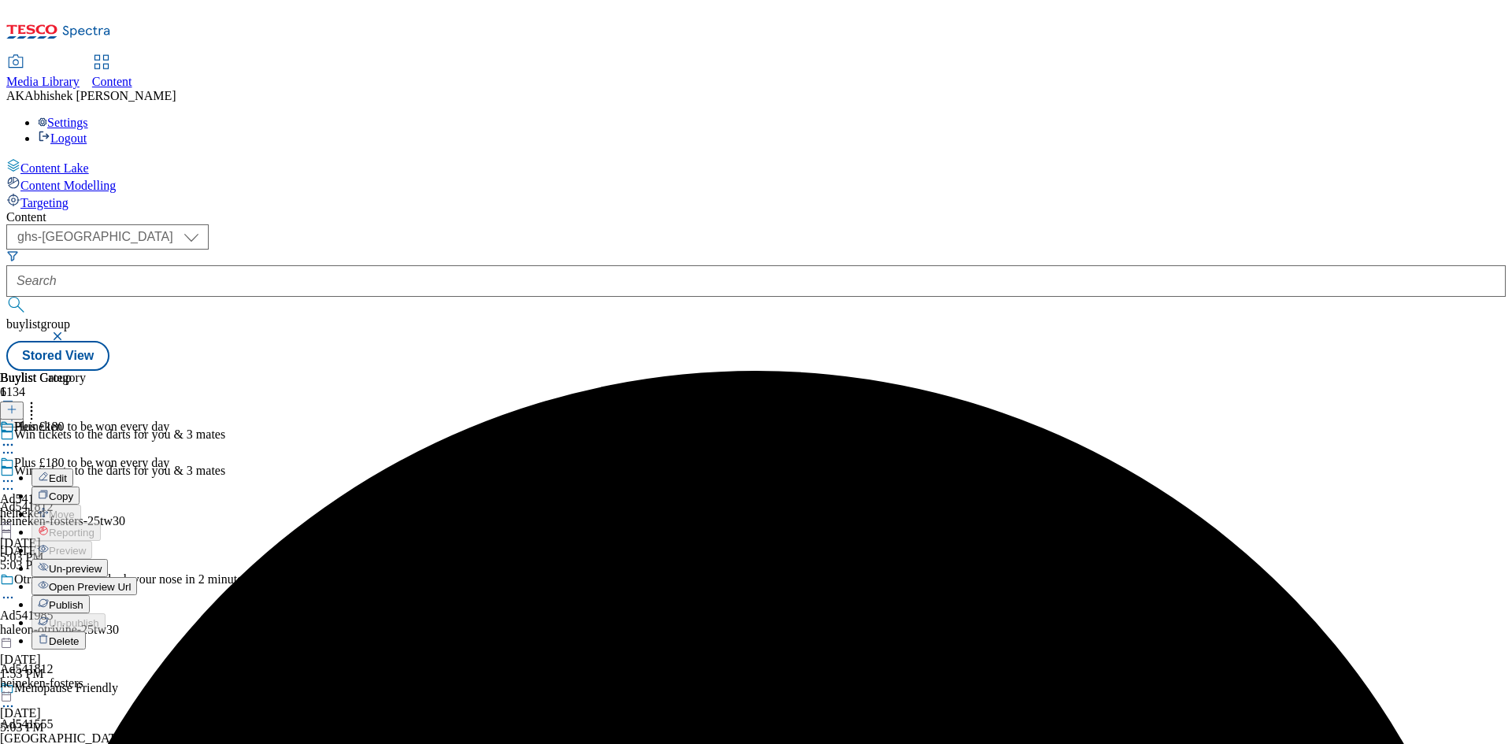
click at [67, 473] on span "Edit" at bounding box center [58, 479] width 18 height 12
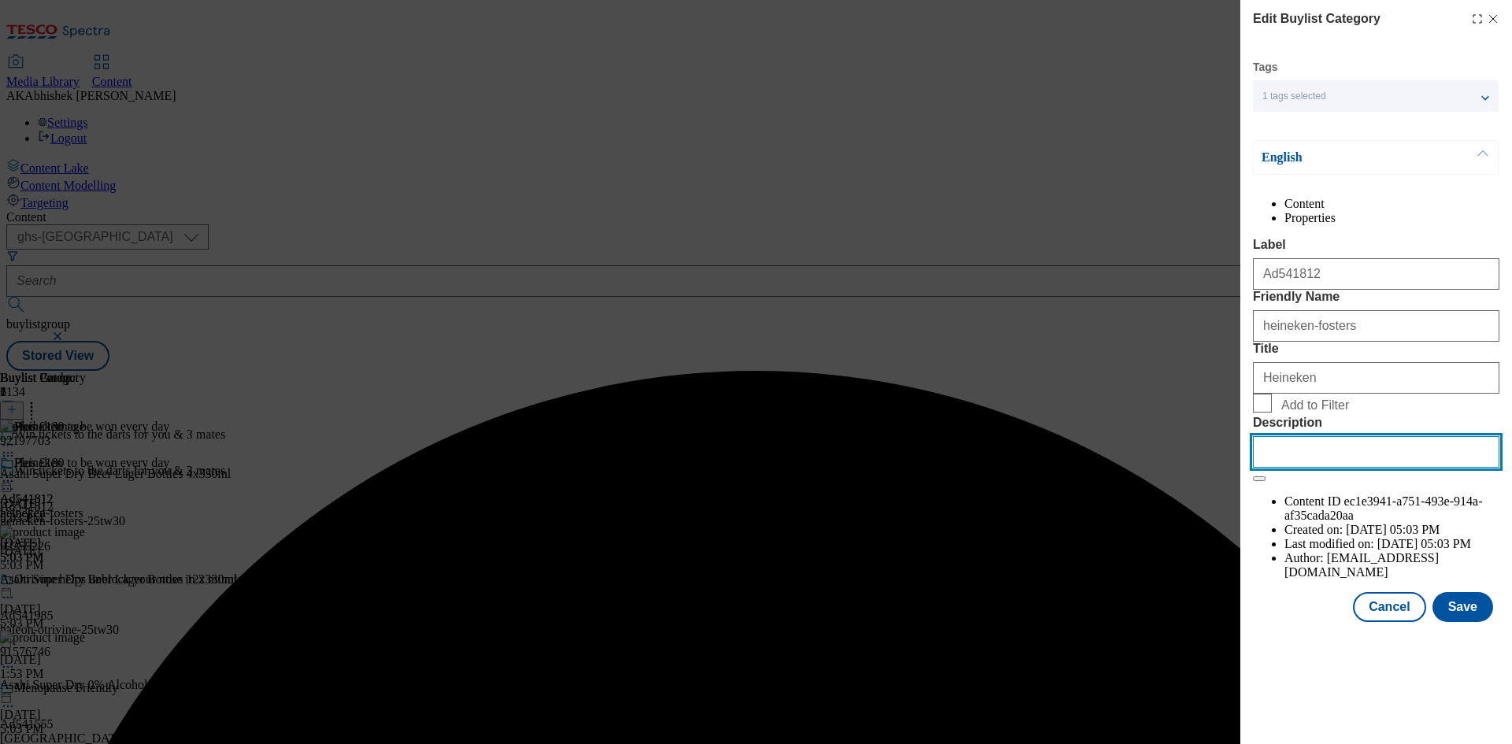
drag, startPoint x: 1373, startPoint y: 595, endPoint x: 1383, endPoint y: 597, distance: 10.4
click at [1373, 468] on input "Description" at bounding box center [1376, 452] width 246 height 32
paste input "Asahi Super Dry Beer Lager Bottles 4x330ml"
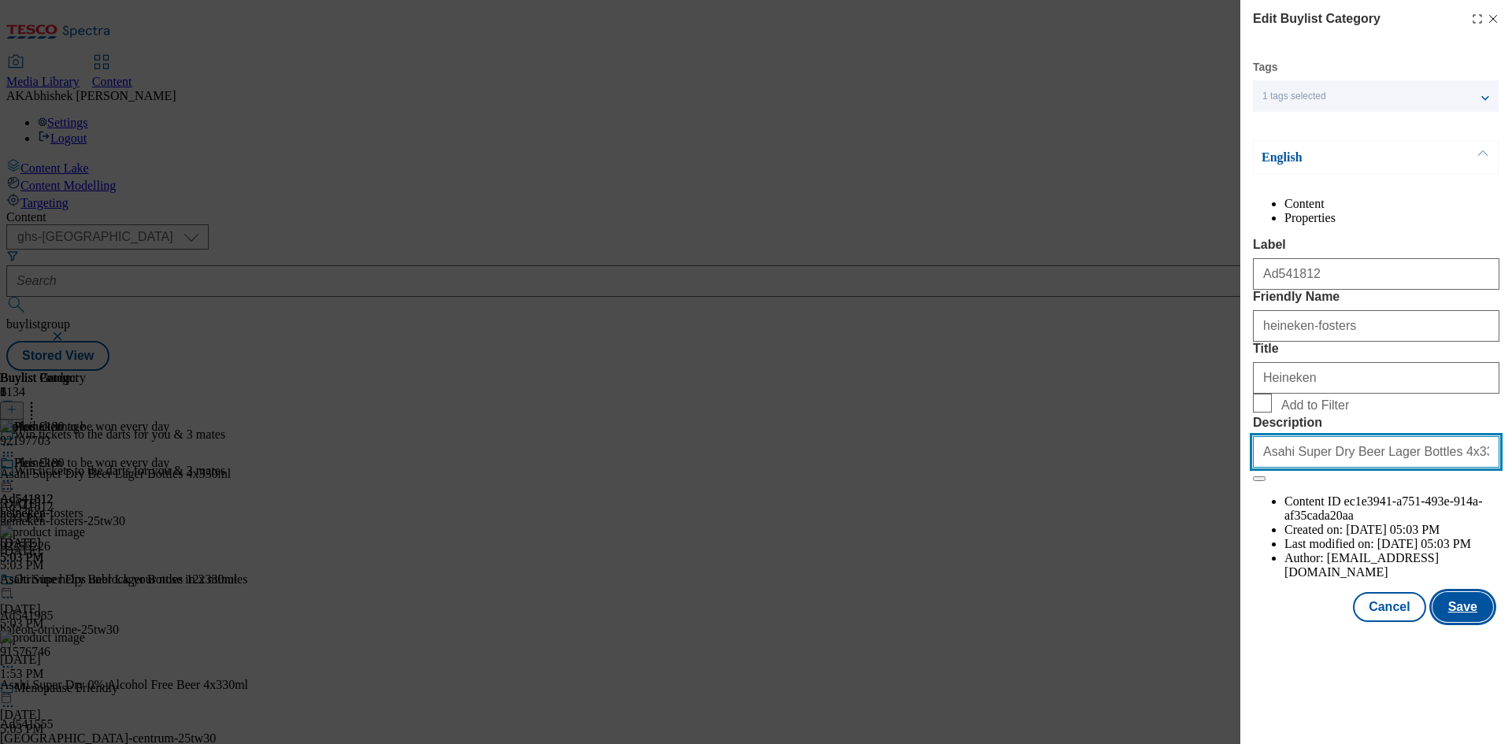
type input "Asahi Super Dry Beer Lager Bottles 4x330ml"
click at [1447, 622] on button "Save" at bounding box center [1463, 607] width 61 height 30
